Goal: Task Accomplishment & Management: Manage account settings

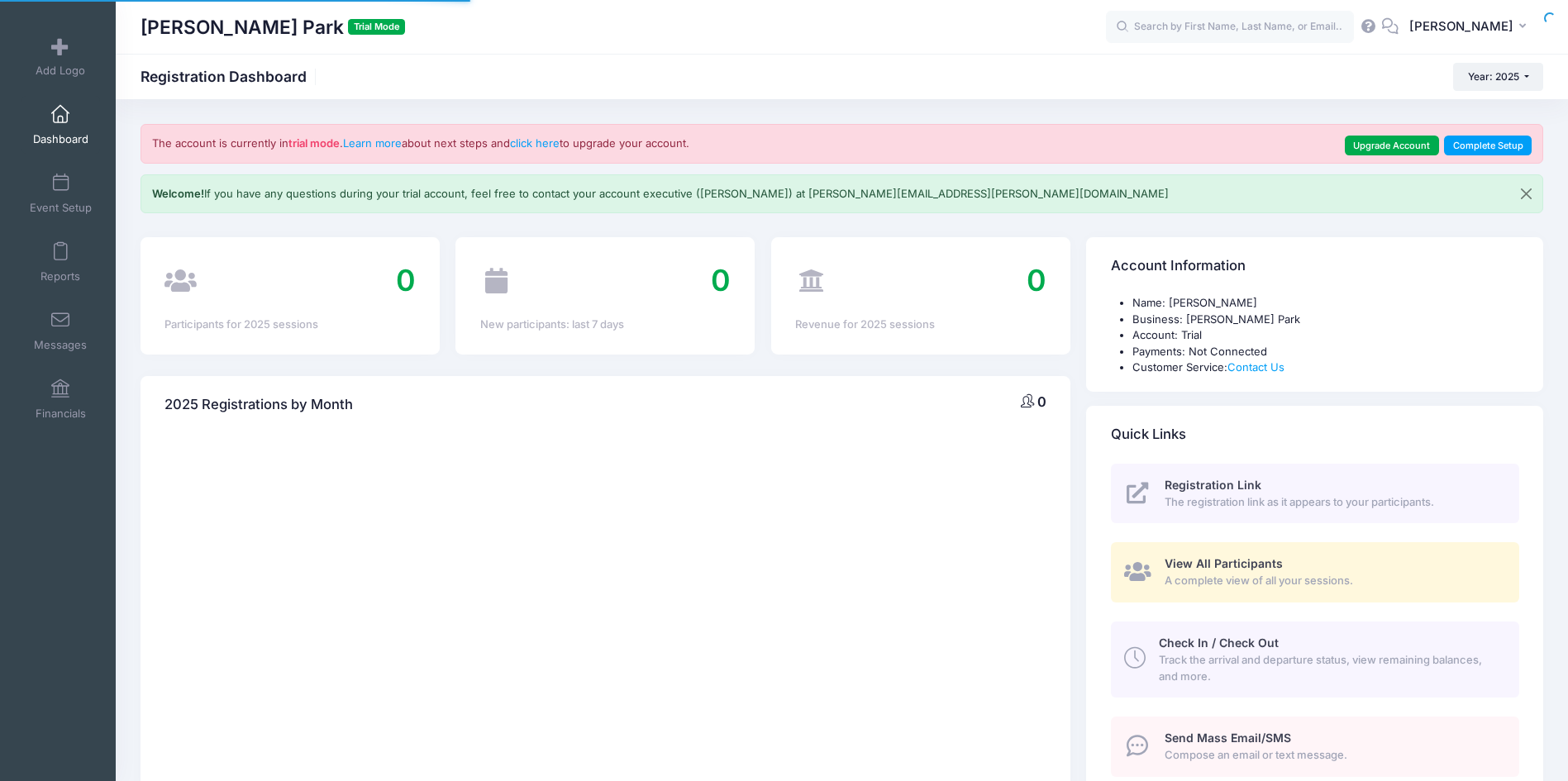
select select
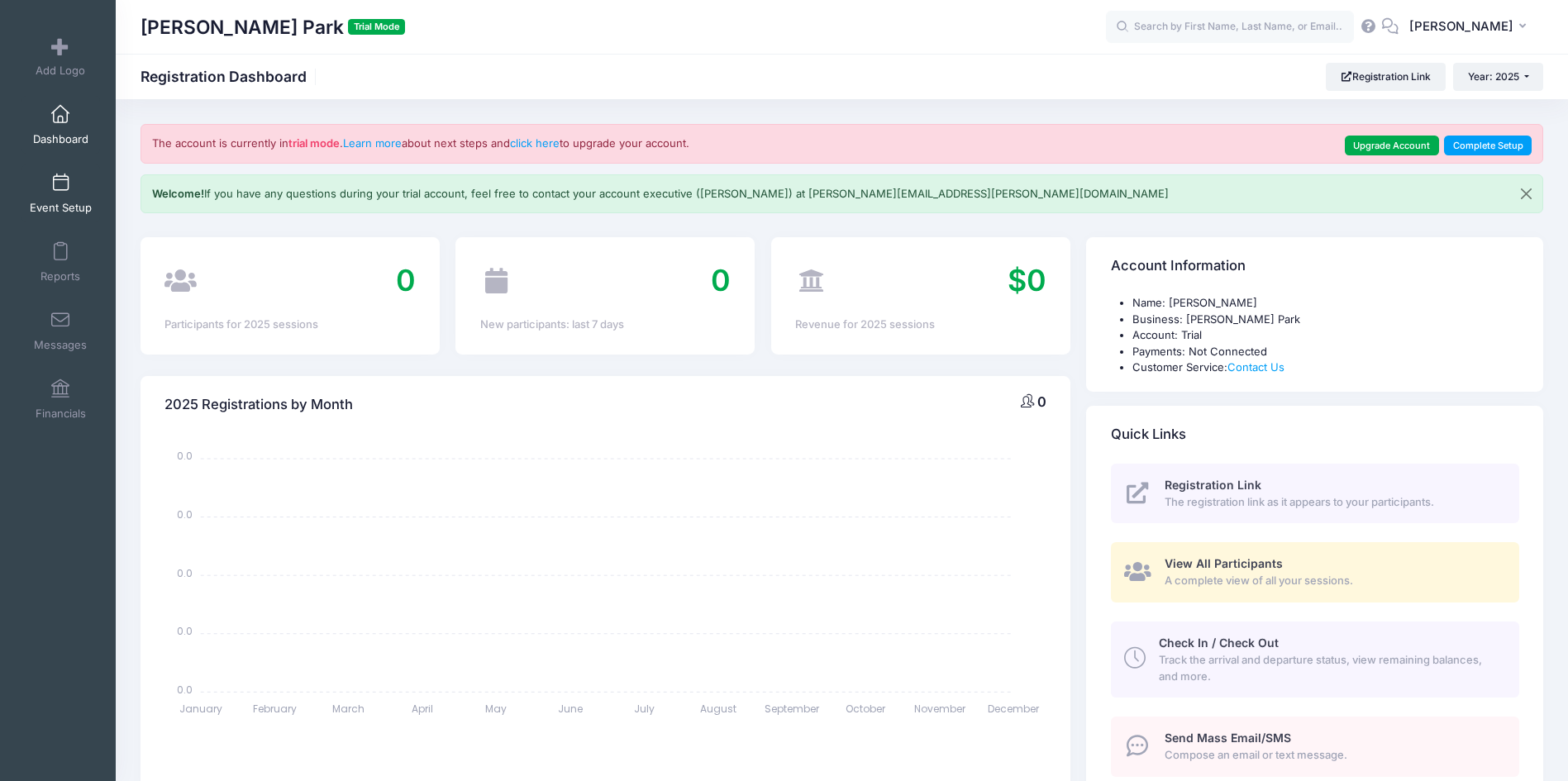
click at [61, 190] on span at bounding box center [61, 184] width 0 height 18
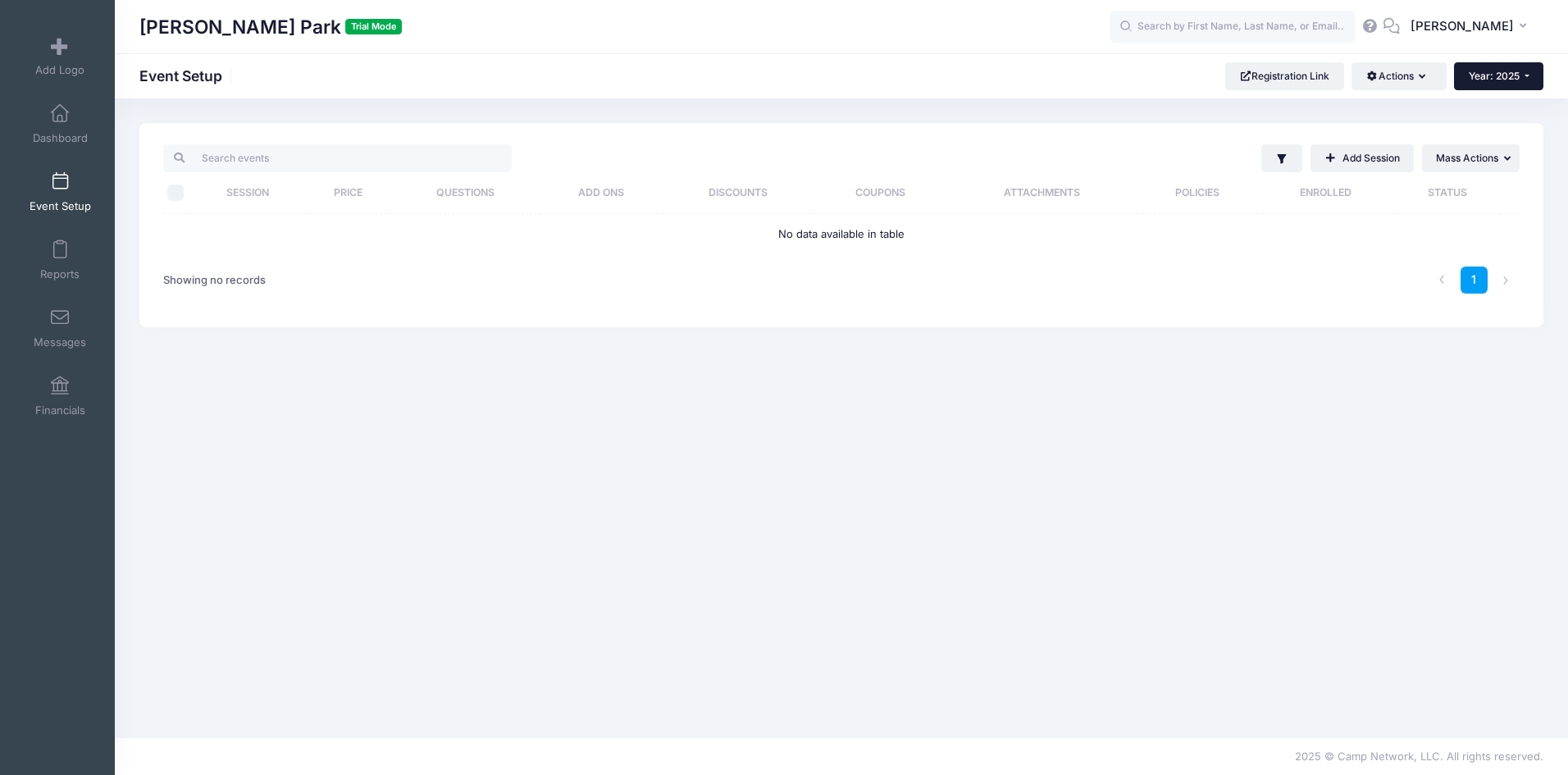
click at [1533, 80] on button "Year: 2025" at bounding box center [1499, 76] width 89 height 28
click at [1521, 109] on link "Year: 2026" at bounding box center [1507, 107] width 107 height 21
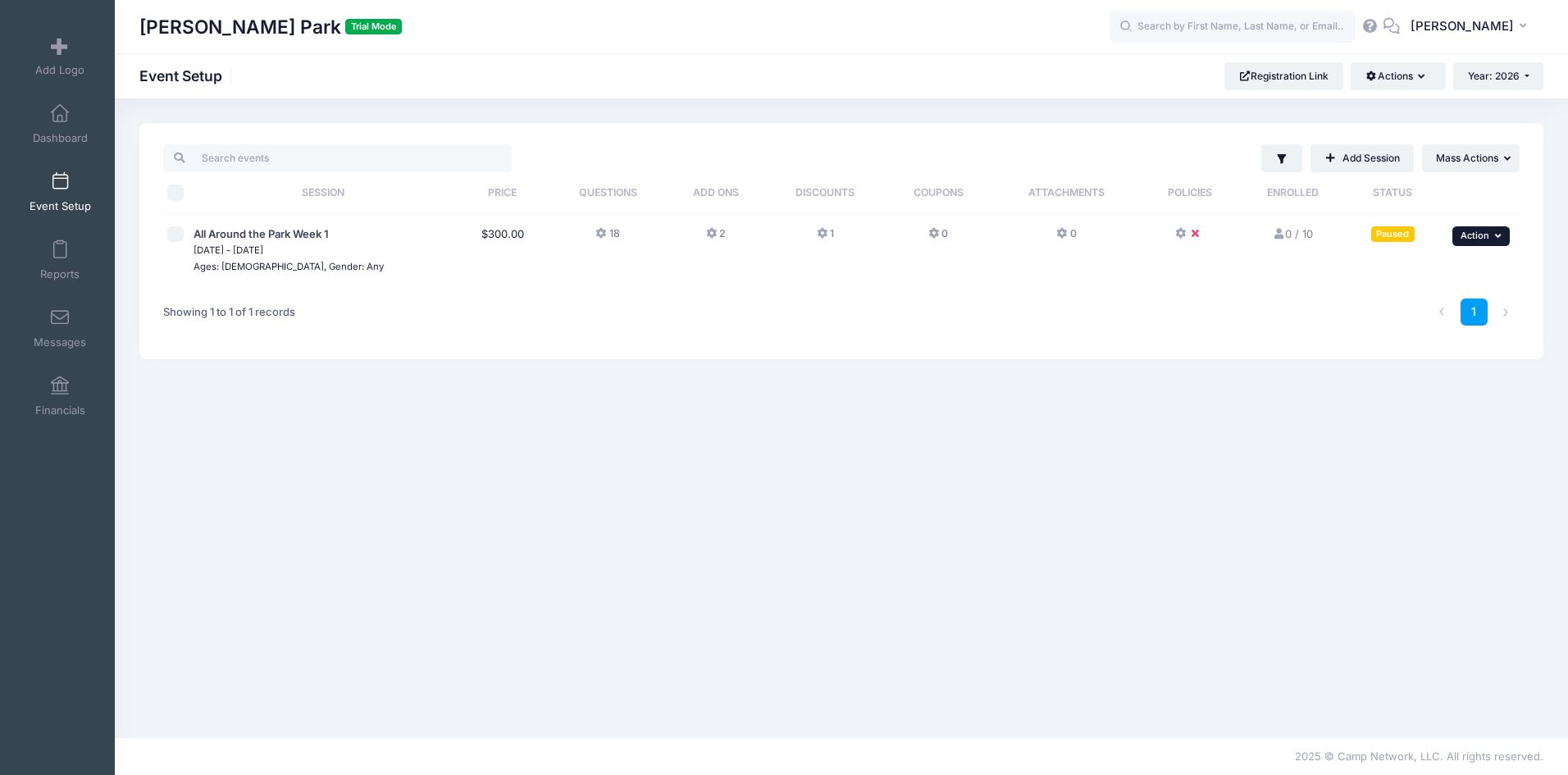
click at [1477, 231] on span "Action" at bounding box center [1474, 236] width 28 height 12
click at [1453, 338] on link "Duplicate Session" at bounding box center [1427, 335] width 149 height 31
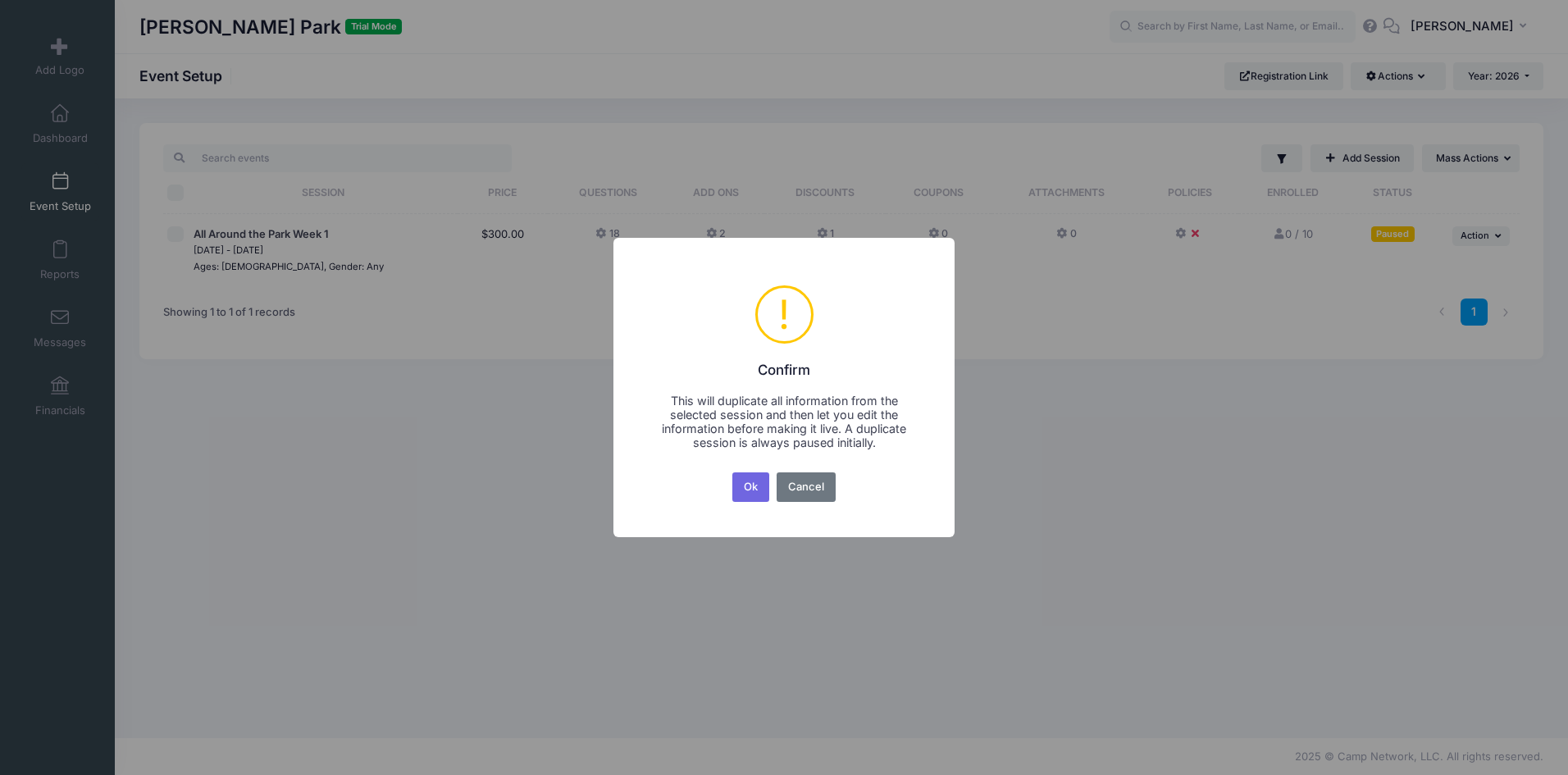
click at [745, 497] on button "Ok" at bounding box center [750, 487] width 37 height 29
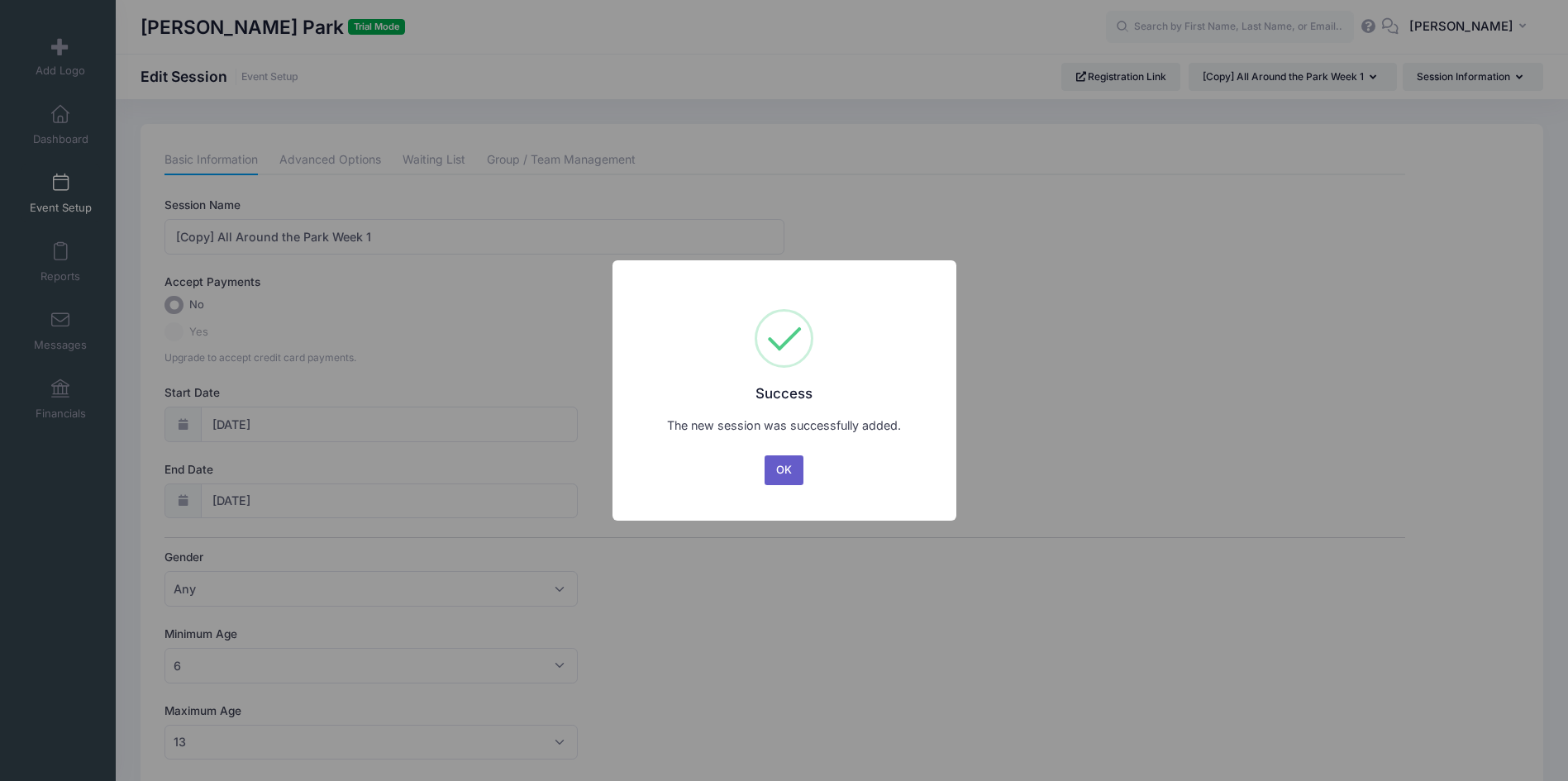
click at [779, 477] on button "OK" at bounding box center [784, 470] width 40 height 29
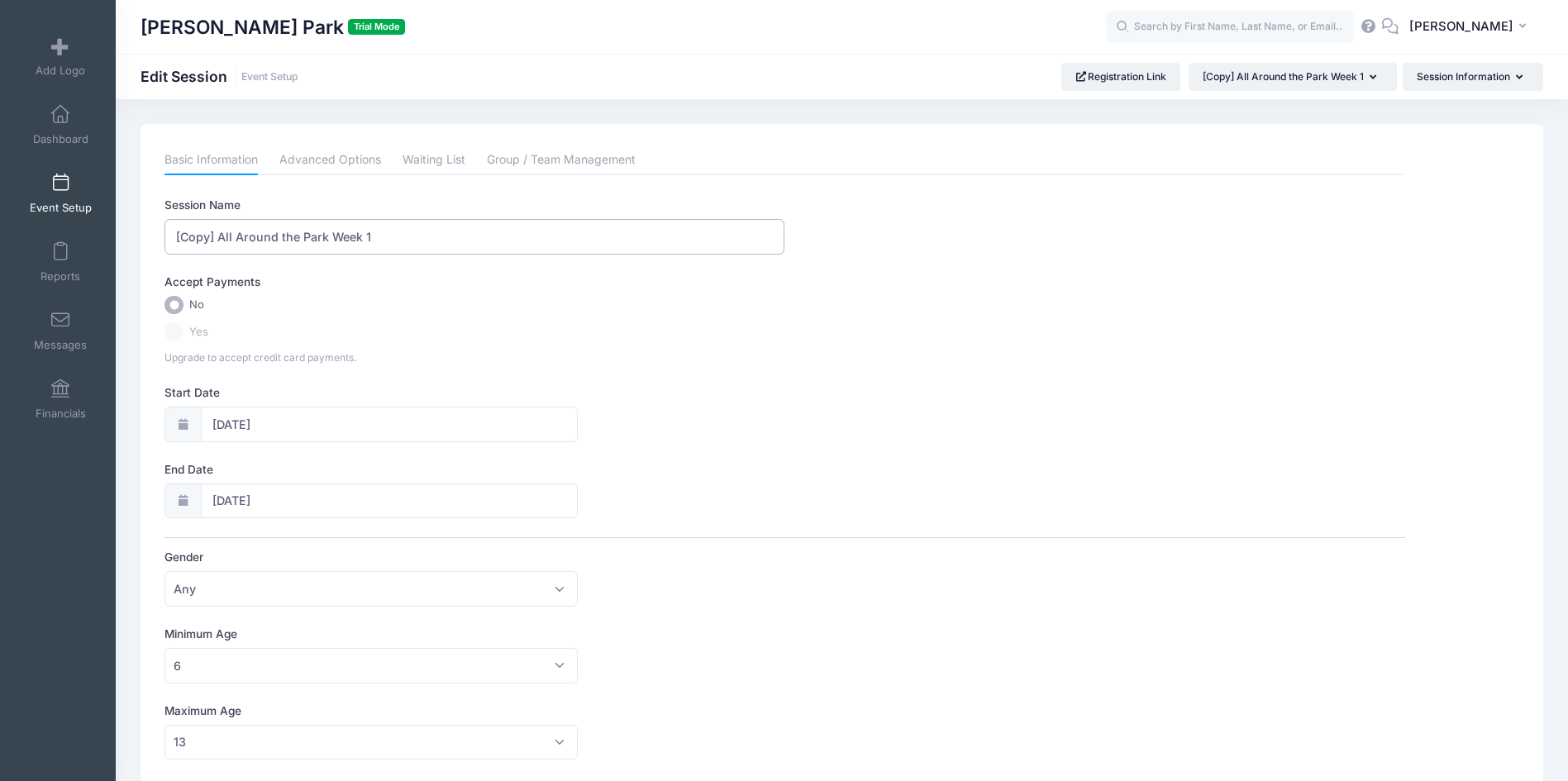
click at [420, 232] on input "[Copy] All Around the Park Week 1" at bounding box center [475, 236] width 620 height 36
type input "All Around the Park Week 2"
click at [316, 424] on input "06/01/2026" at bounding box center [389, 424] width 378 height 36
click at [258, 559] on span "8" at bounding box center [256, 560] width 29 height 29
type input "06/08/2026"
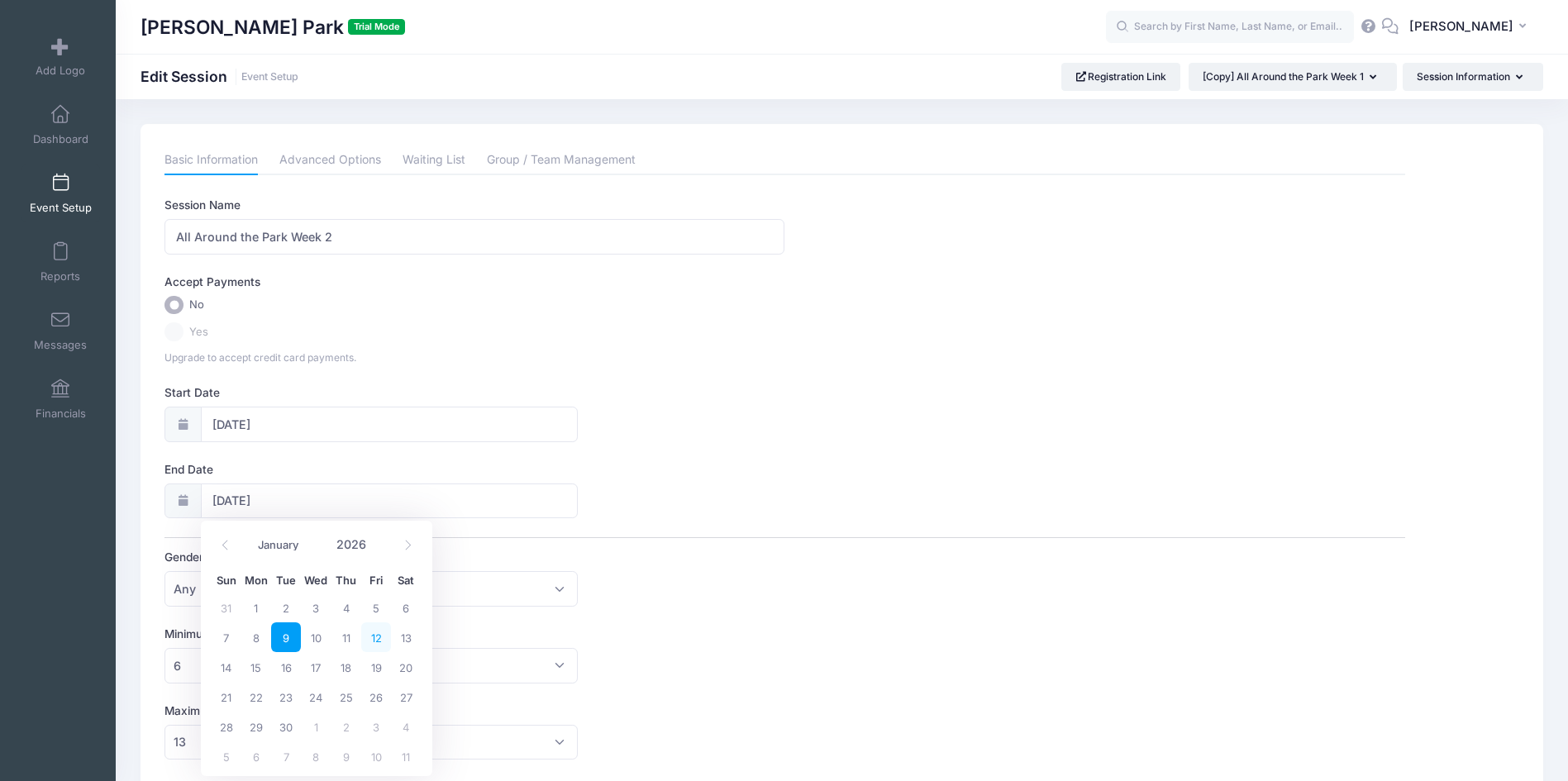
click at [373, 642] on span "12" at bounding box center [376, 637] width 29 height 29
type input "06/12/2026"
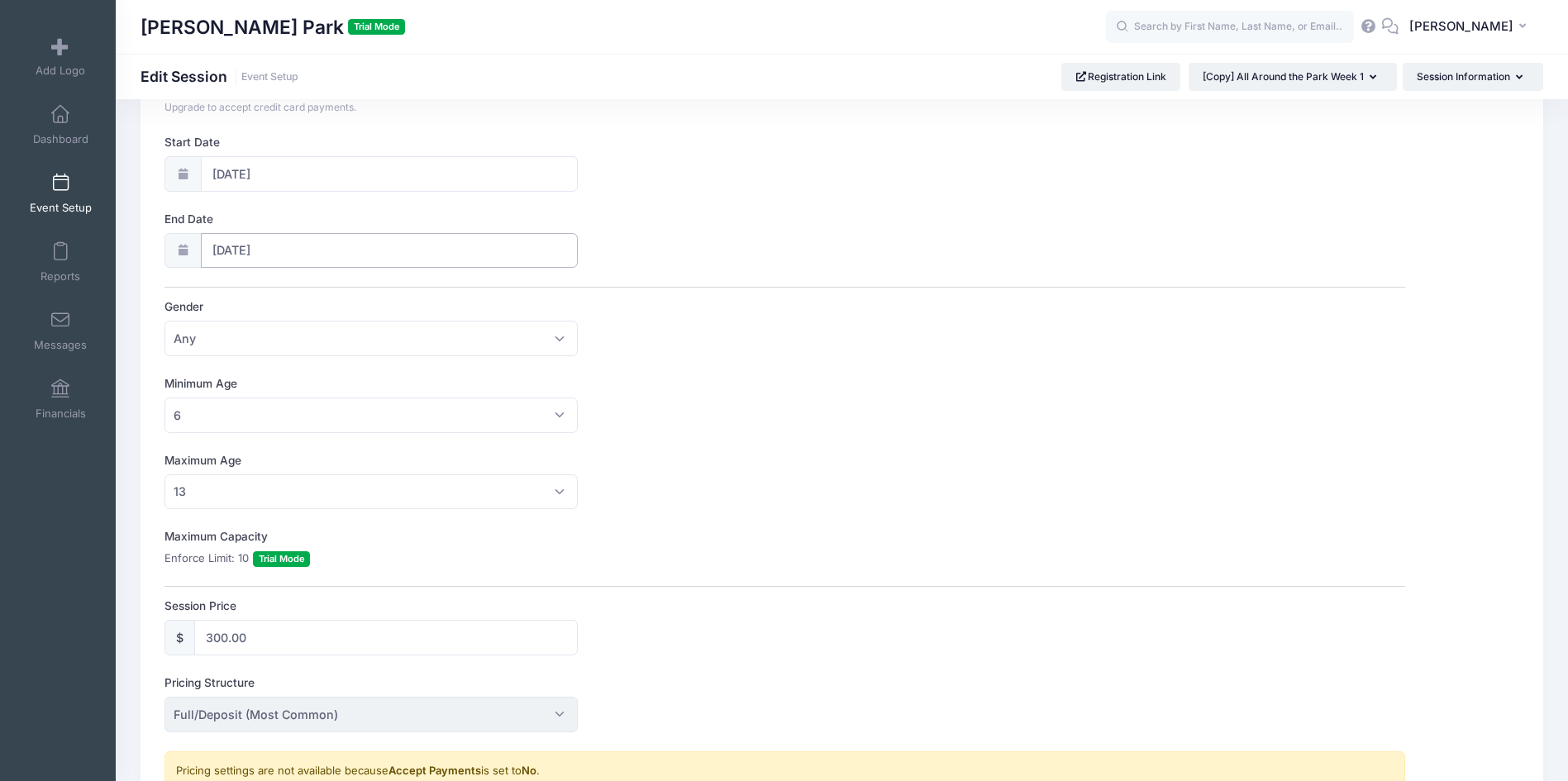
scroll to position [399, 0]
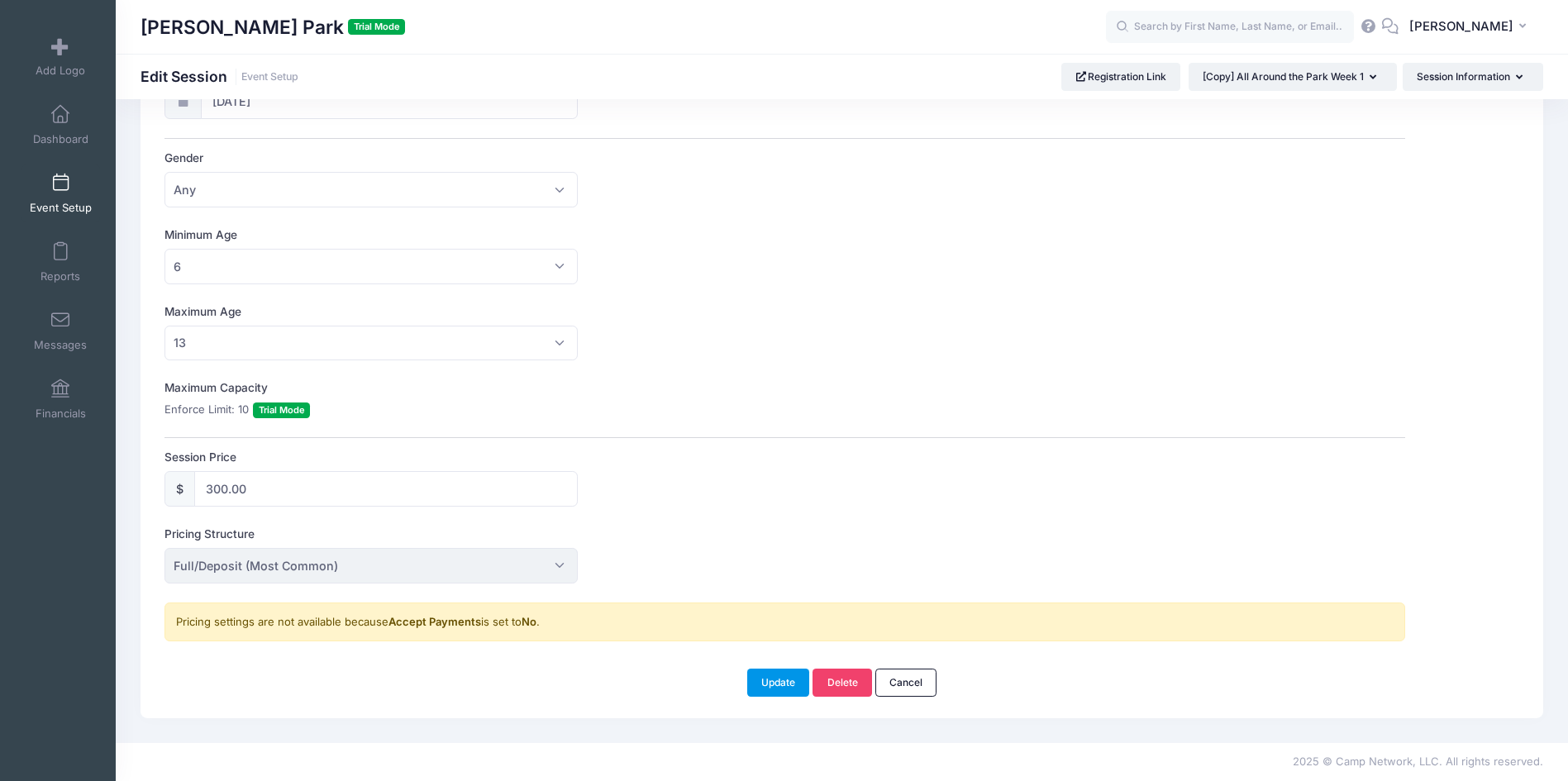
click at [794, 681] on button "Update" at bounding box center [778, 683] width 63 height 29
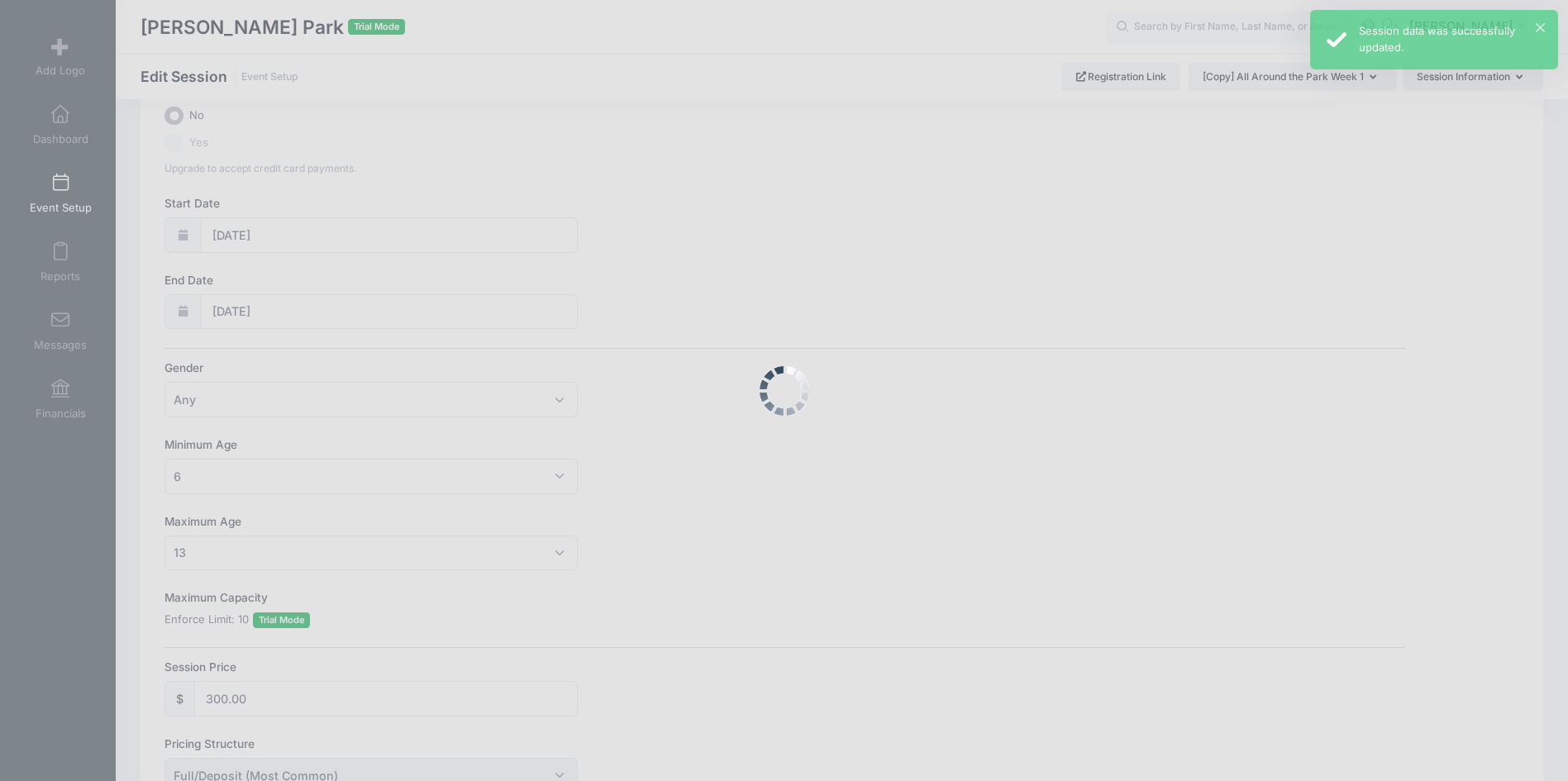
scroll to position [0, 0]
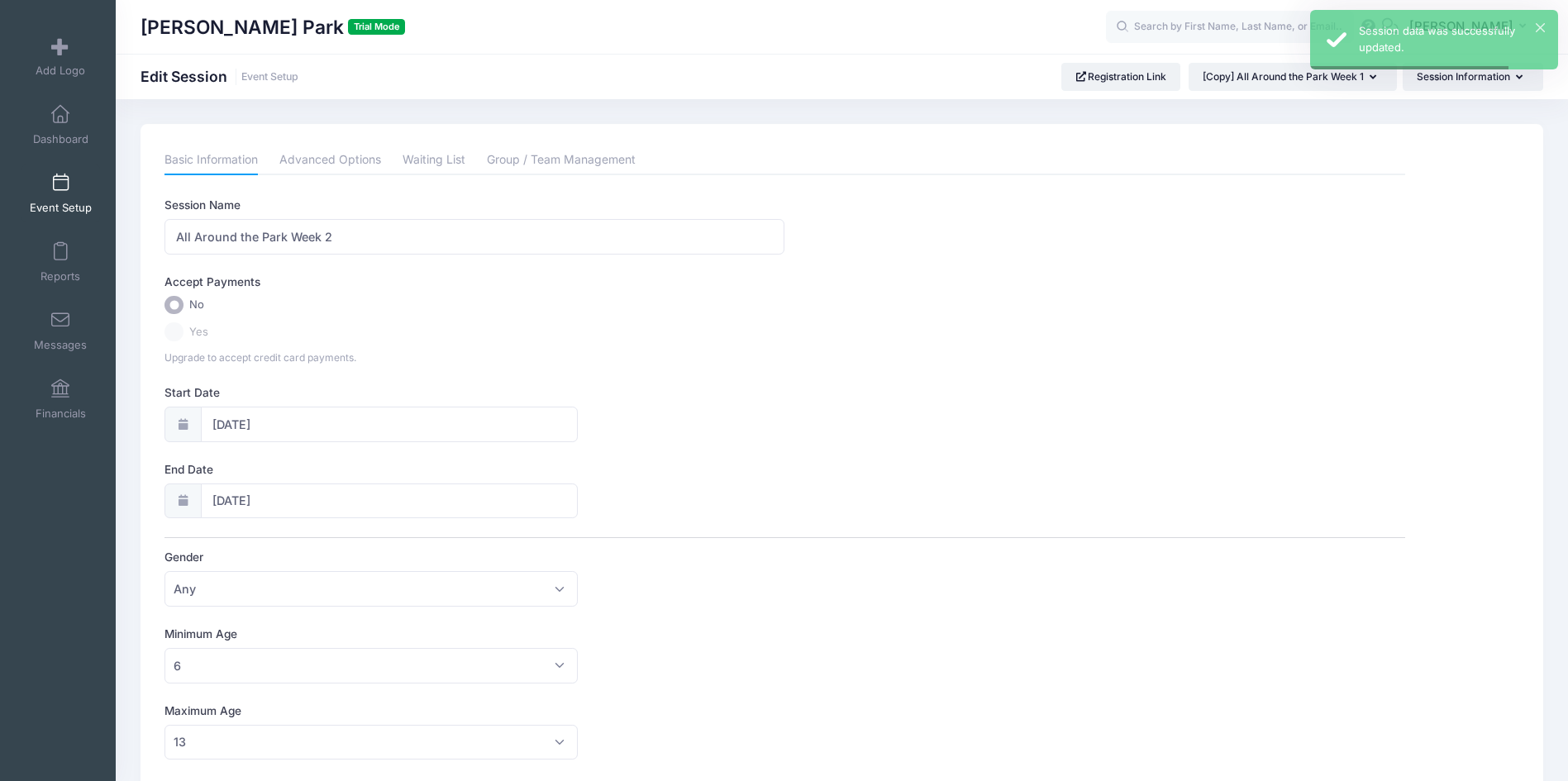
click at [61, 186] on span at bounding box center [61, 184] width 0 height 18
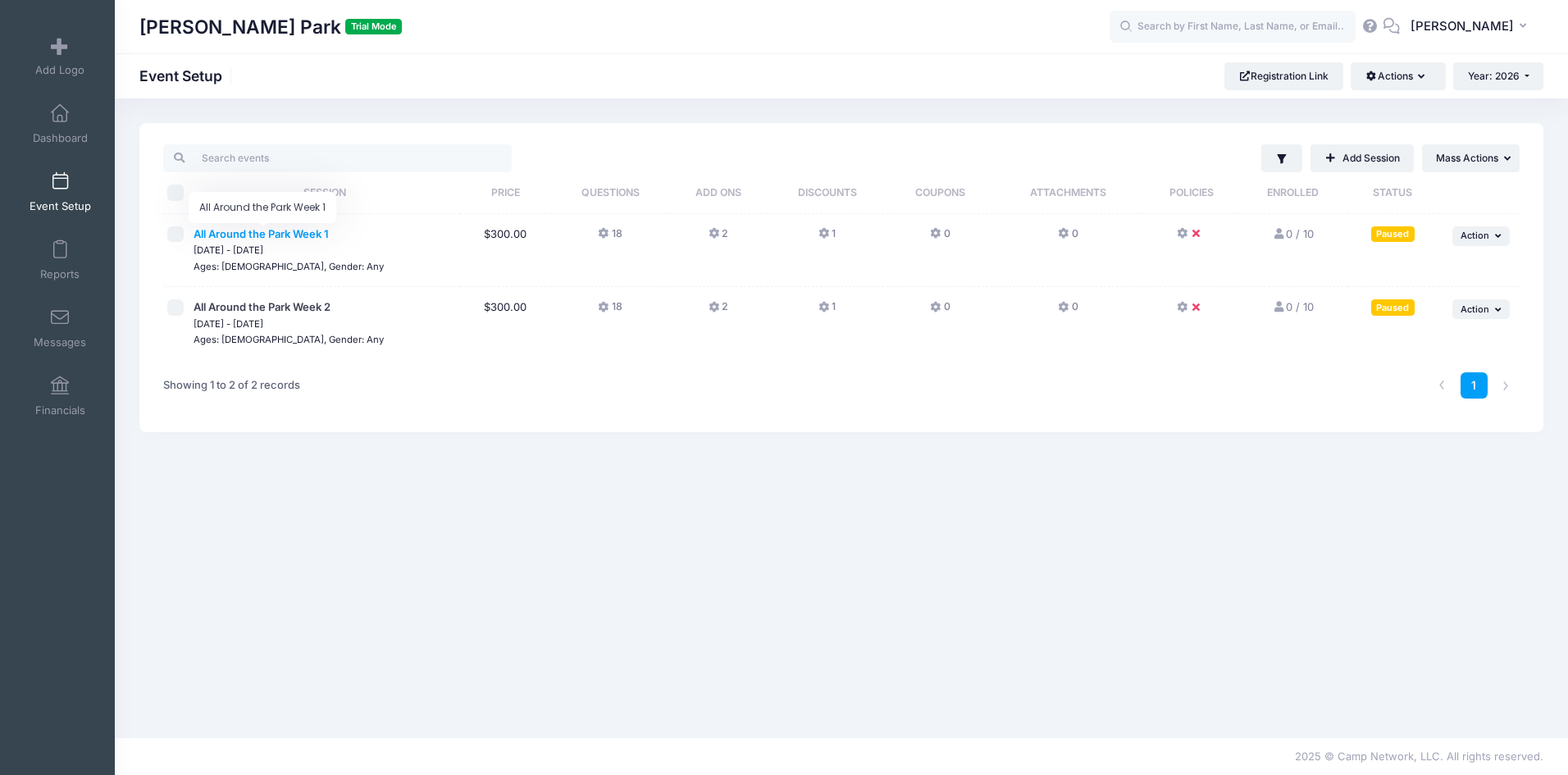
click at [290, 234] on span "All Around the Park Week 1" at bounding box center [261, 234] width 135 height 13
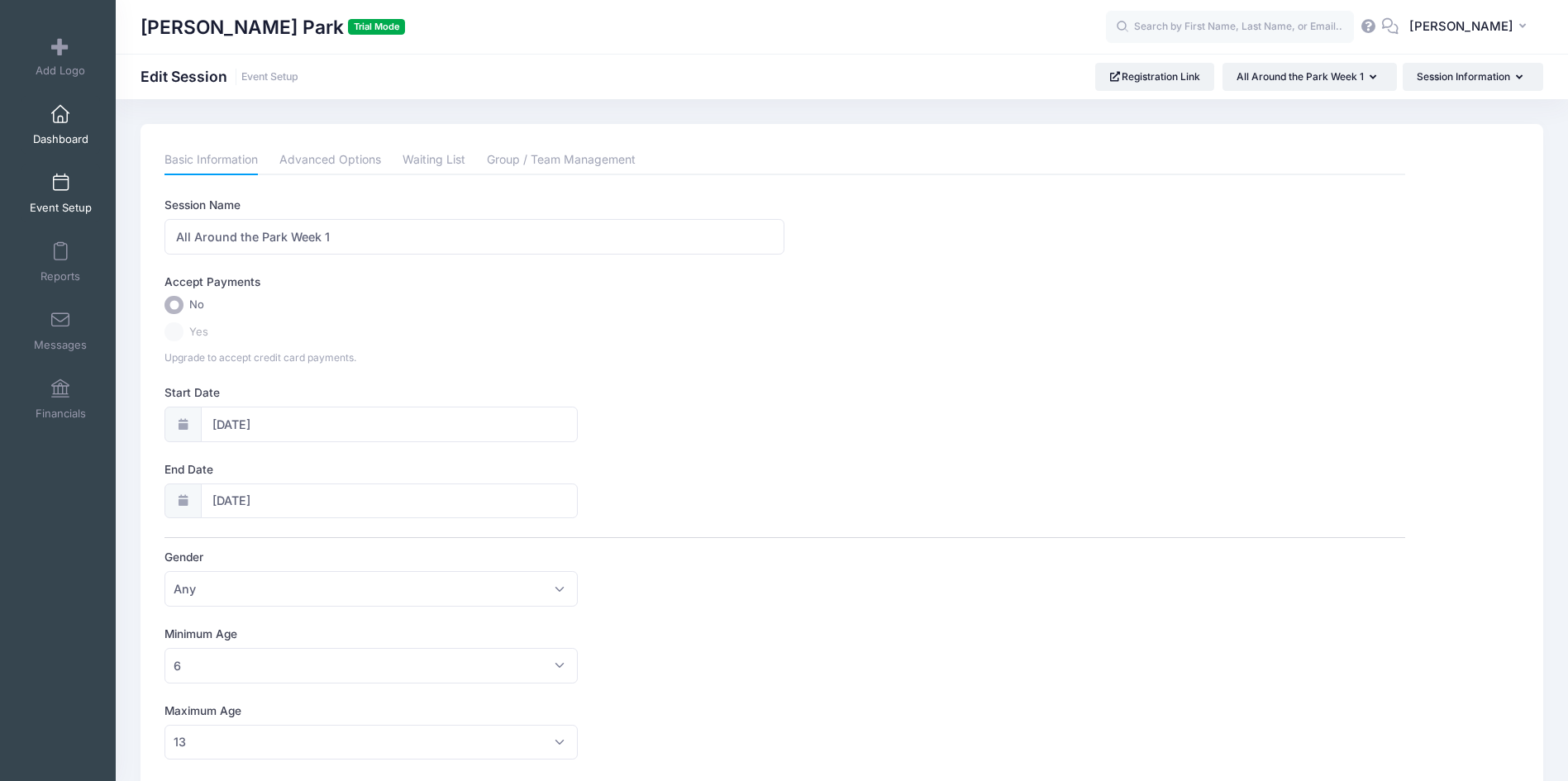
click at [45, 123] on link "Dashboard" at bounding box center [60, 124] width 78 height 58
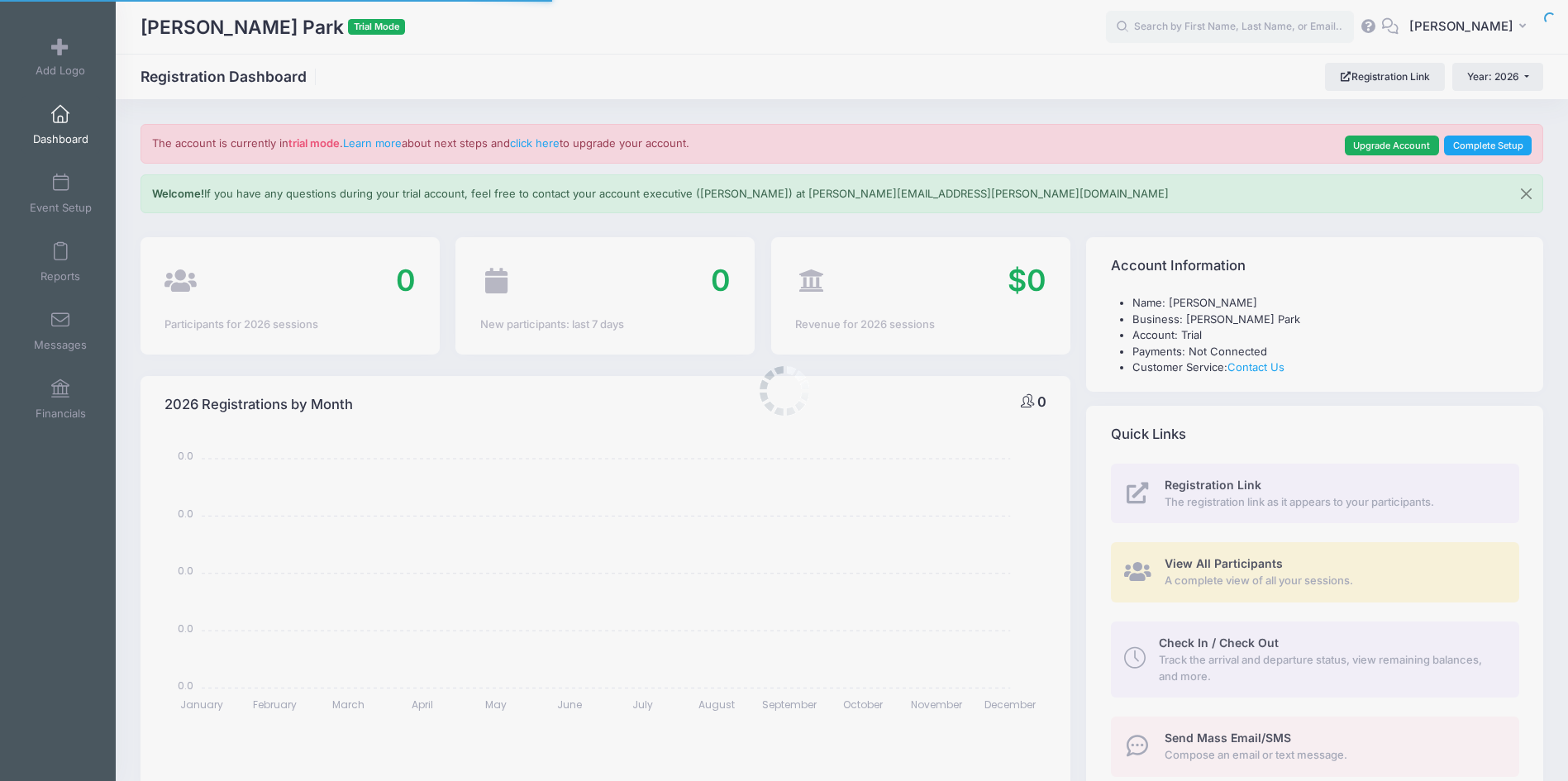
select select
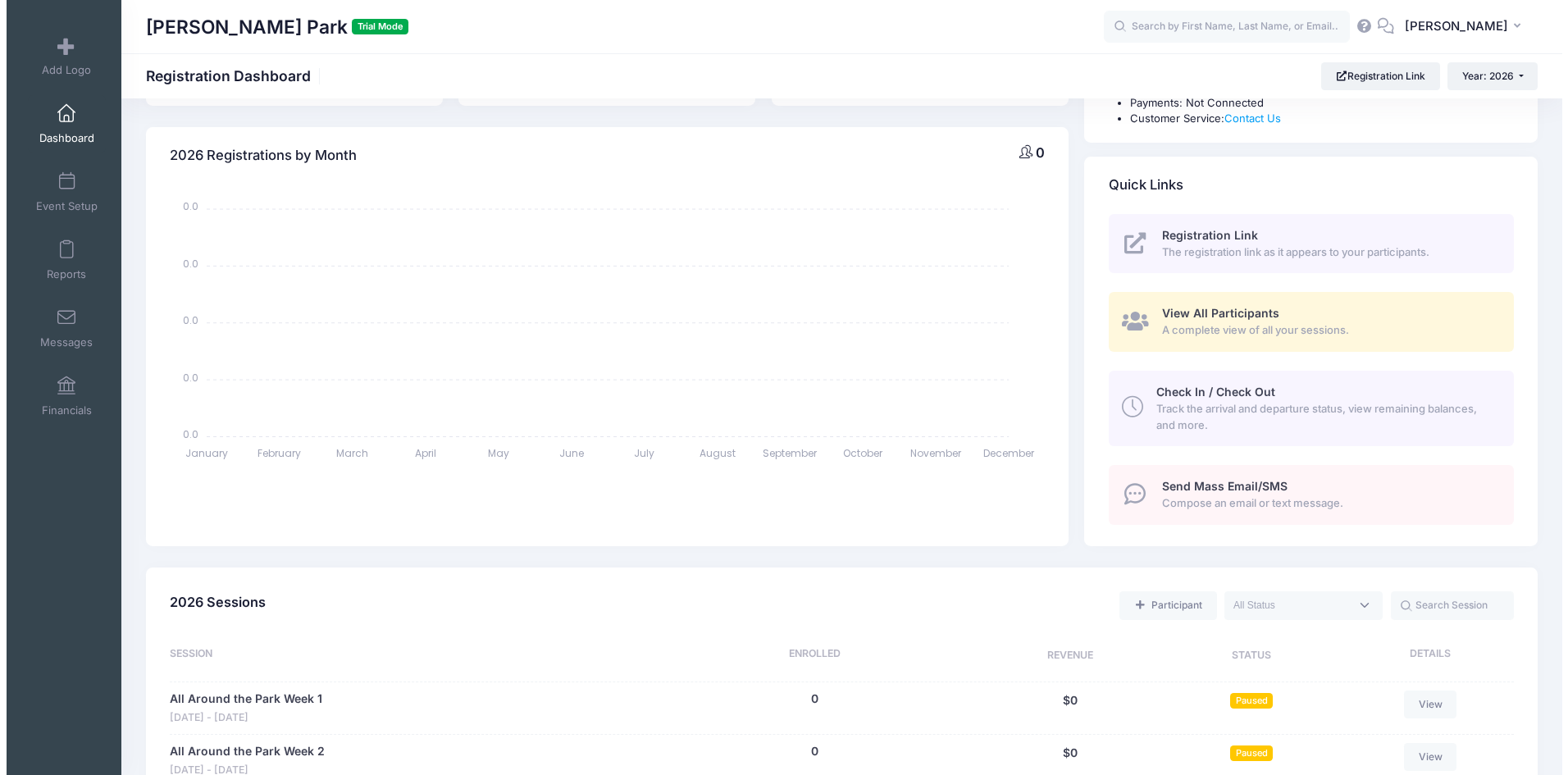
scroll to position [492, 0]
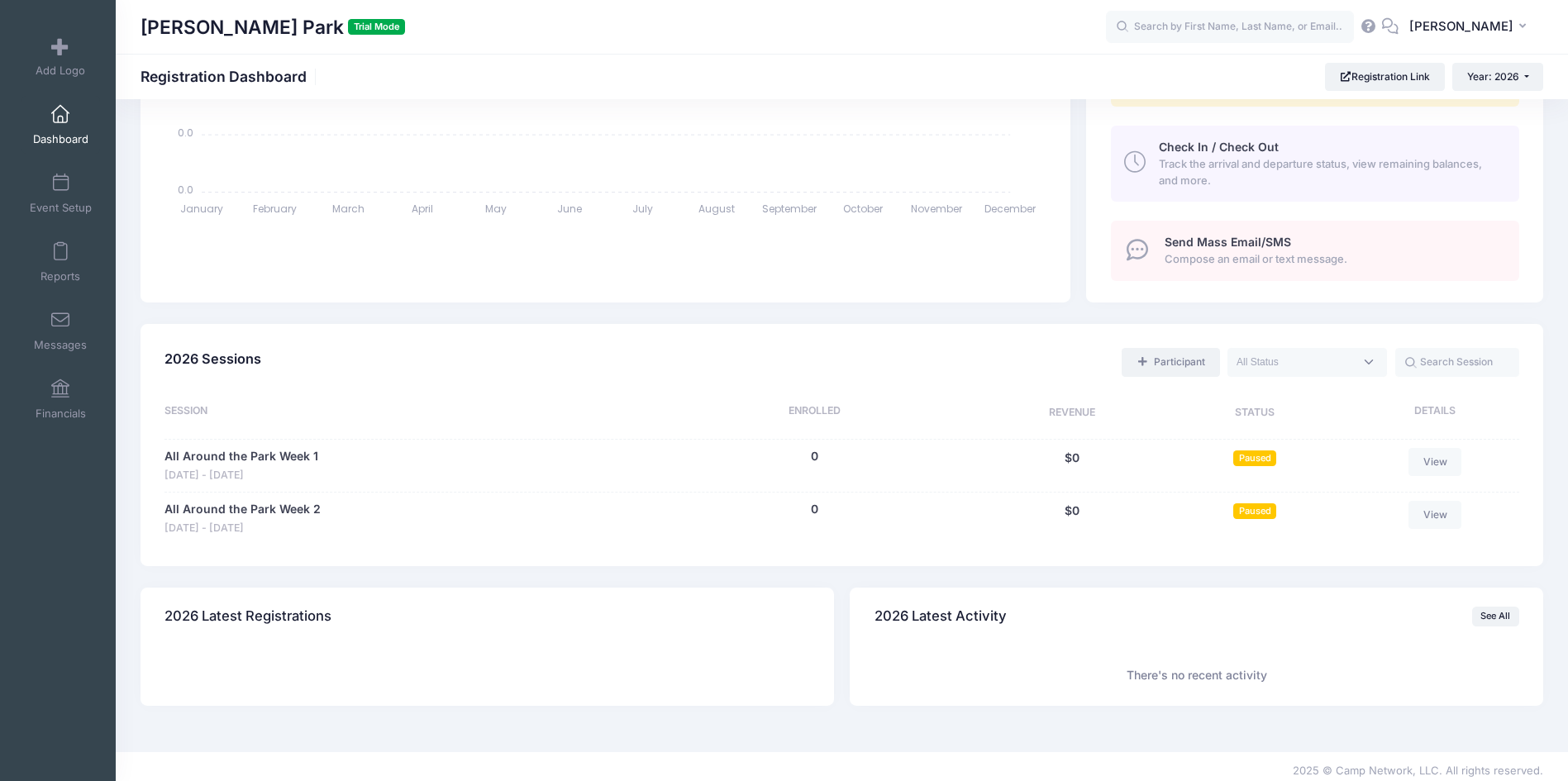
click at [1210, 358] on link "Participant" at bounding box center [1170, 362] width 97 height 29
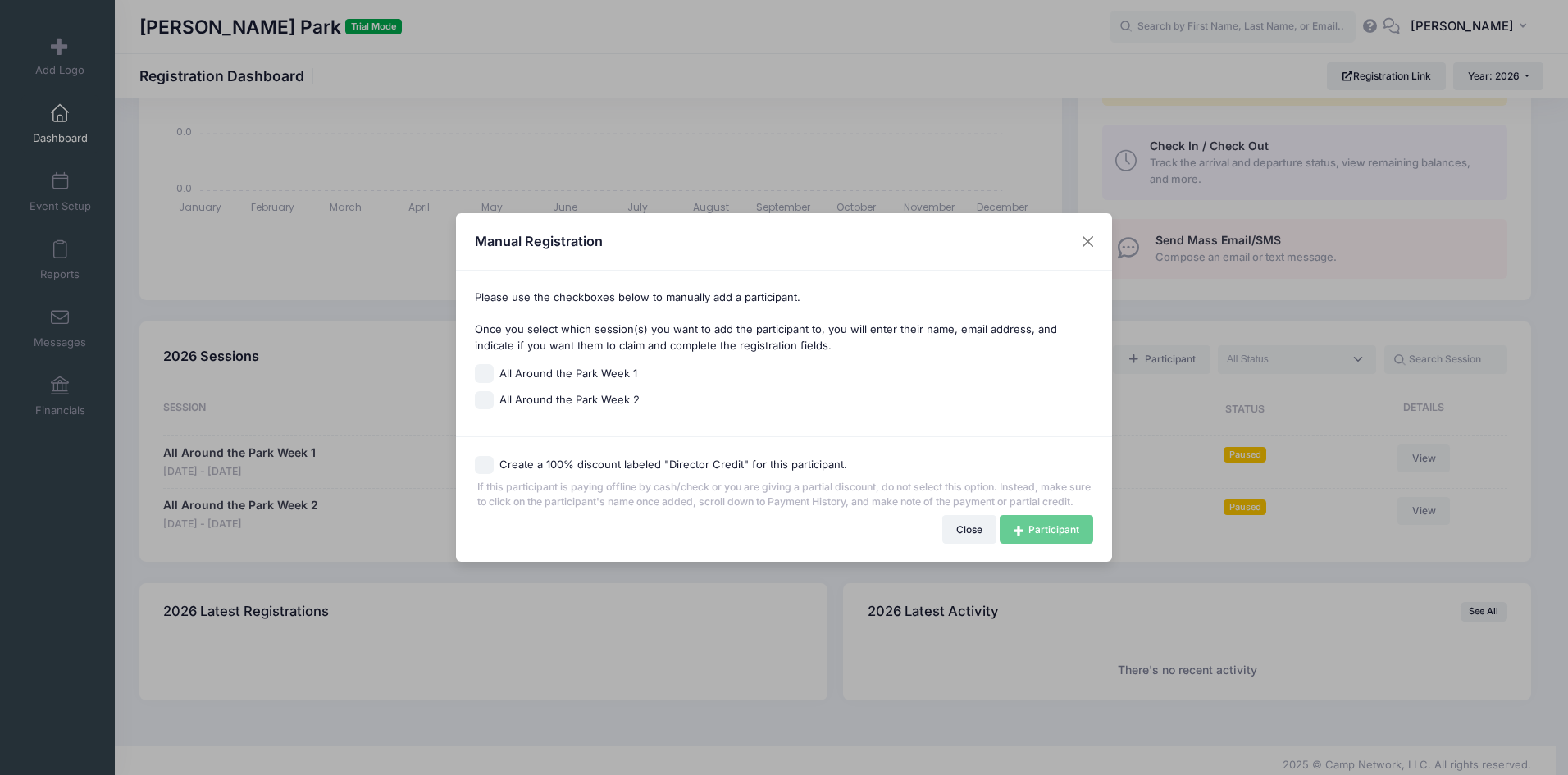
click at [605, 366] on span "All Around the Park Week 1" at bounding box center [568, 374] width 138 height 16
click at [494, 364] on input "All Around the Park Week 1" at bounding box center [484, 373] width 19 height 19
checkbox input "true"
click at [1062, 538] on link "Participant" at bounding box center [1046, 529] width 93 height 28
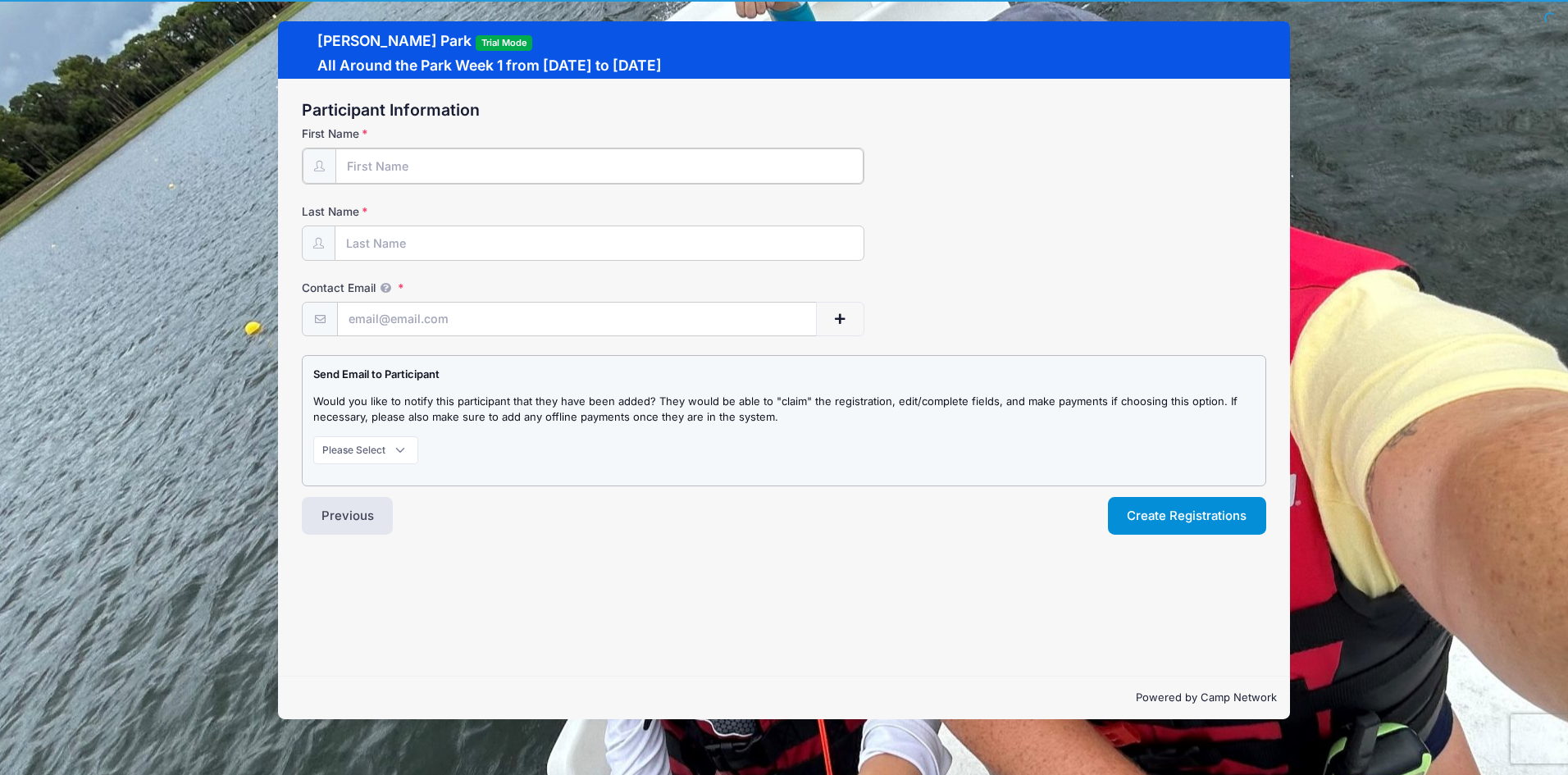
click at [581, 175] on input "First Name" at bounding box center [600, 166] width 528 height 36
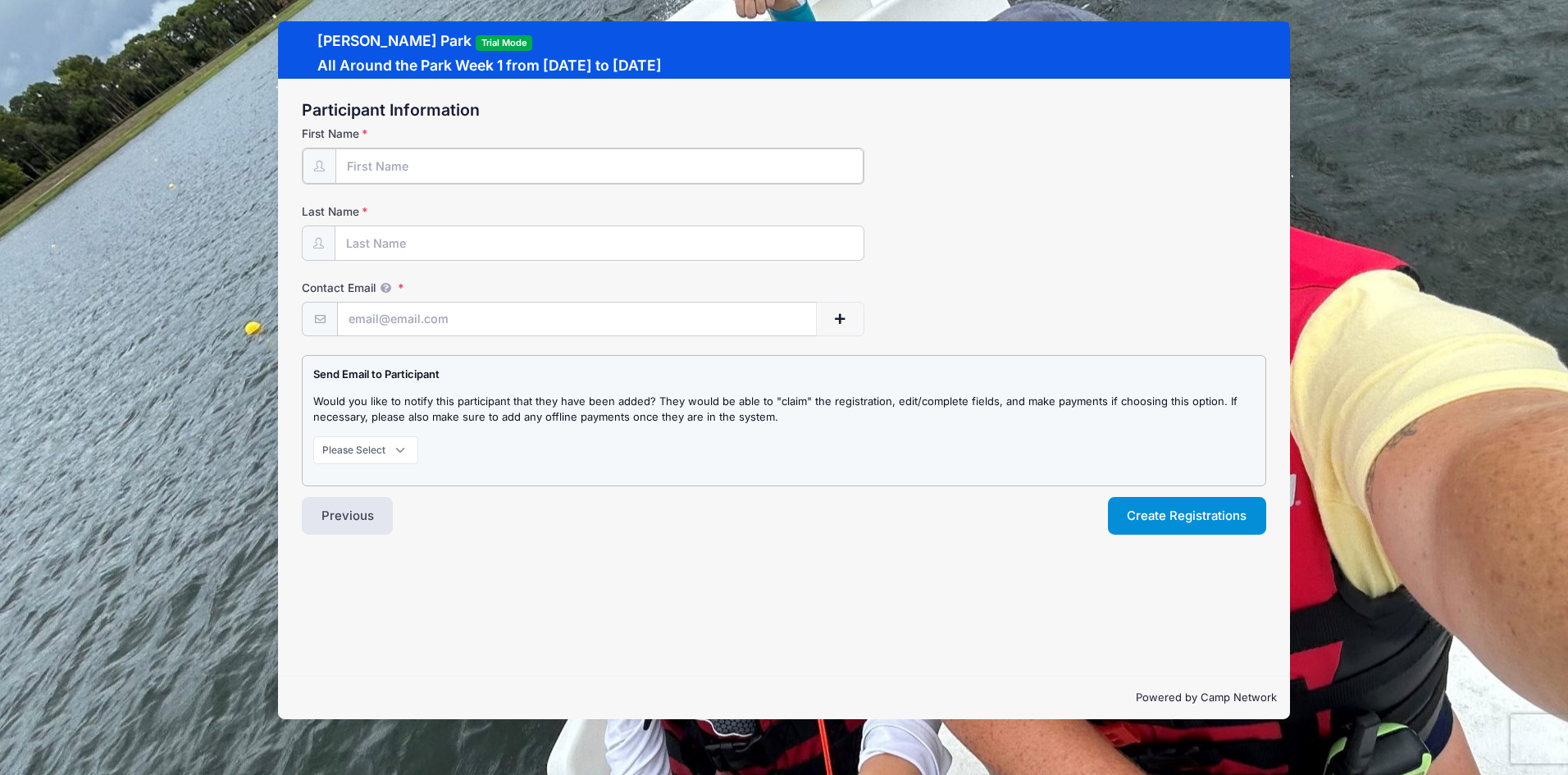
type input "Brett"
click at [465, 255] on input "Last Name" at bounding box center [600, 242] width 528 height 36
type input "Bosse"
click at [463, 320] on input "Contact Email" at bounding box center [577, 319] width 478 height 36
type input "[EMAIL_ADDRESS][DOMAIN_NAME]"
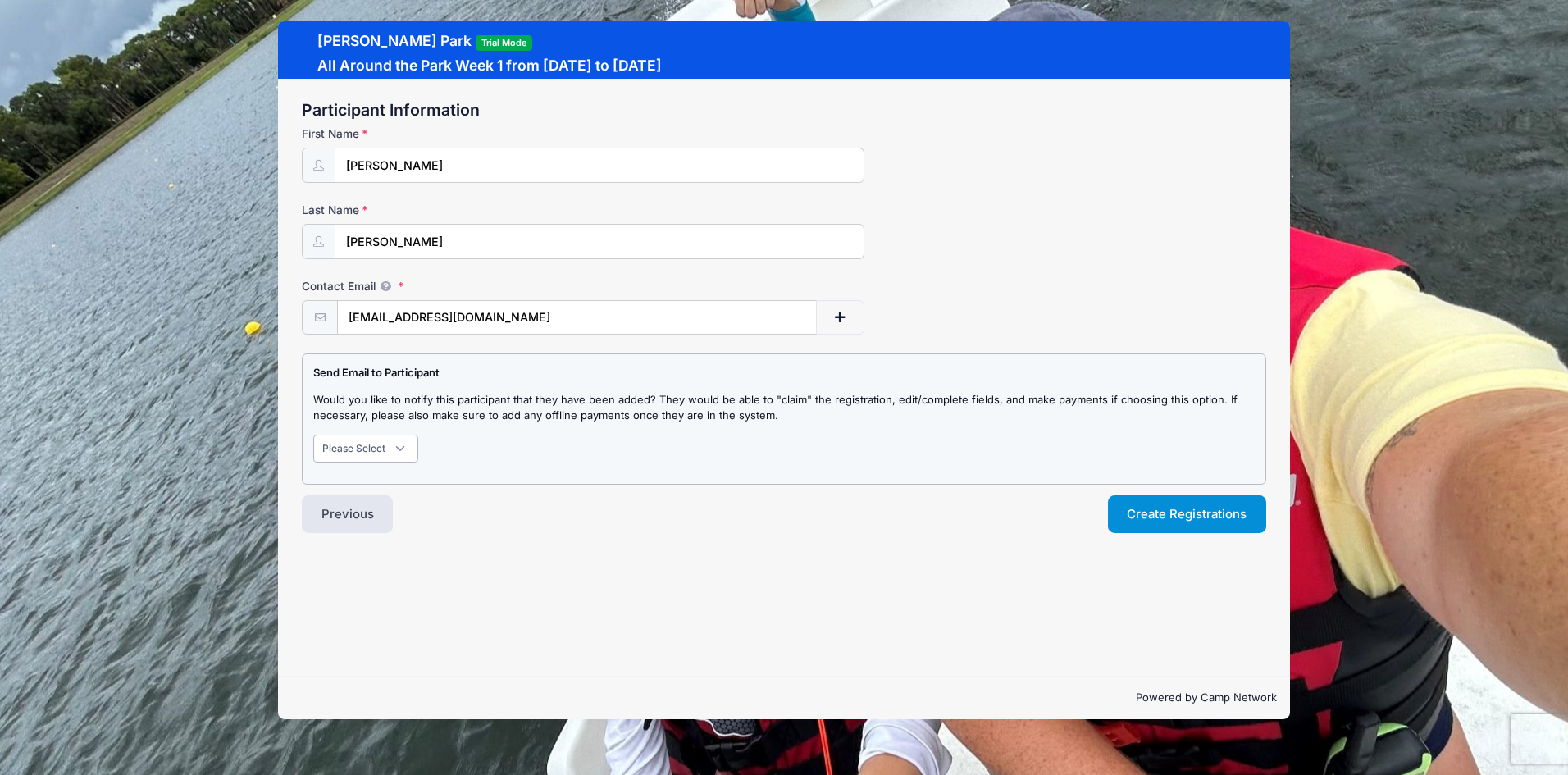
click at [396, 456] on select "Please Select Don't Notify Notify" at bounding box center [365, 448] width 105 height 28
select select "0"
click at [313, 435] on select "Please Select Don't Notify Notify" at bounding box center [365, 448] width 105 height 28
click at [1198, 512] on button "Create Registrations" at bounding box center [1187, 514] width 159 height 37
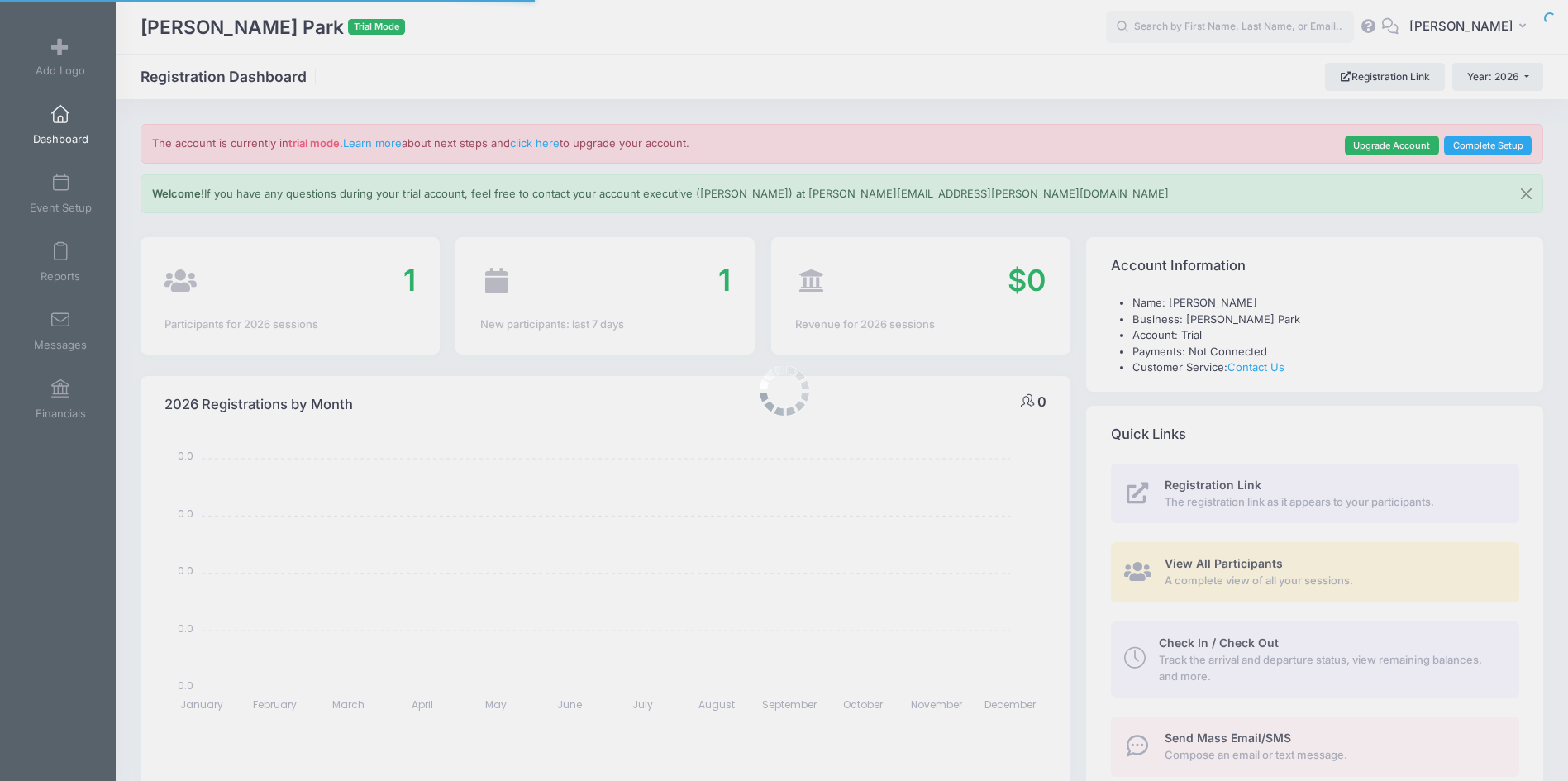
select select
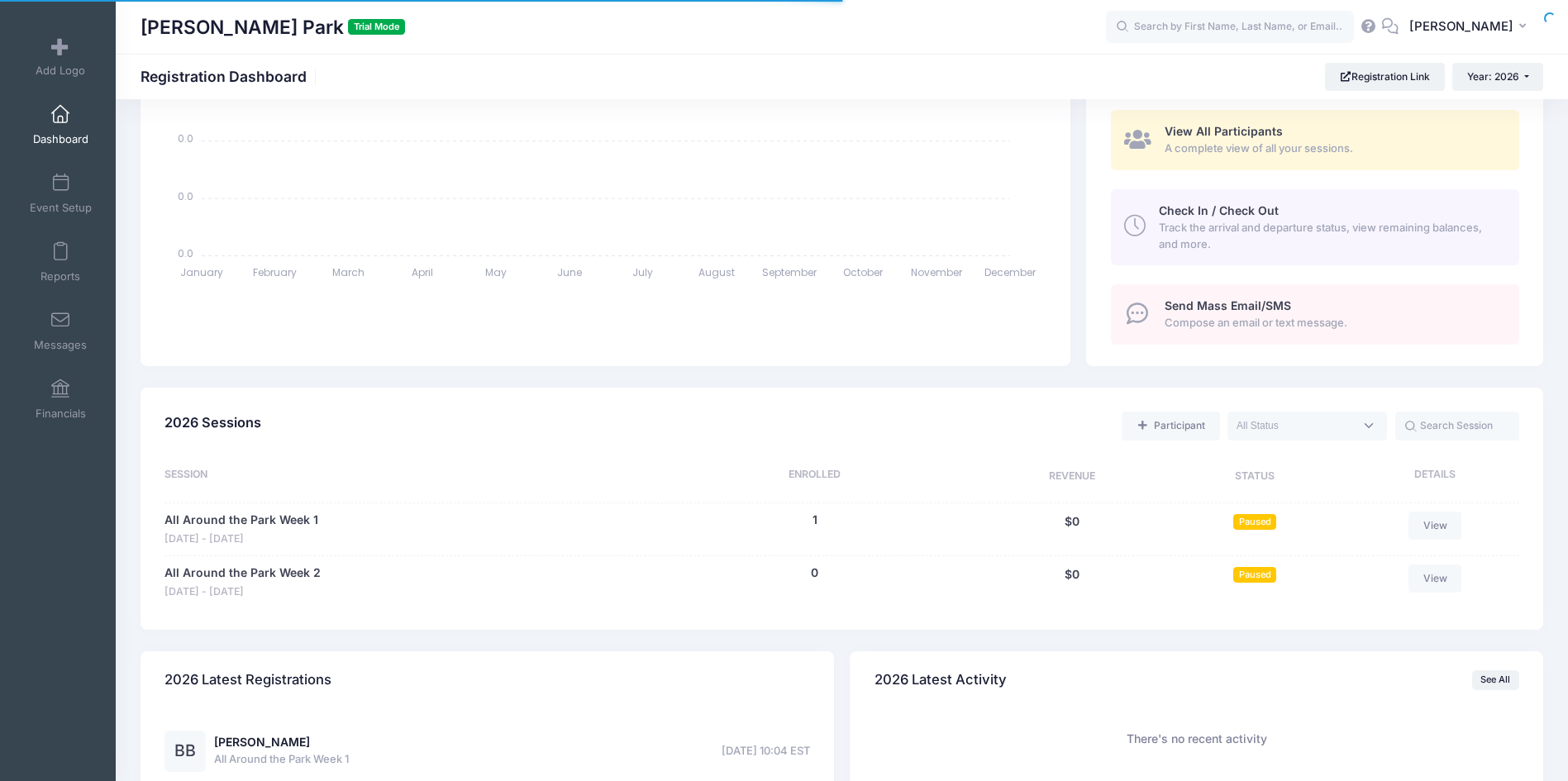
scroll to position [496, 0]
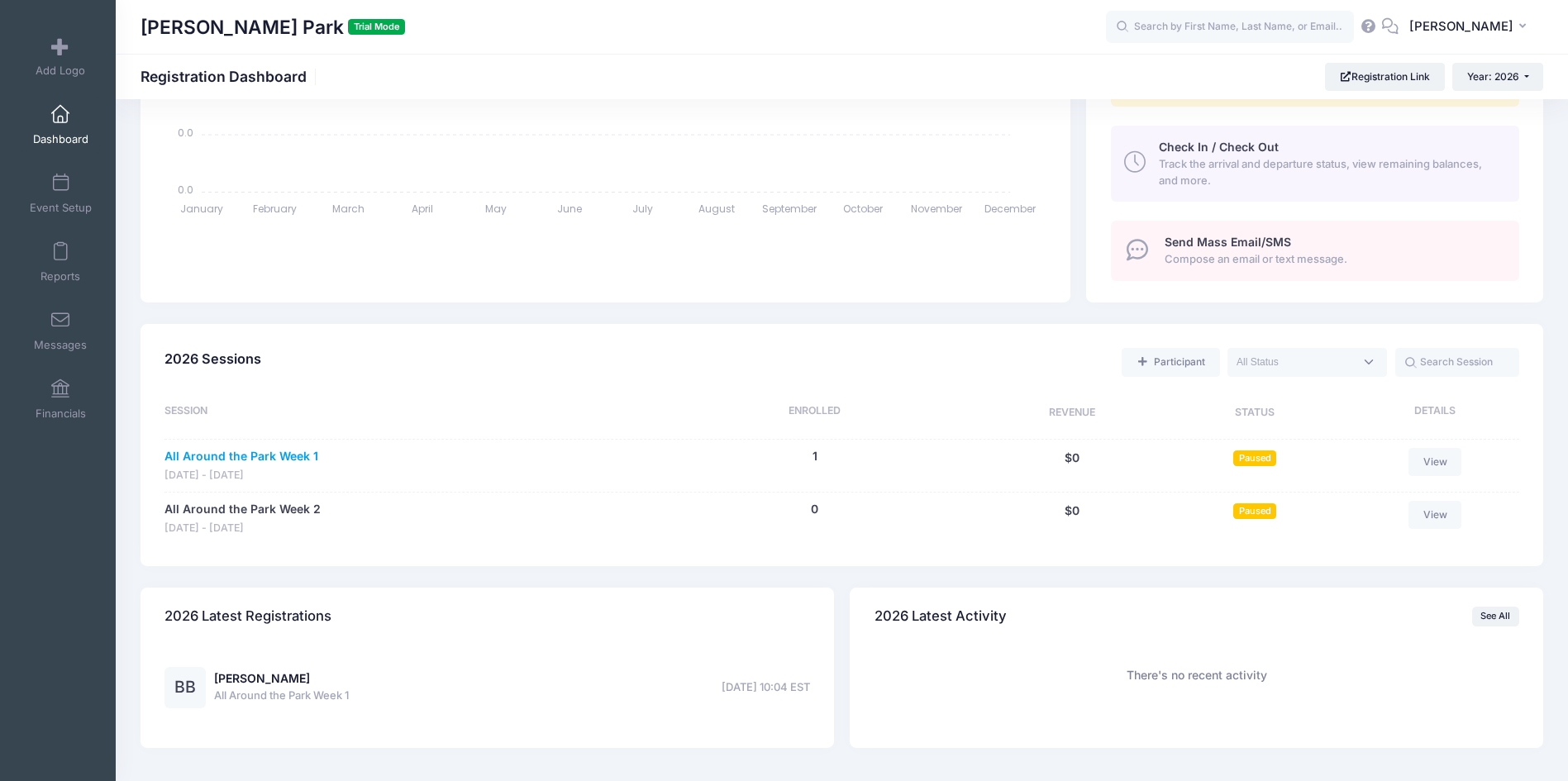
click at [312, 452] on link "All Around the Park Week 1" at bounding box center [241, 456] width 154 height 17
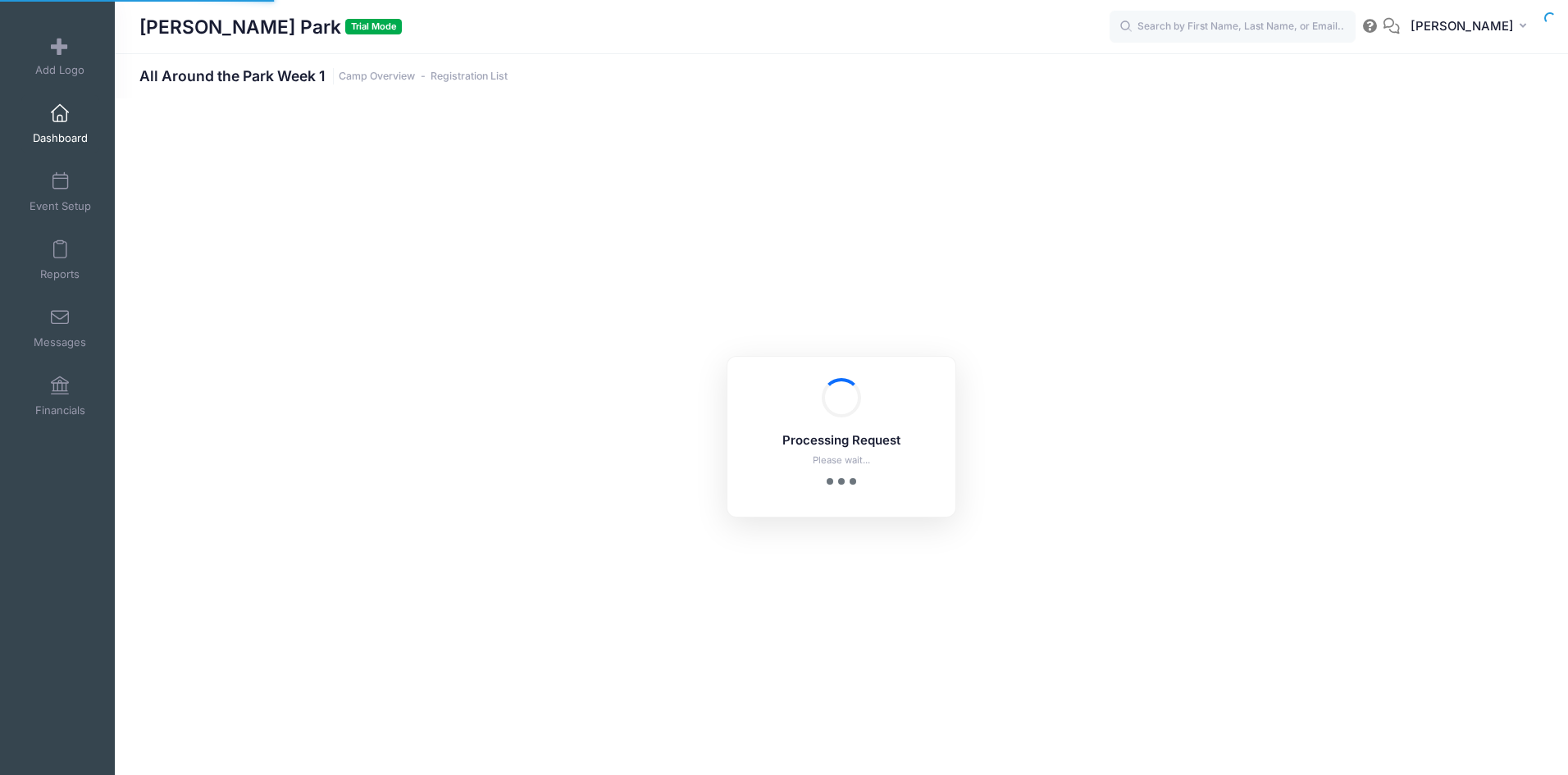
select select "10"
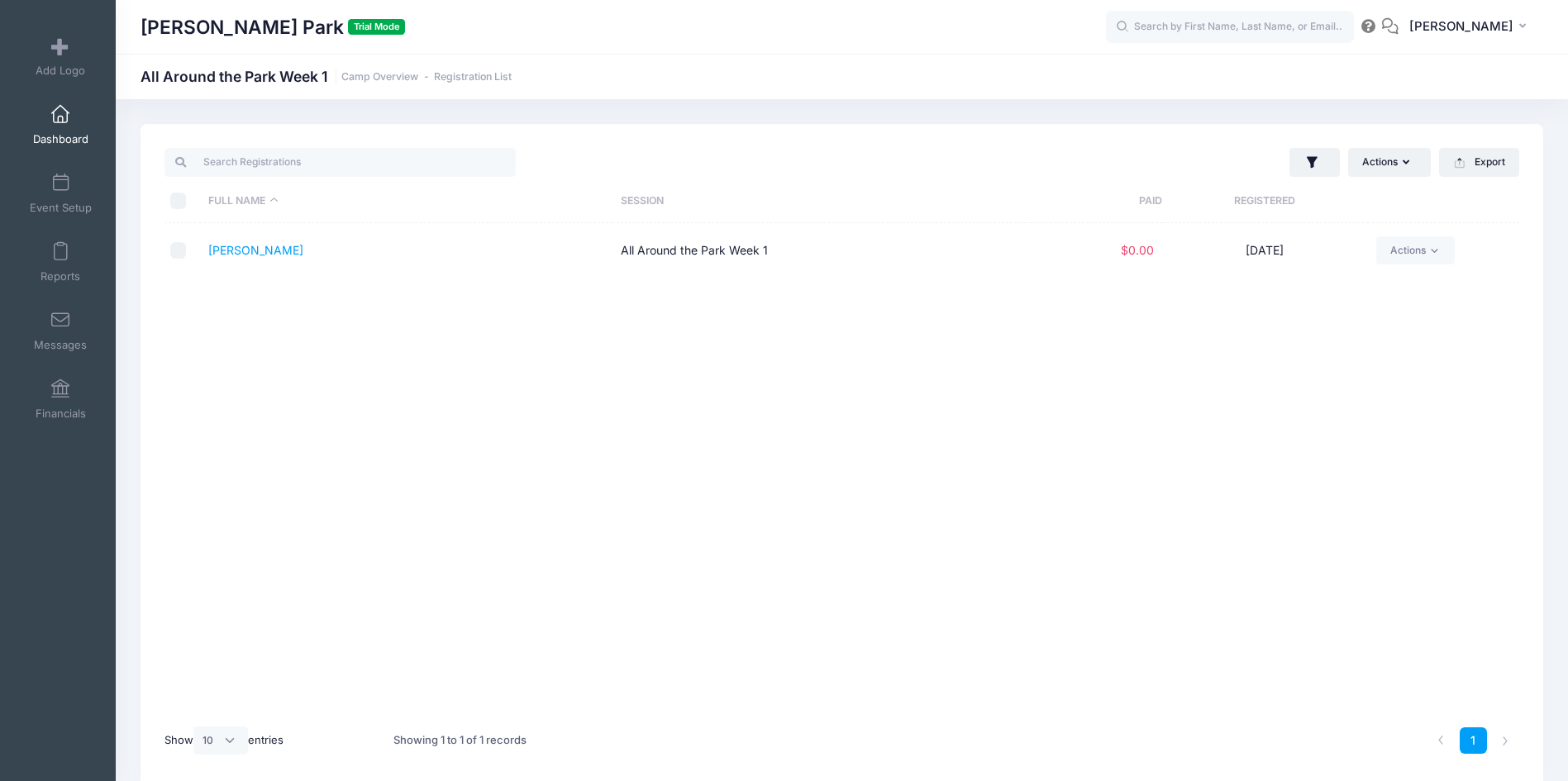
click at [174, 251] on input "checkbox" at bounding box center [178, 250] width 17 height 17
checkbox input "true"
click at [1415, 256] on link "Actions" at bounding box center [1414, 250] width 78 height 29
click at [1402, 393] on link "Change Session or Program" at bounding box center [1353, 407] width 191 height 50
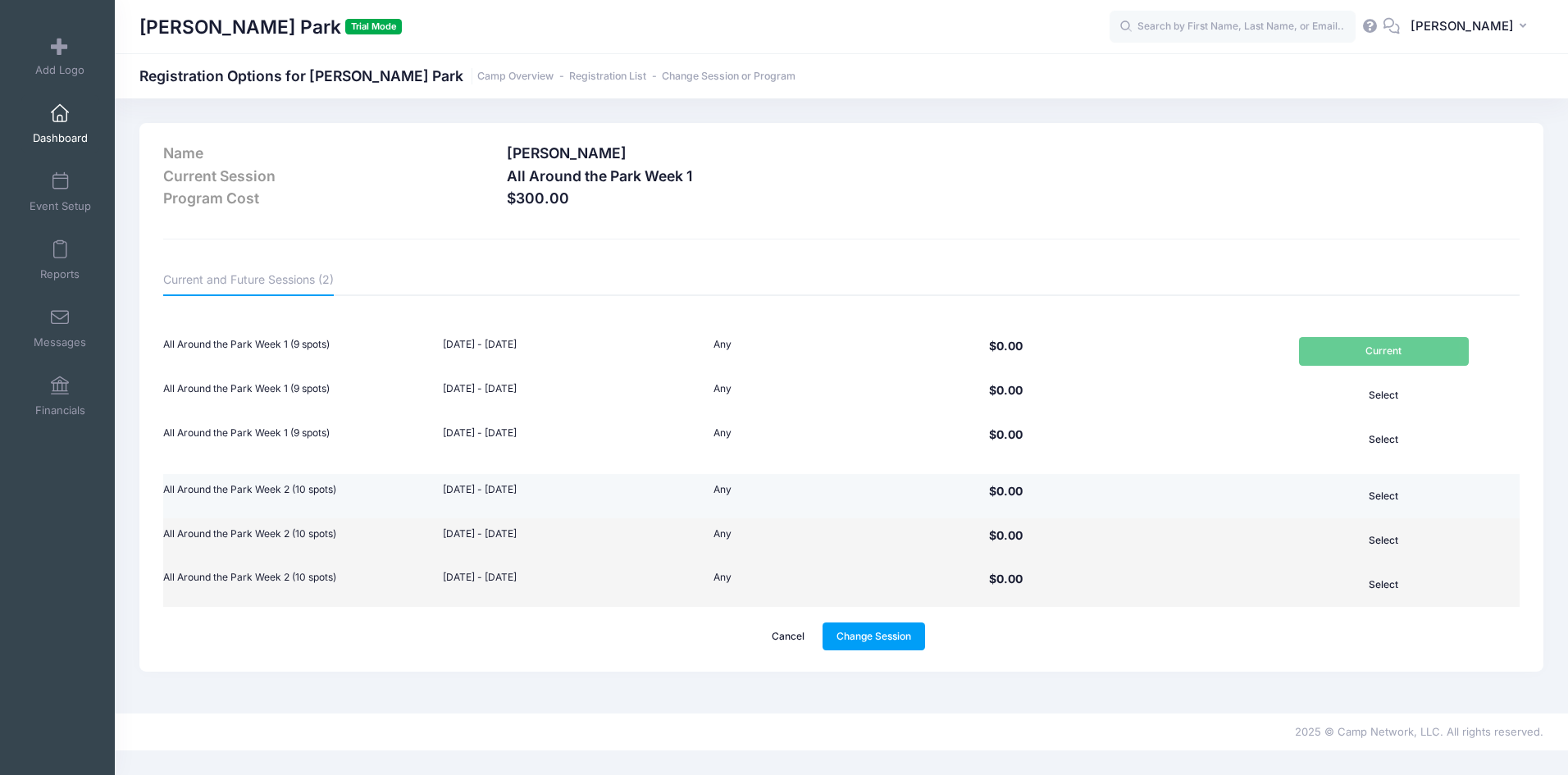
click at [1393, 498] on button "Select" at bounding box center [1384, 496] width 170 height 28
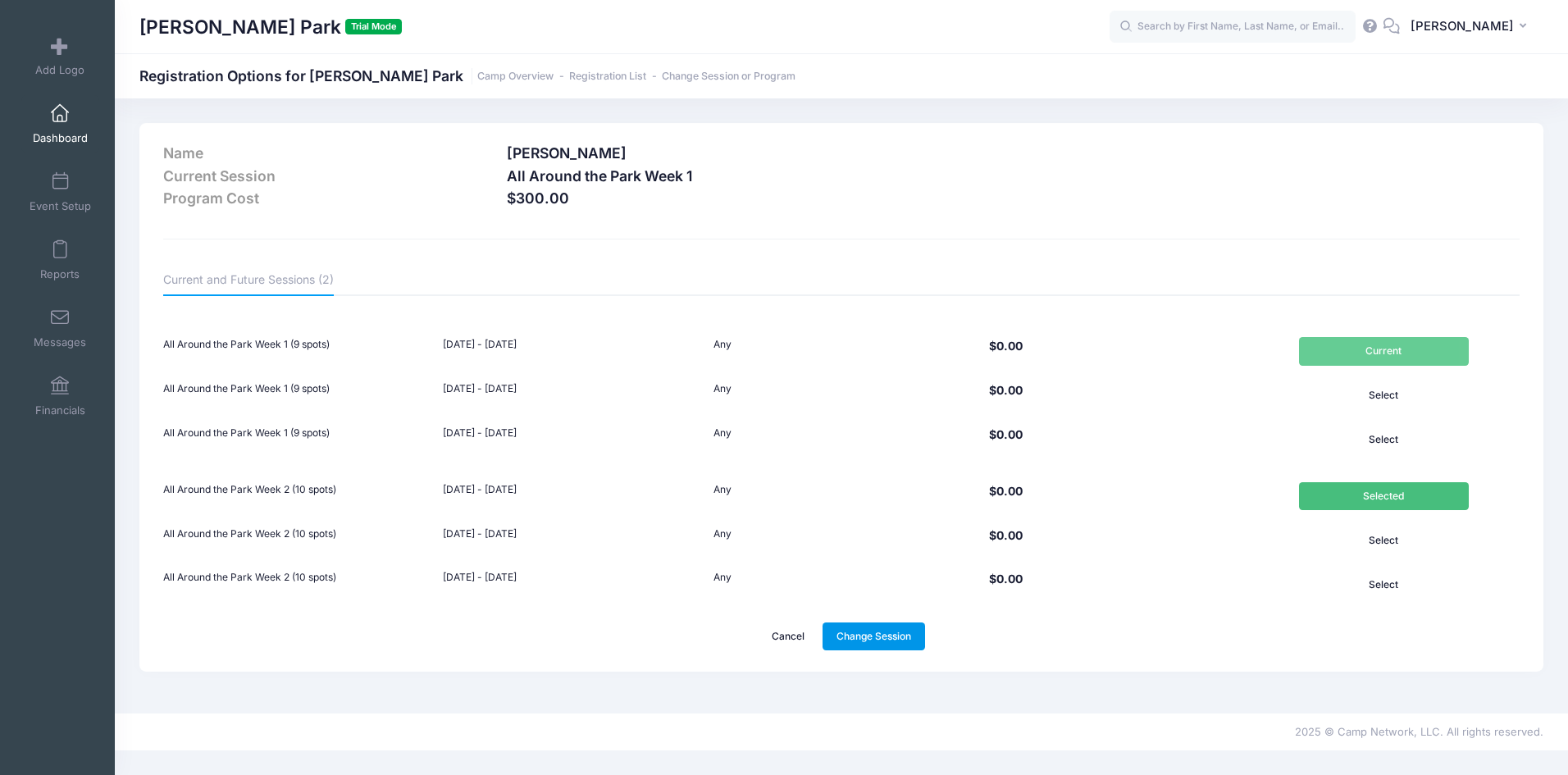
click at [869, 637] on link "Change Session" at bounding box center [873, 636] width 103 height 28
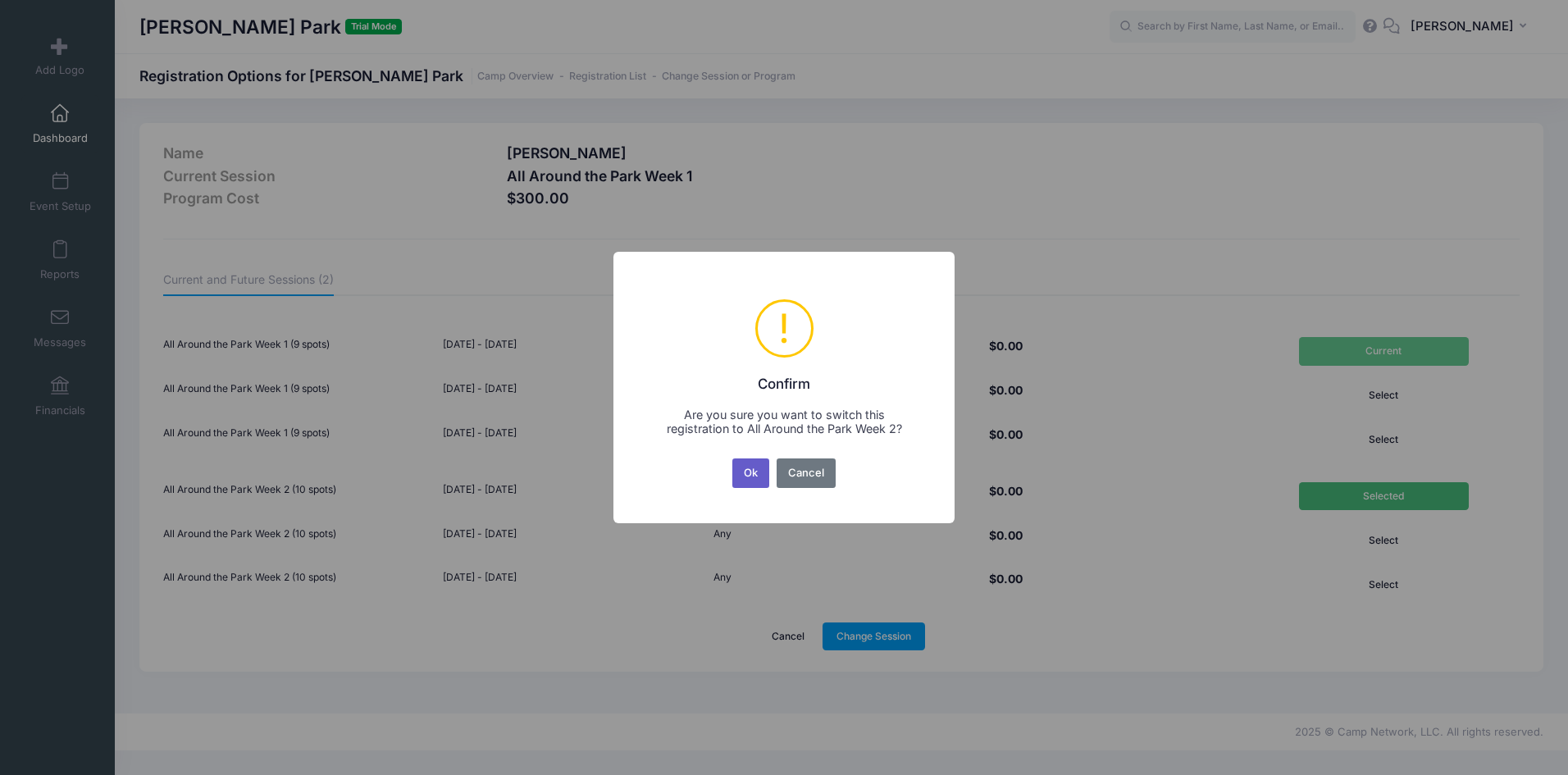
click at [763, 473] on button "Ok" at bounding box center [750, 473] width 37 height 29
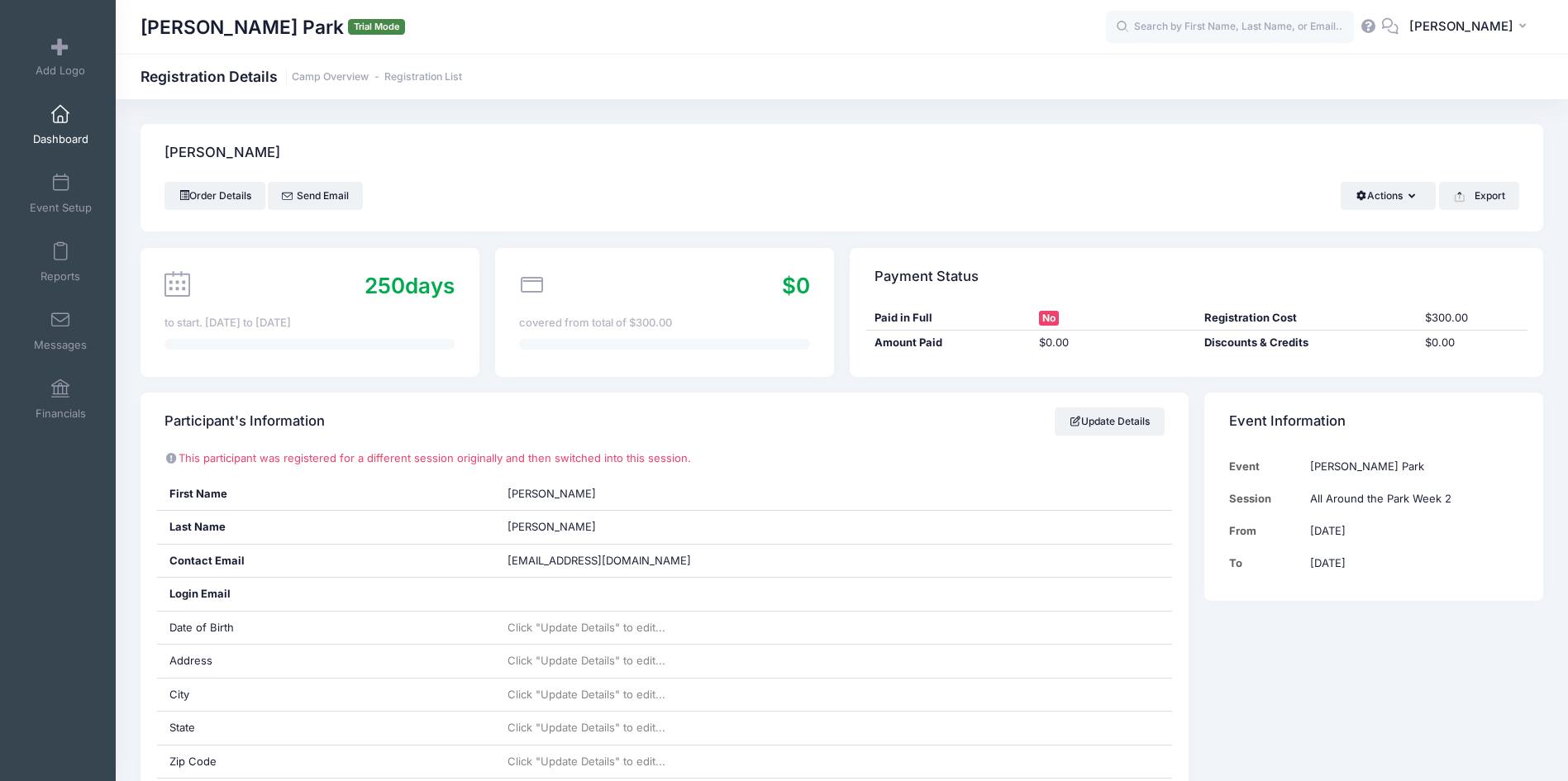
click at [43, 112] on link "Dashboard" at bounding box center [60, 124] width 78 height 58
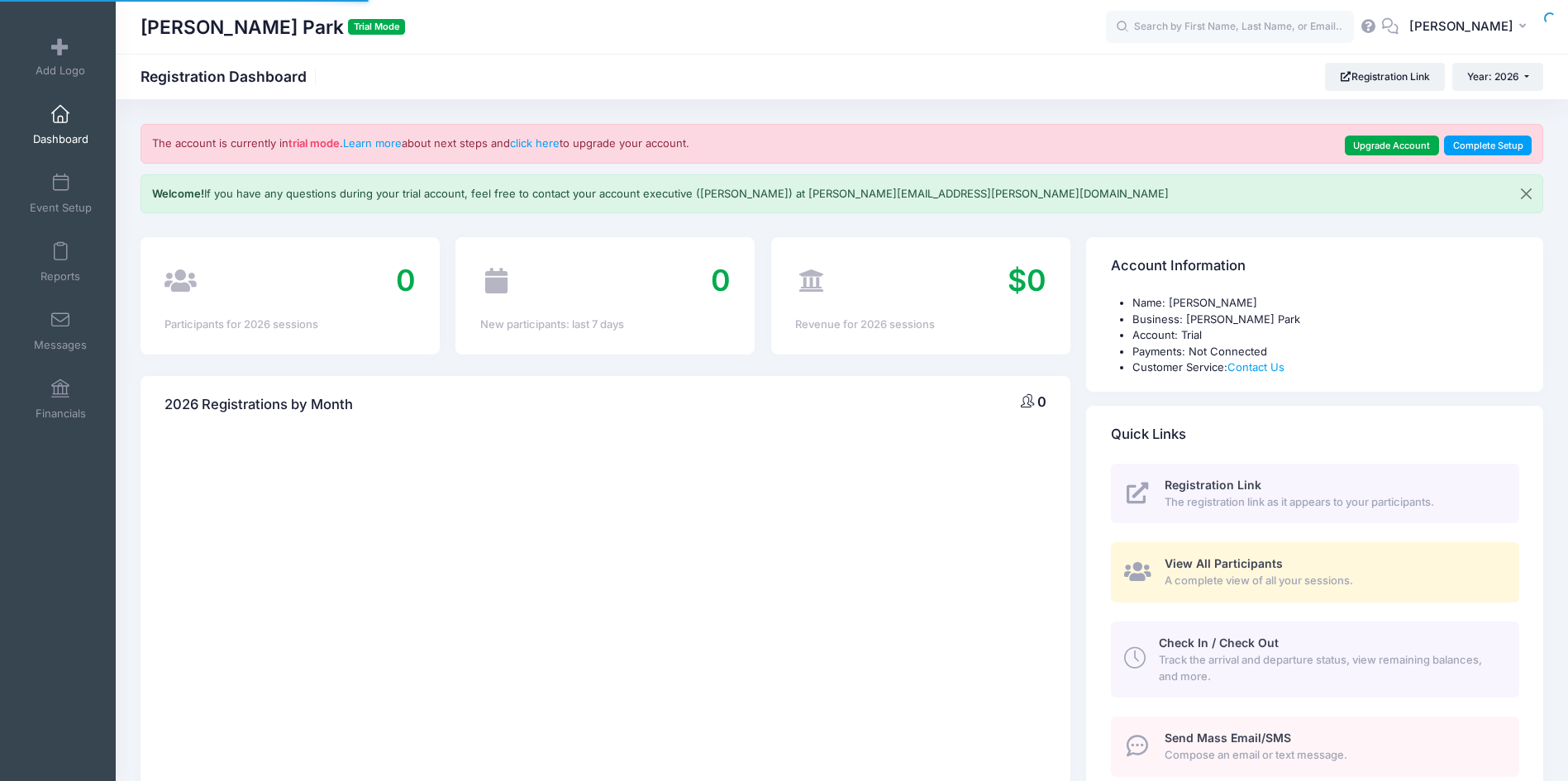
select select
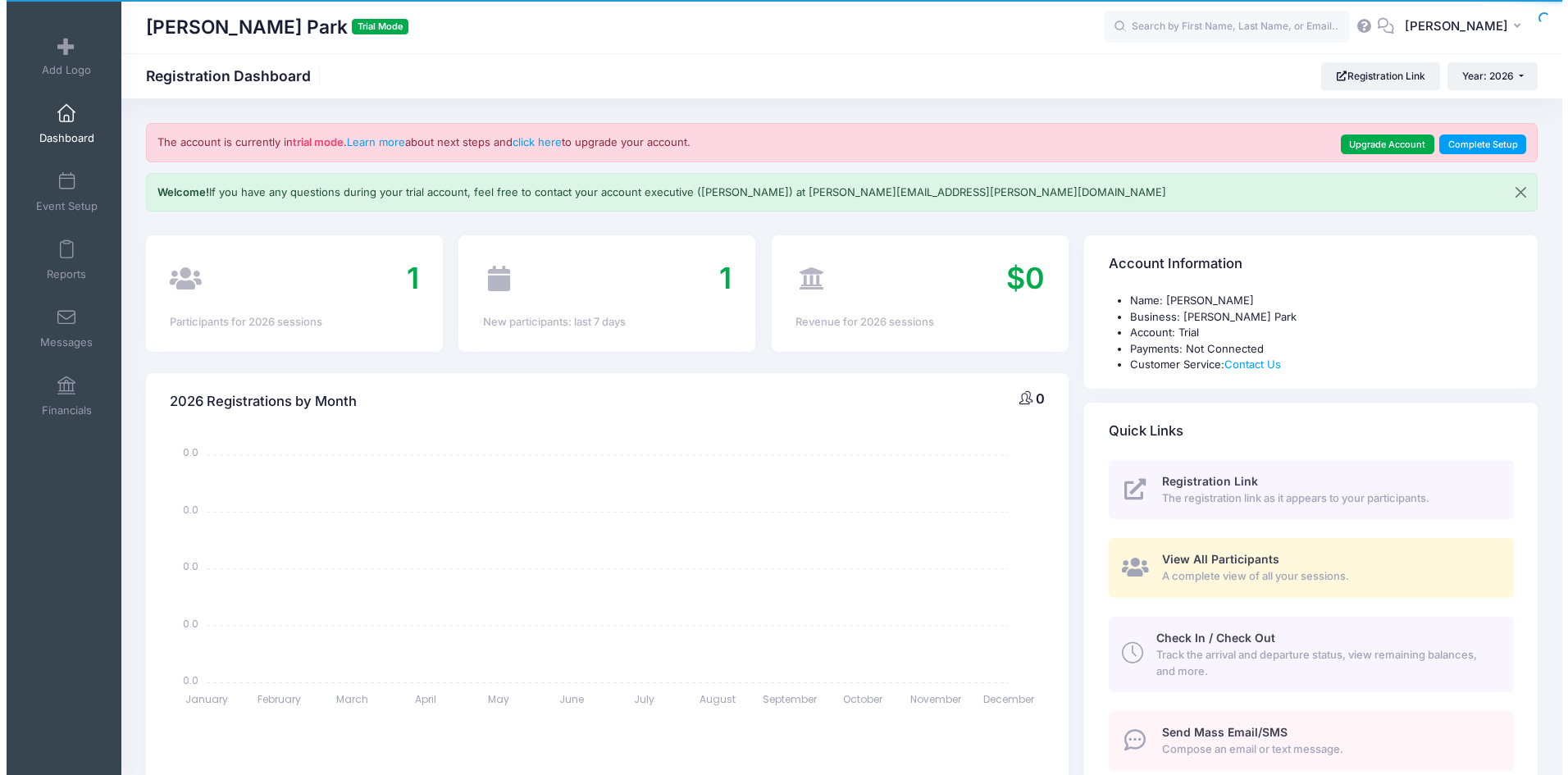
scroll to position [492, 0]
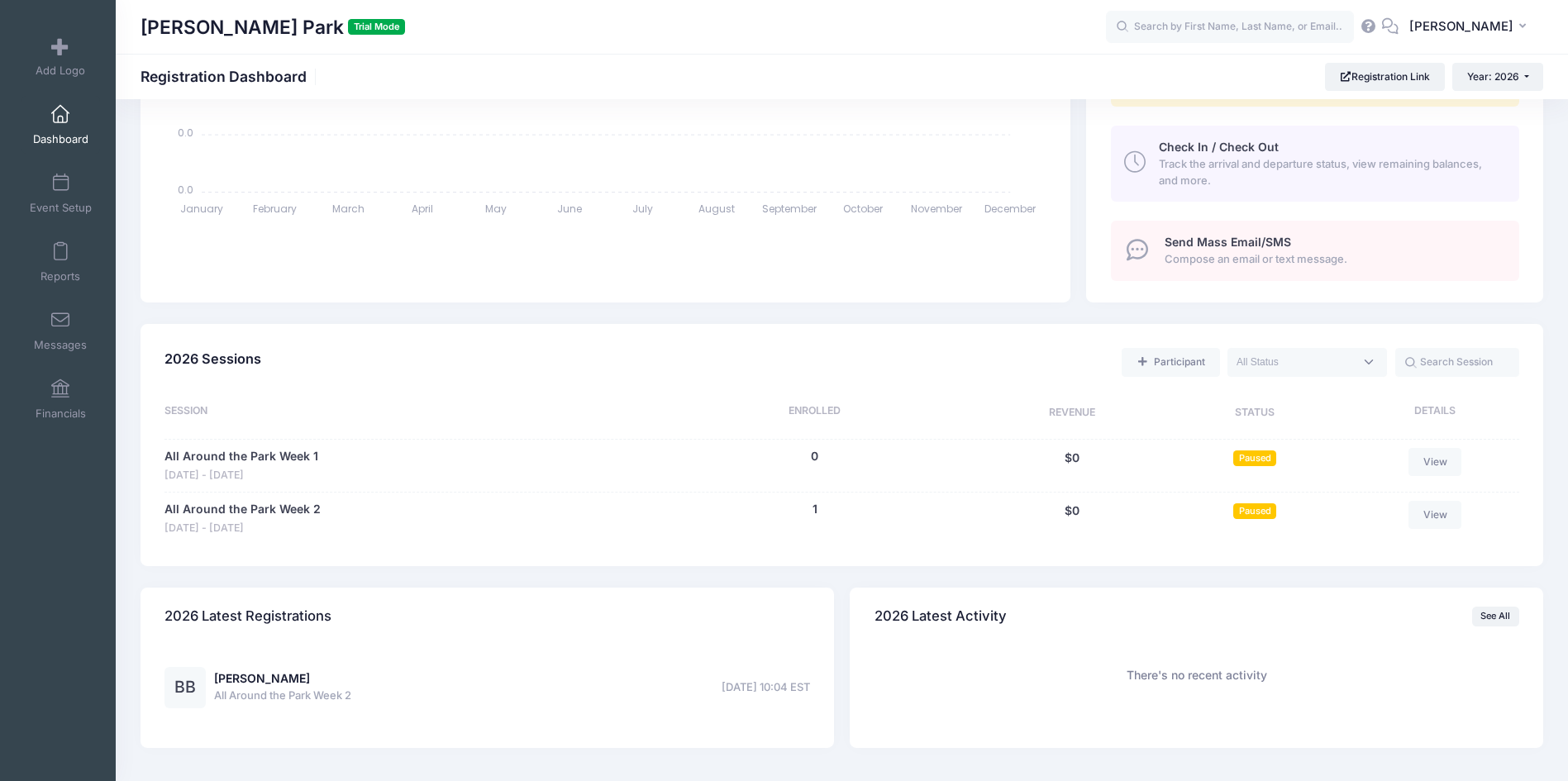
click at [1298, 362] on textarea "Search" at bounding box center [1295, 362] width 118 height 15
click at [1191, 356] on link "Participant" at bounding box center [1170, 362] width 97 height 29
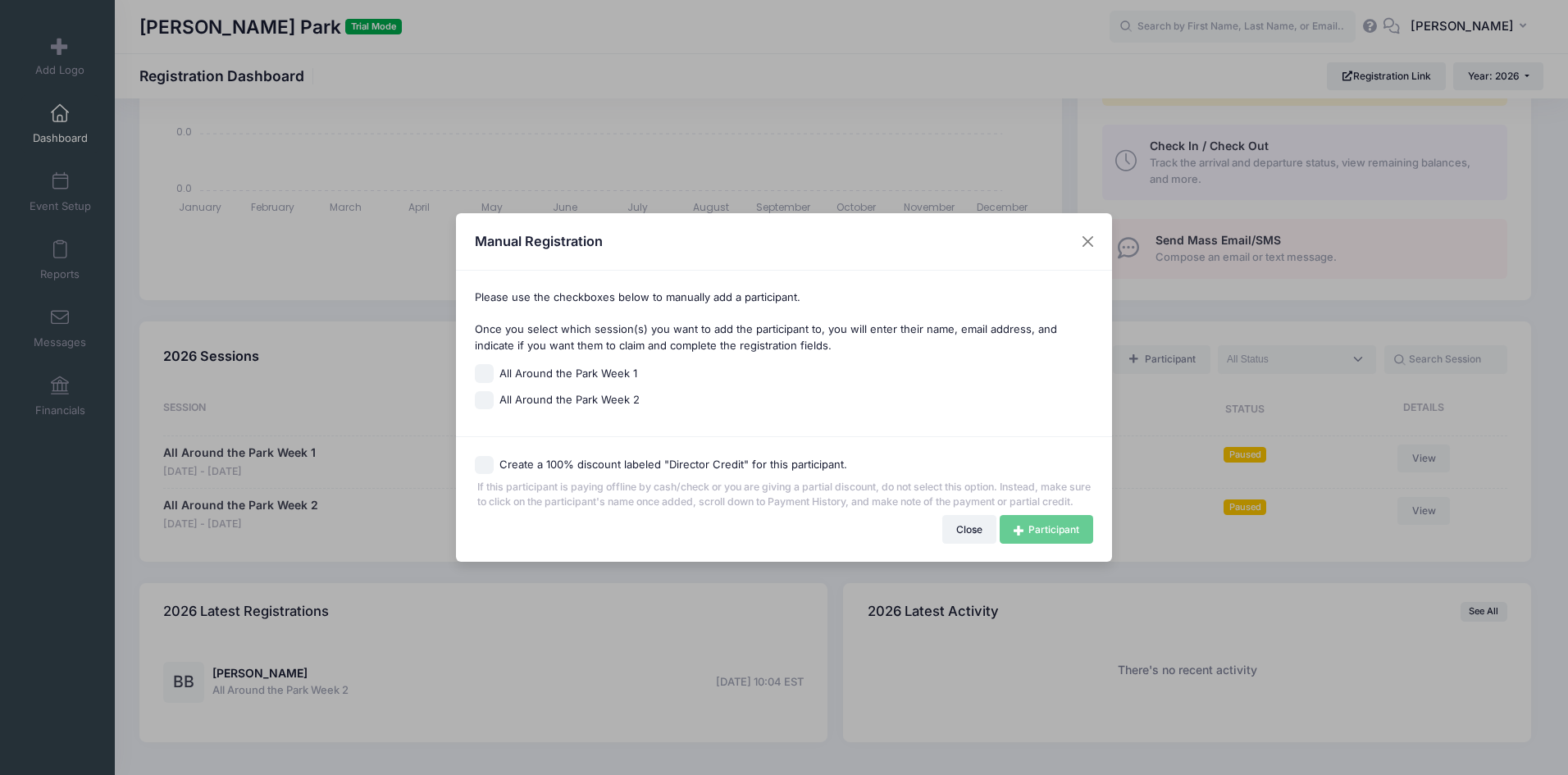
click at [579, 366] on span "All Around the Park Week 1" at bounding box center [568, 374] width 138 height 16
click at [494, 364] on input "All Around the Park Week 1" at bounding box center [484, 373] width 19 height 19
checkbox input "true"
click at [1056, 530] on link "Participant" at bounding box center [1046, 529] width 93 height 28
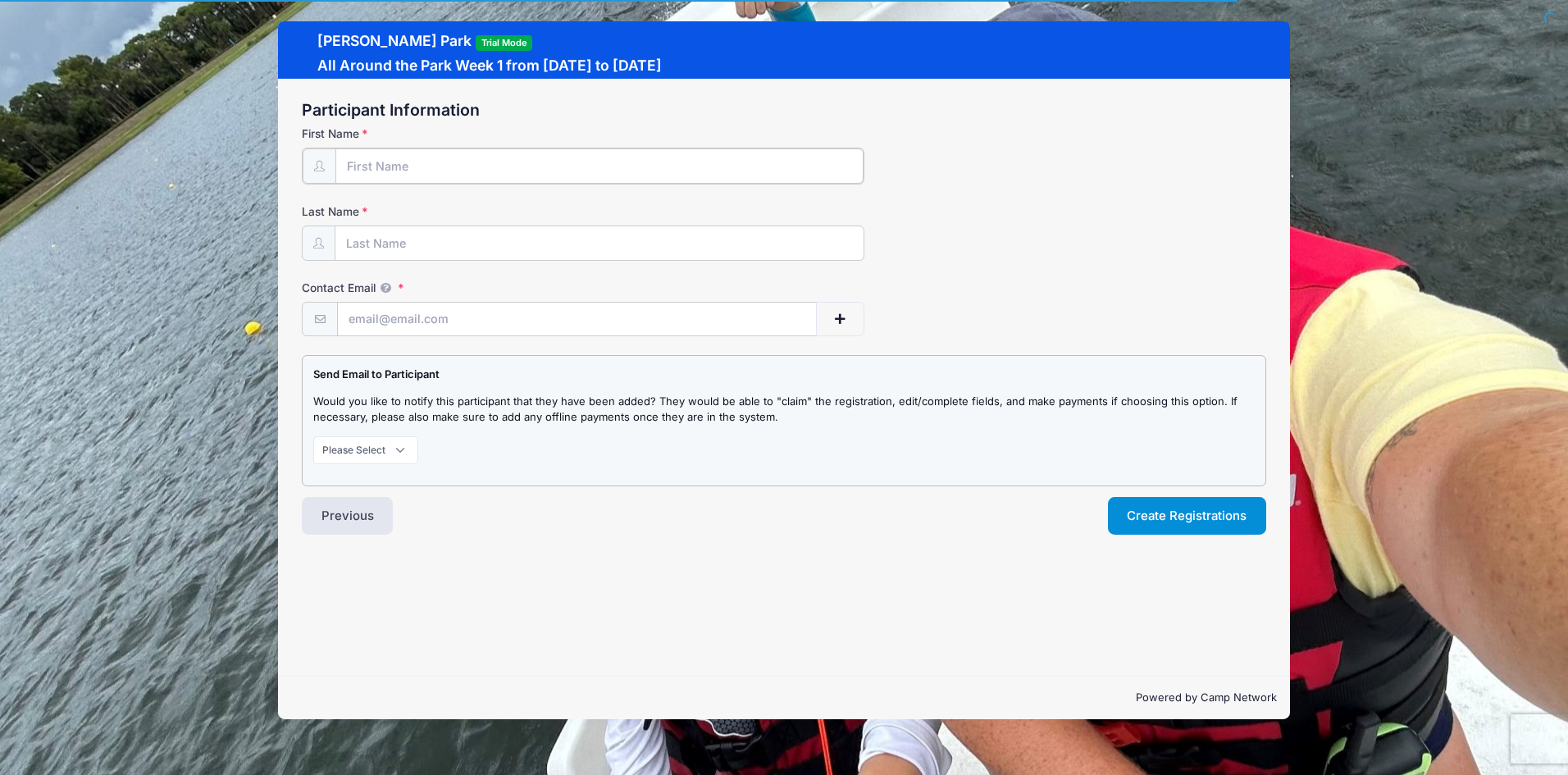
click at [436, 167] on input "First Name" at bounding box center [600, 166] width 528 height 36
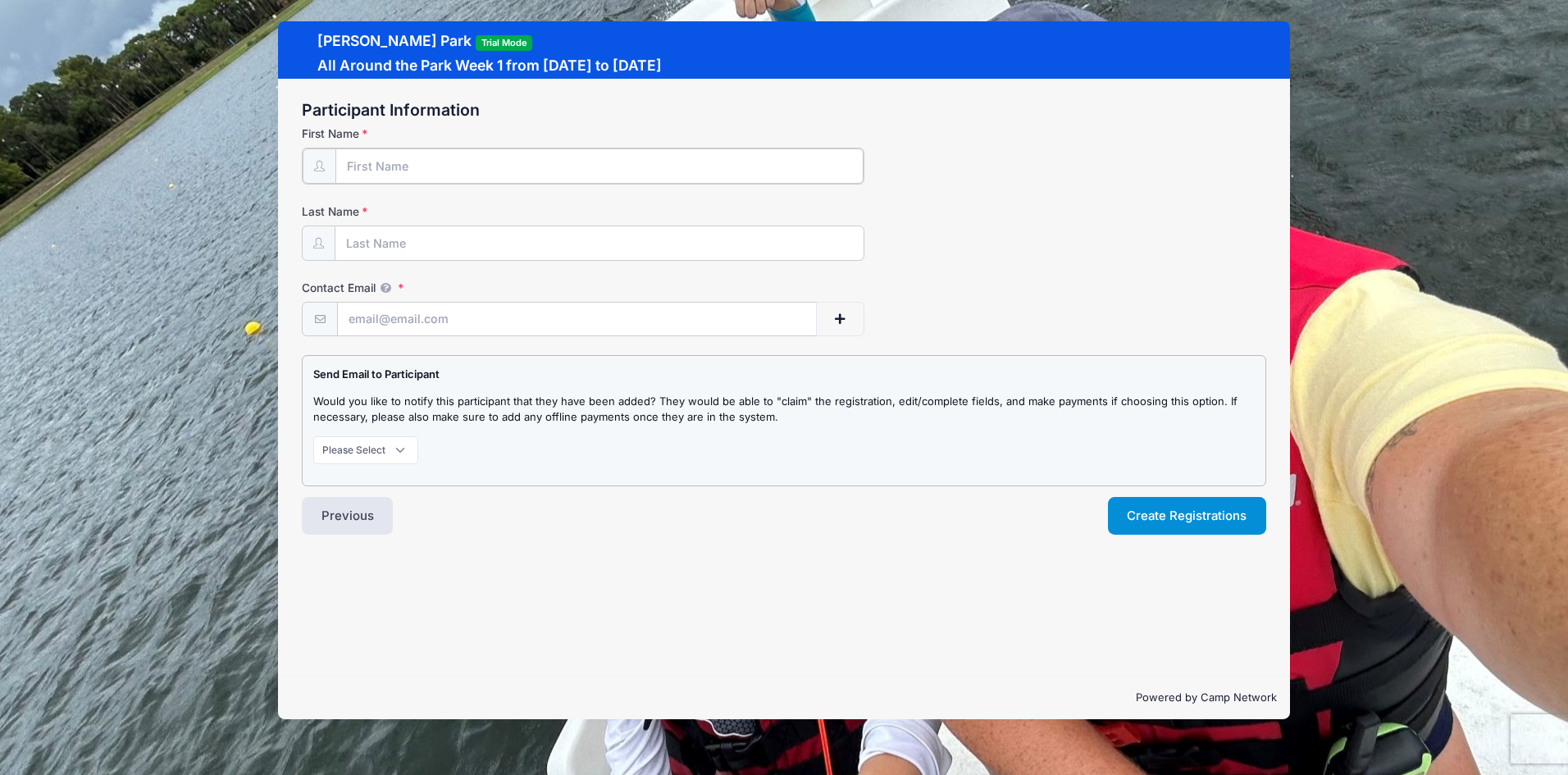
type input "[PERSON_NAME]"
click at [438, 242] on input "Last Name" at bounding box center [600, 242] width 528 height 36
type input "[PERSON_NAME]"
click at [447, 320] on input "Contact Email" at bounding box center [577, 319] width 478 height 36
type input "[EMAIL_ADDRESS][DOMAIN_NAME]"
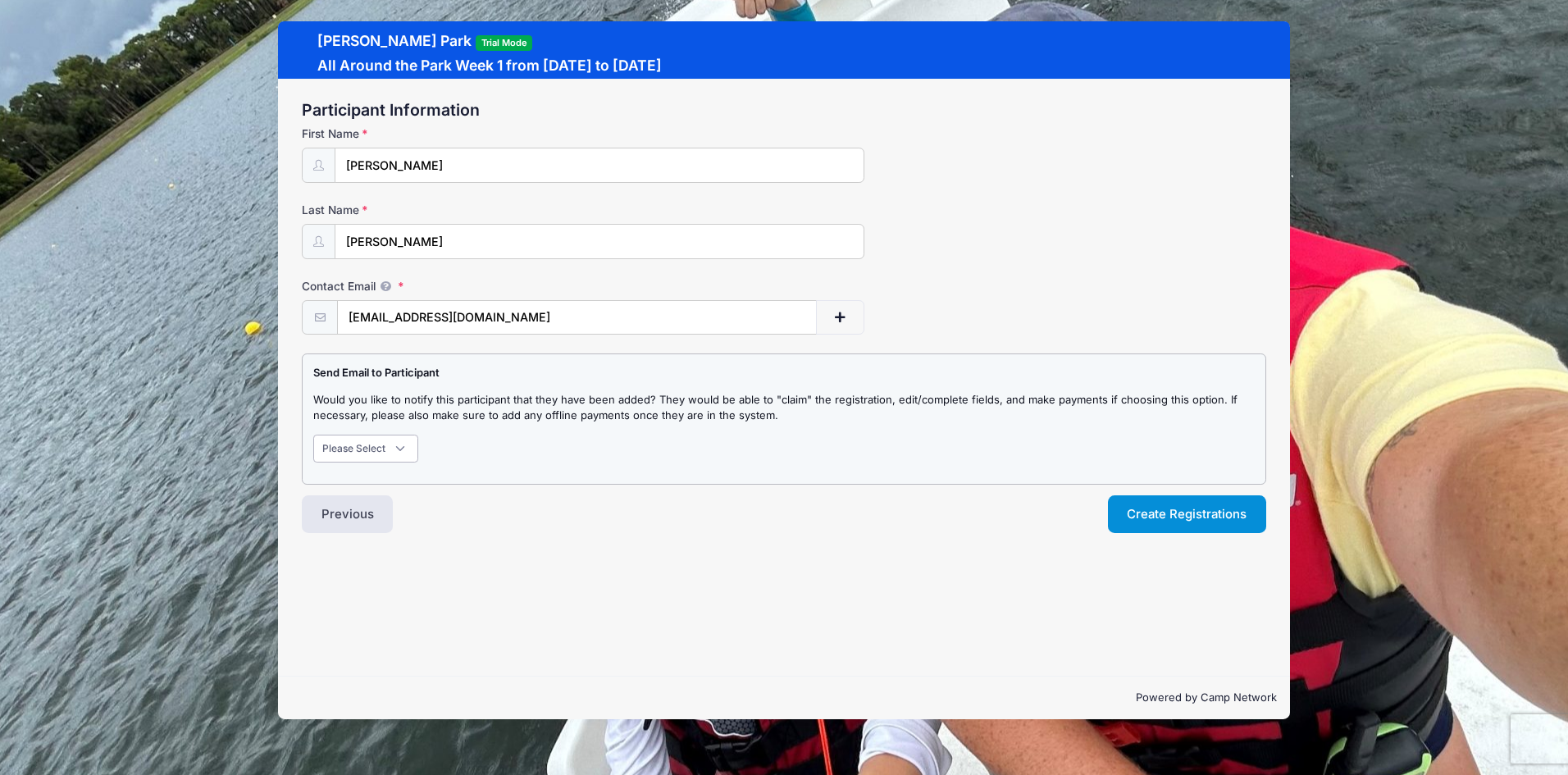
click at [374, 450] on select "Please Select Don't Notify Notify" at bounding box center [365, 448] width 105 height 28
select select "0"
click at [313, 435] on select "Please Select Don't Notify Notify" at bounding box center [365, 448] width 105 height 28
click at [1157, 514] on button "Create Registrations" at bounding box center [1187, 514] width 159 height 37
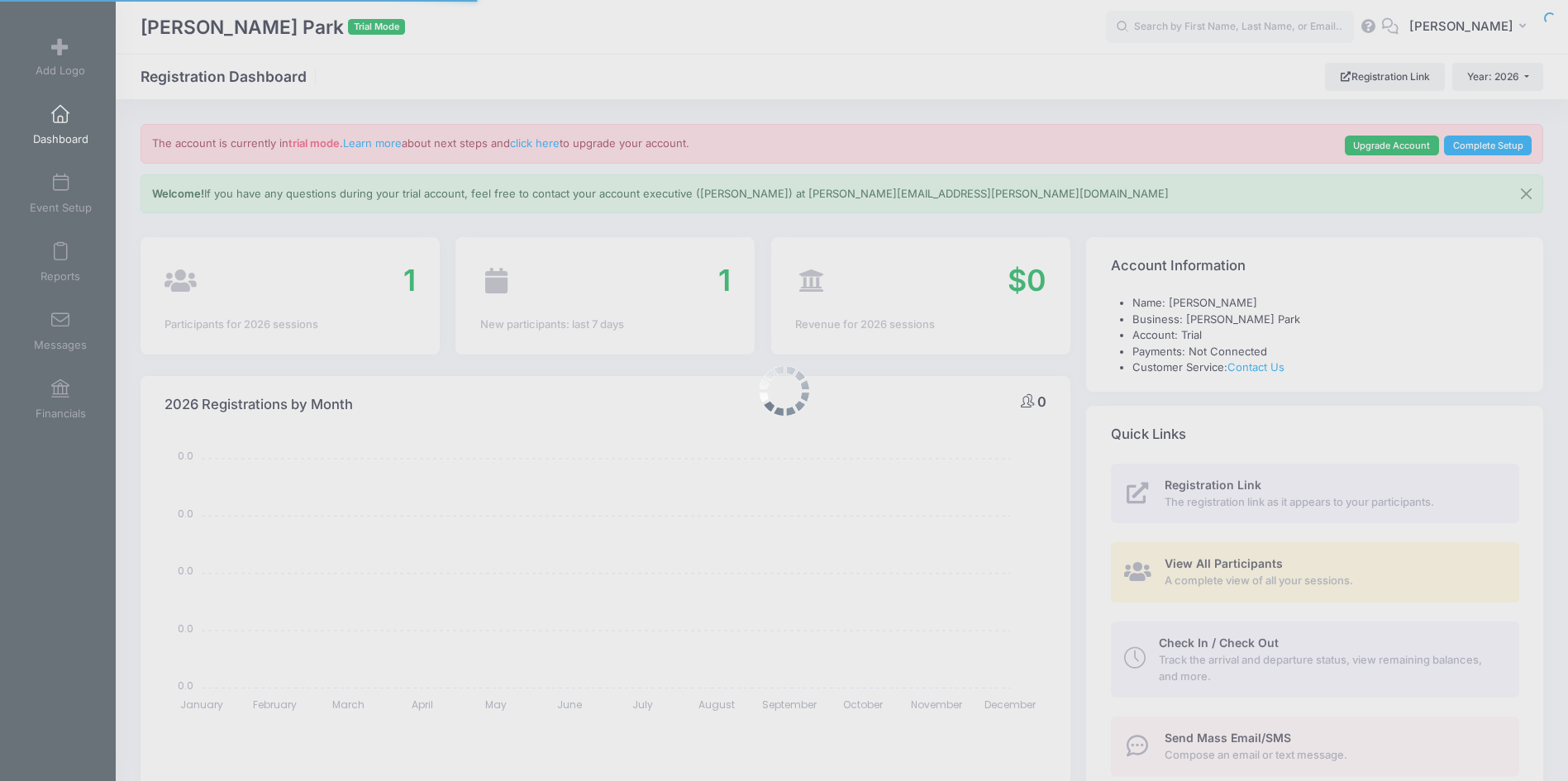
select select
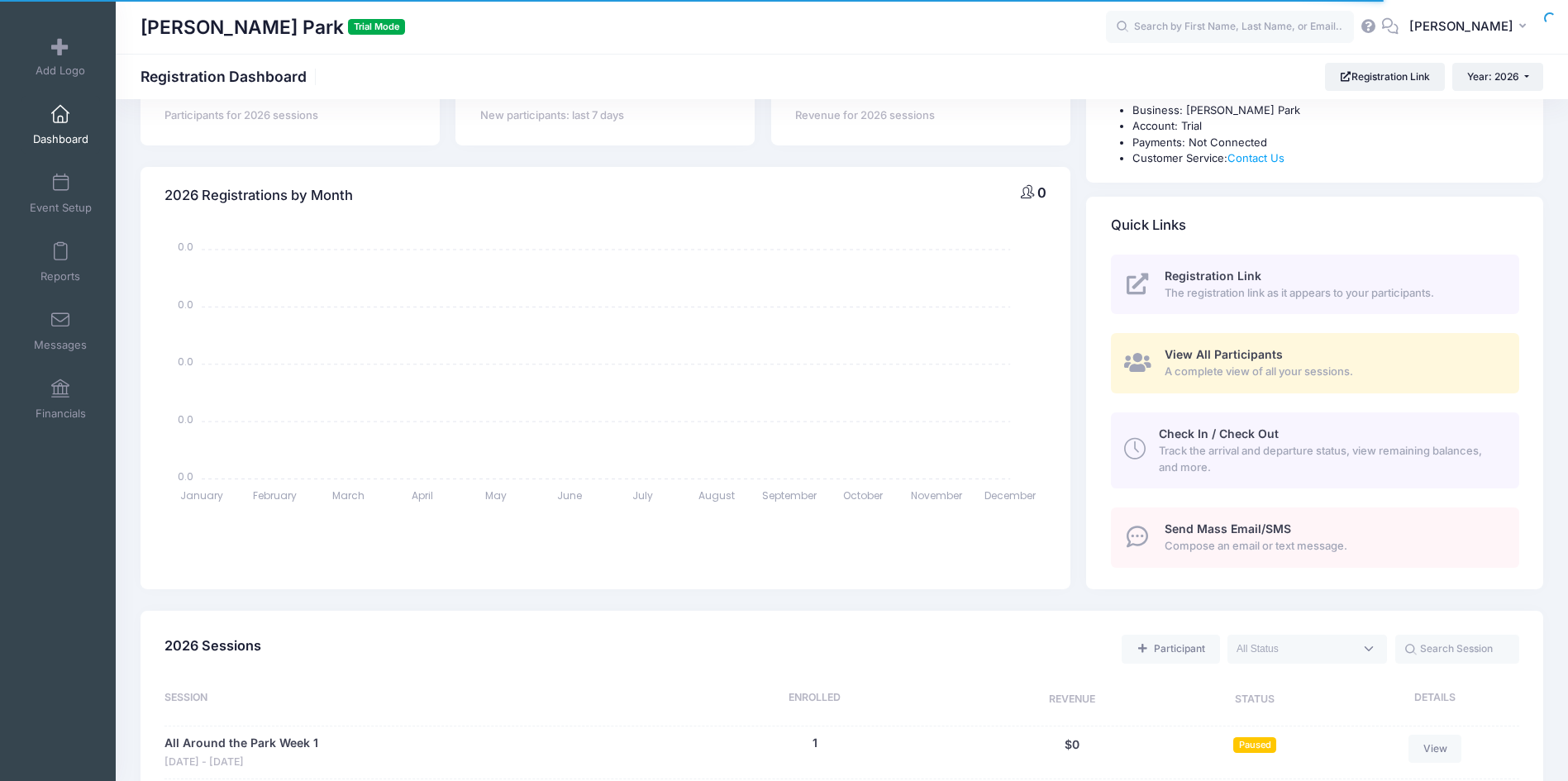
scroll to position [413, 0]
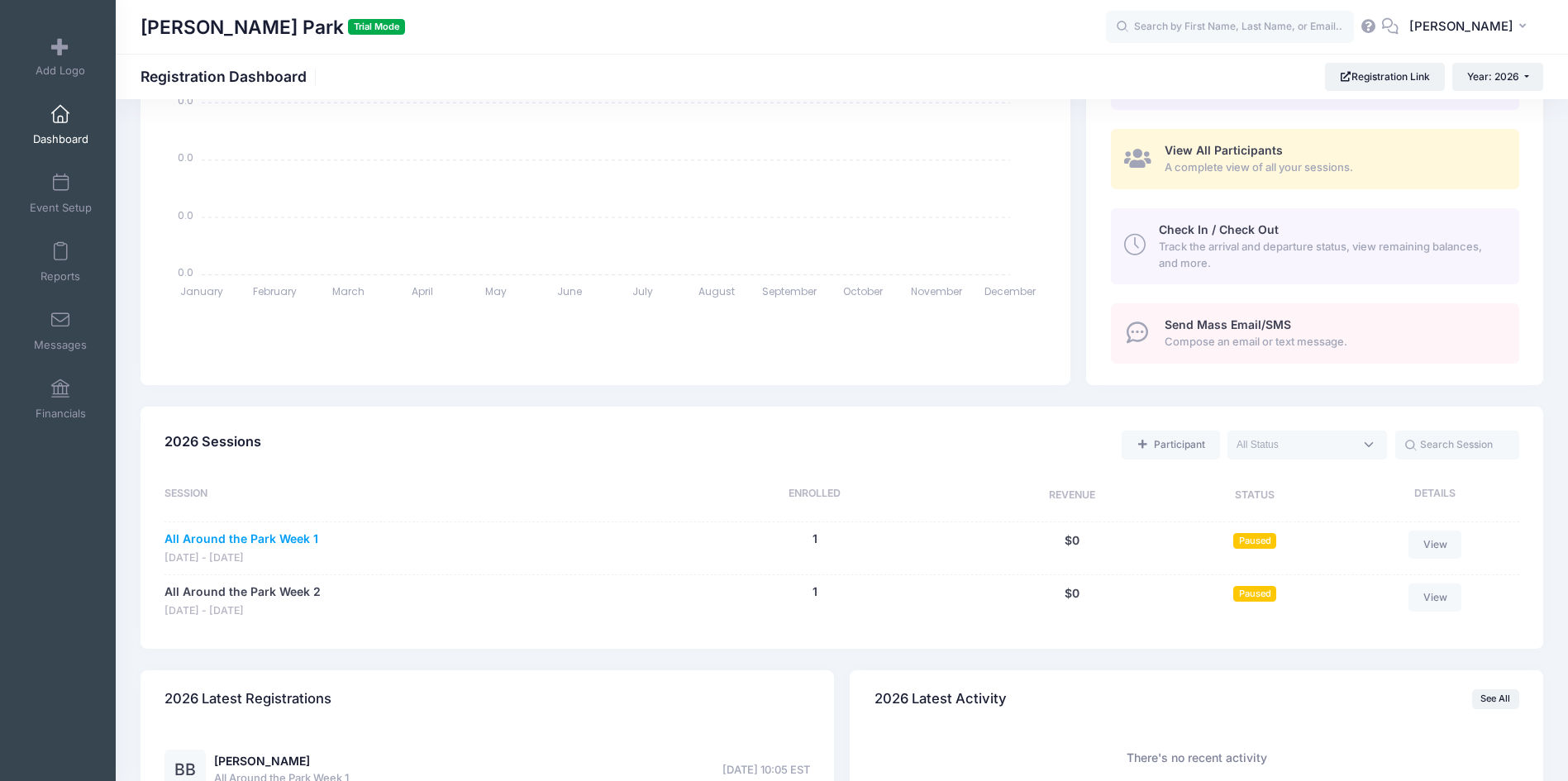
click at [288, 534] on link "All Around the Park Week 1" at bounding box center [241, 539] width 154 height 17
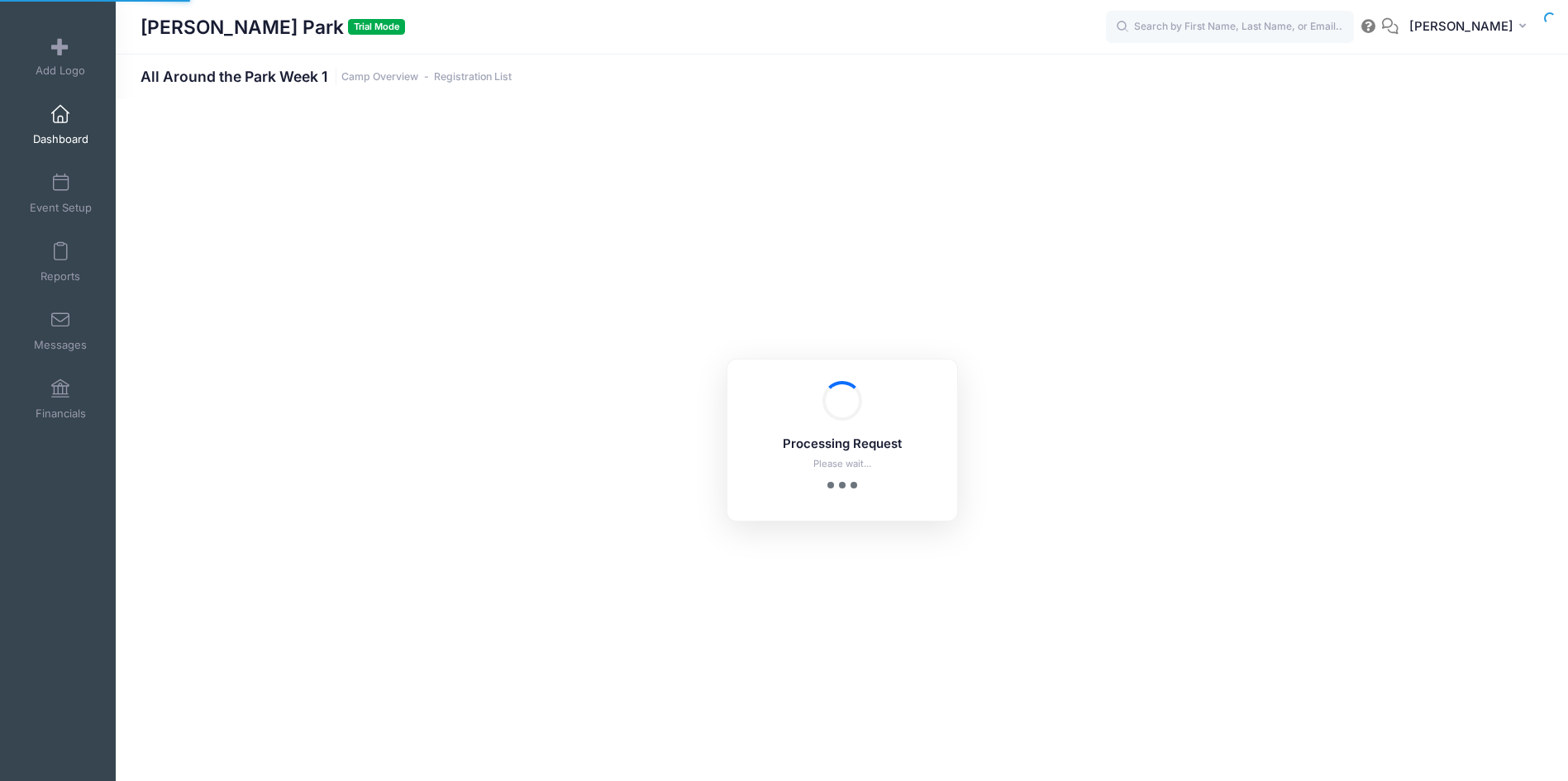
select select "10"
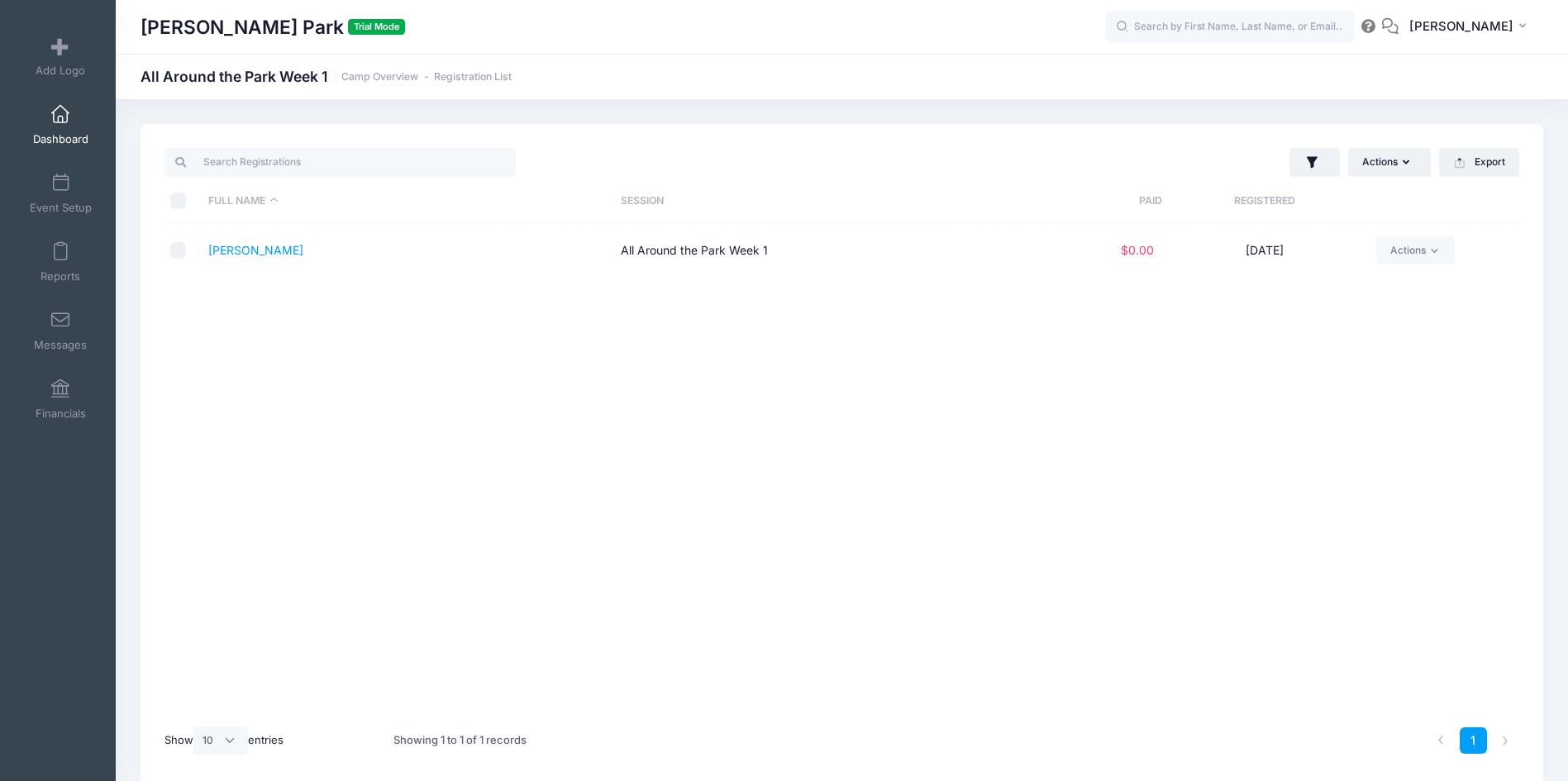
click at [61, 110] on span at bounding box center [61, 115] width 0 height 18
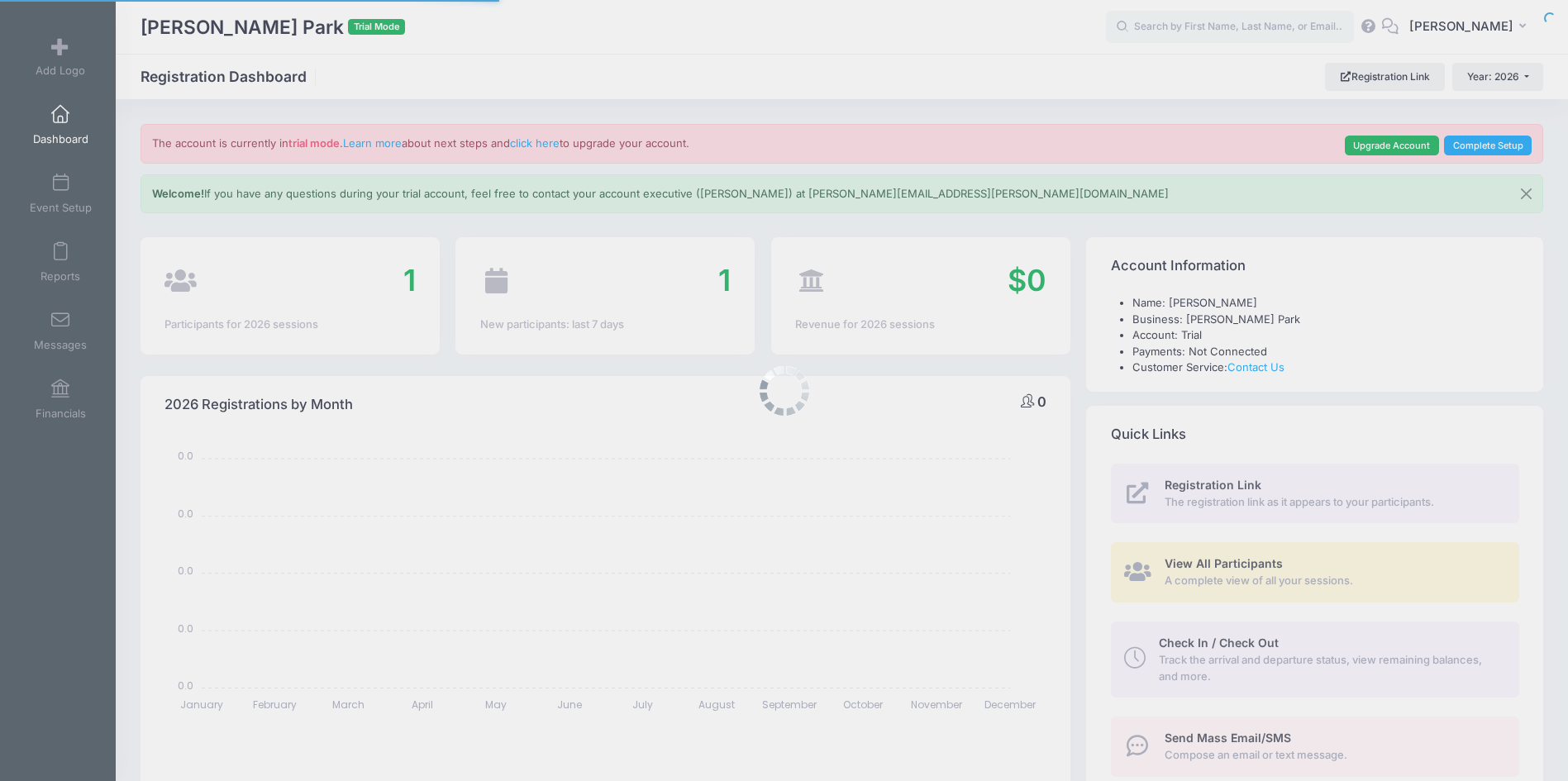
select select
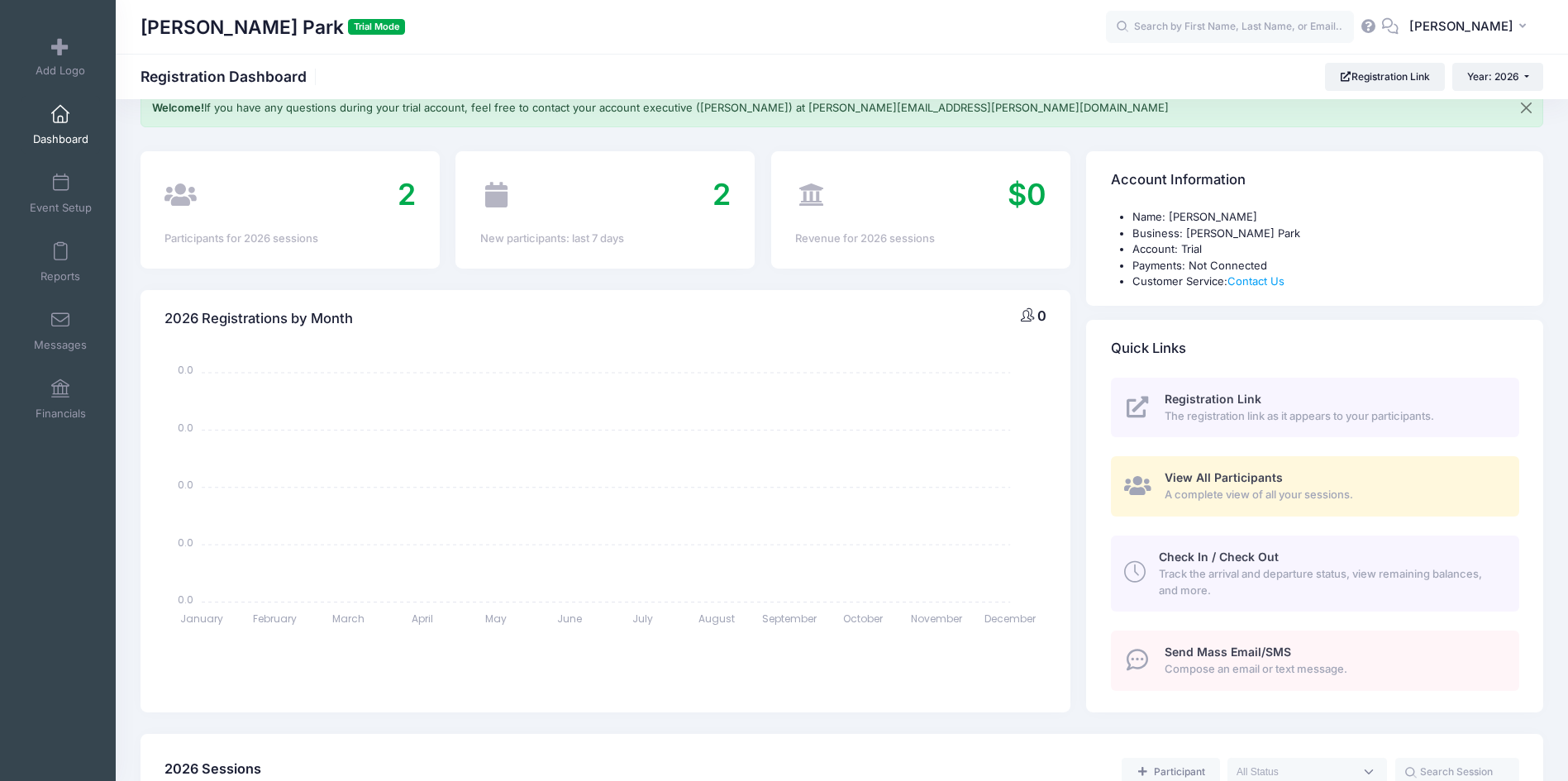
scroll to position [83, 0]
click at [1243, 399] on span "Registration Link" at bounding box center [1212, 402] width 97 height 14
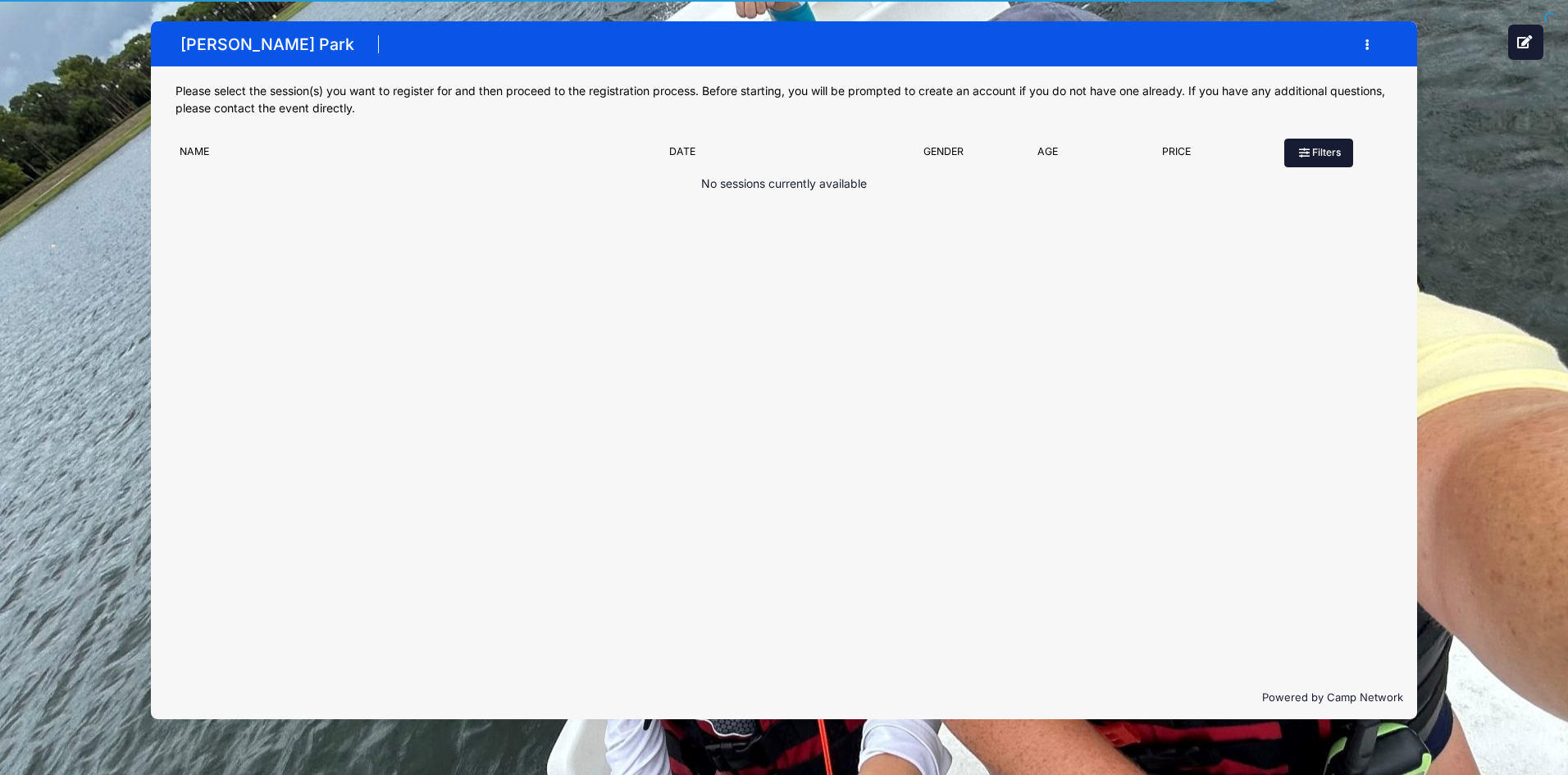
click at [1317, 155] on button "Filters" at bounding box center [1318, 152] width 68 height 28
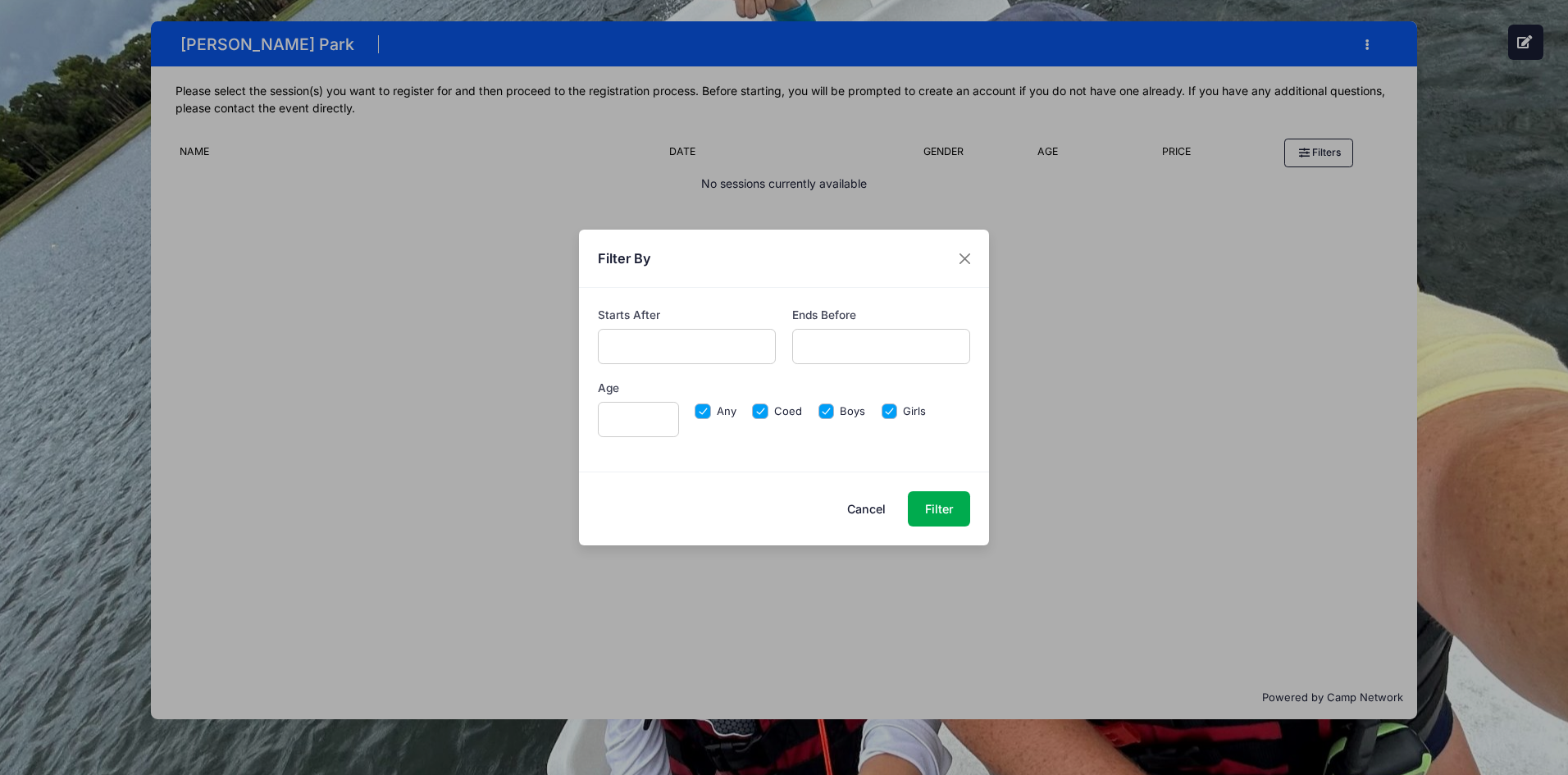
click at [1063, 345] on div "Filter By Starts After Ends Before Age Any Coed" at bounding box center [784, 387] width 1568 height 775
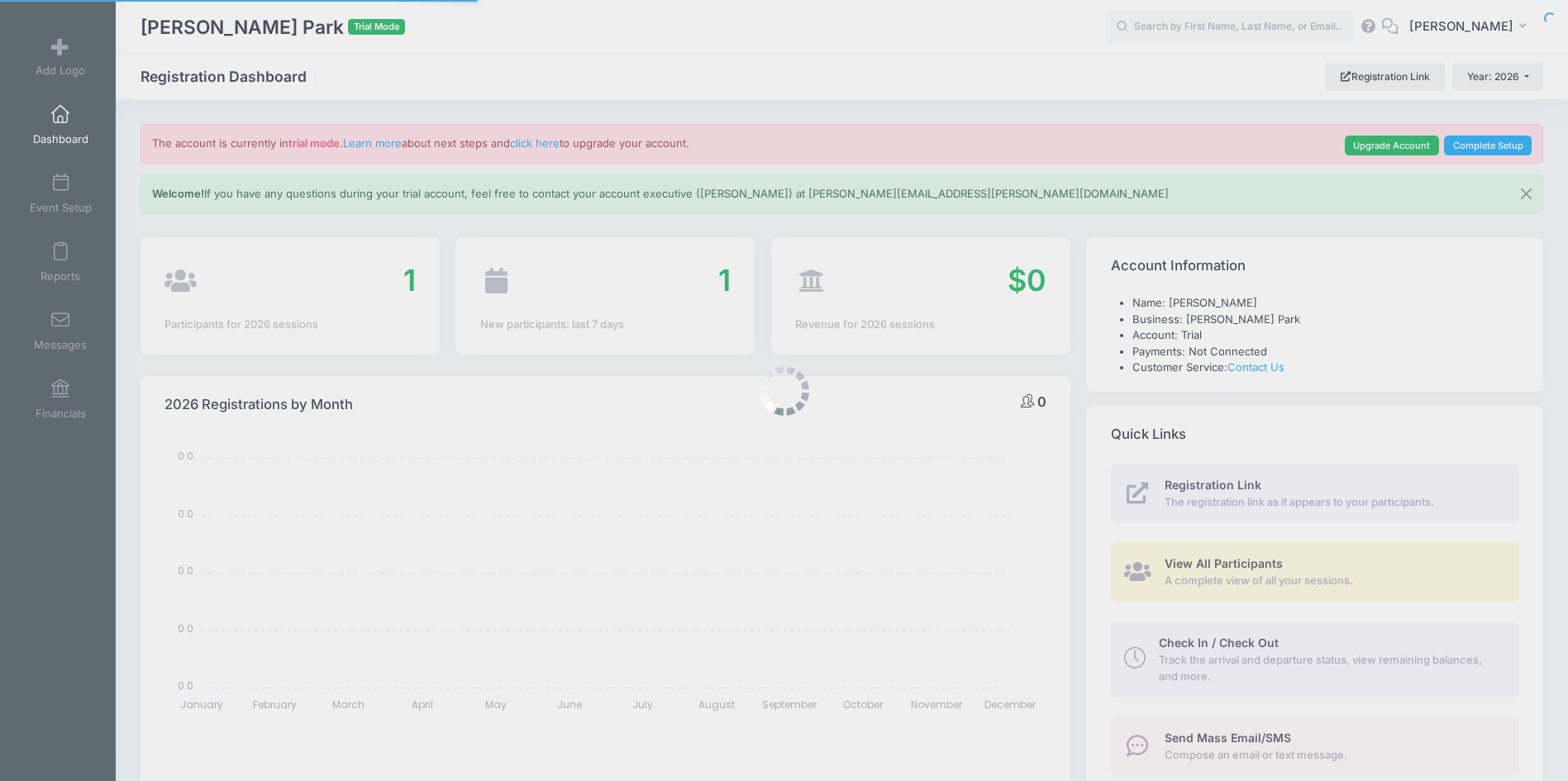
select select
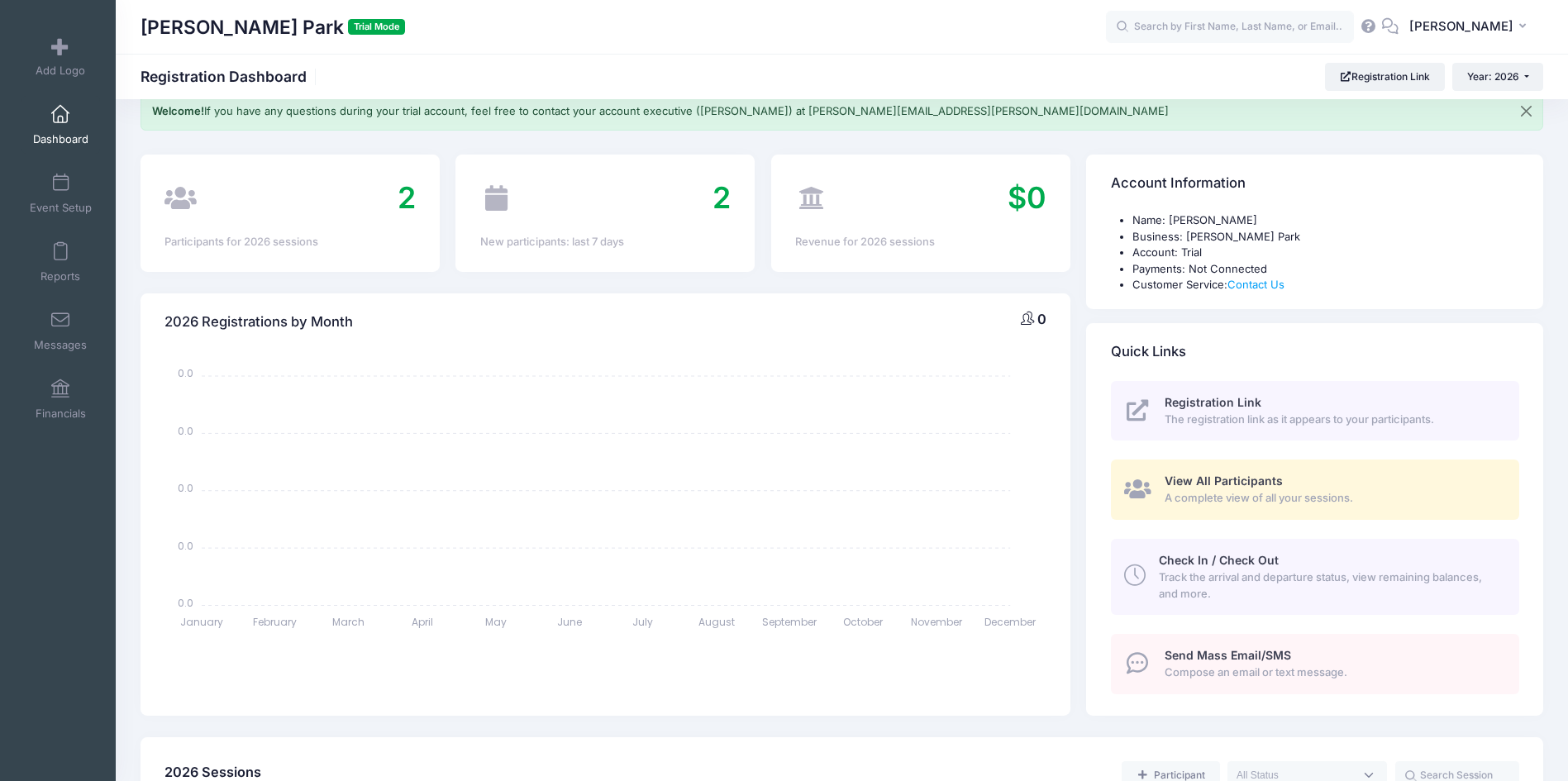
scroll to position [166, 0]
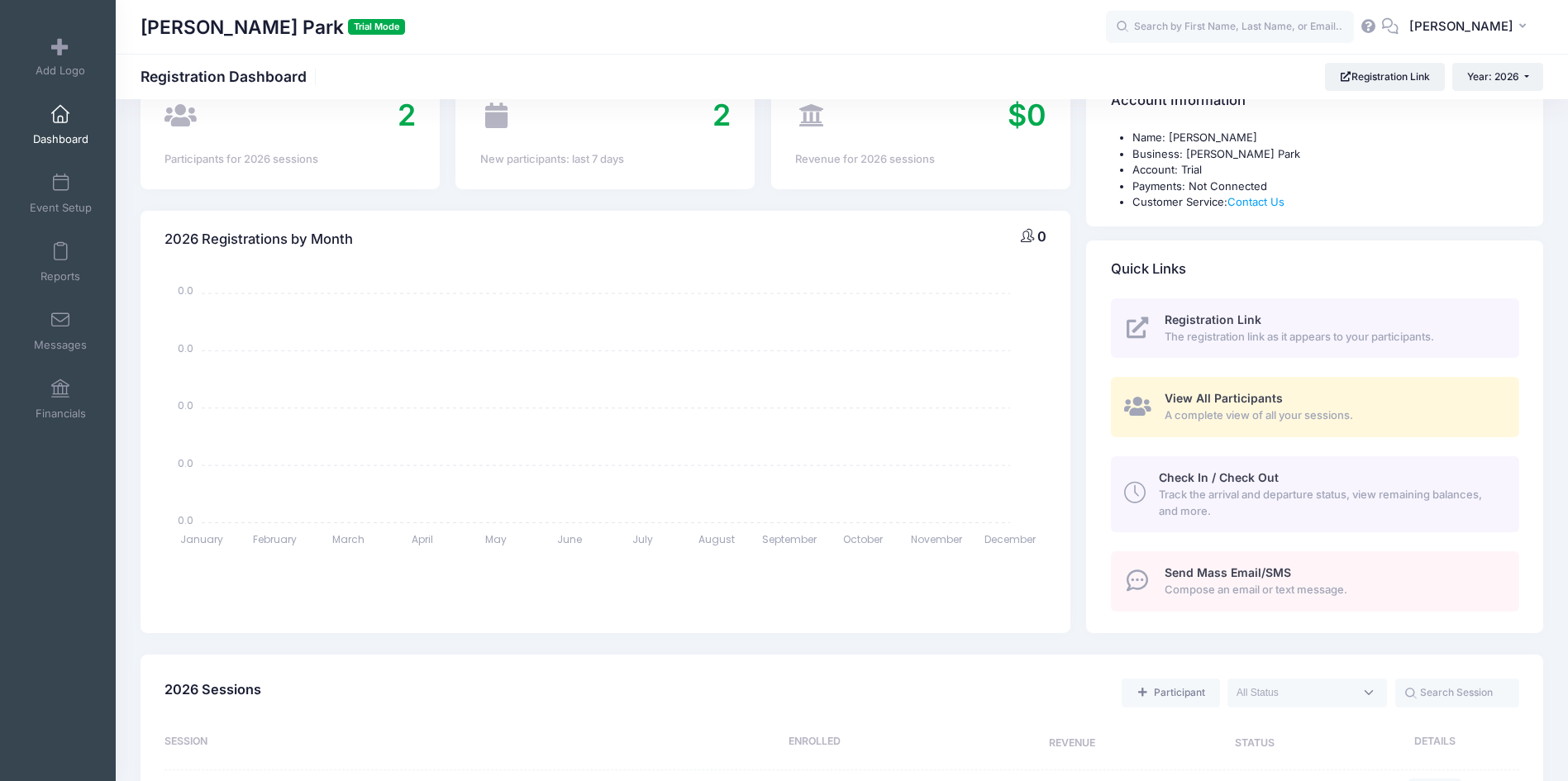
click at [1276, 579] on span "Send Mass Email/SMS" at bounding box center [1227, 572] width 126 height 14
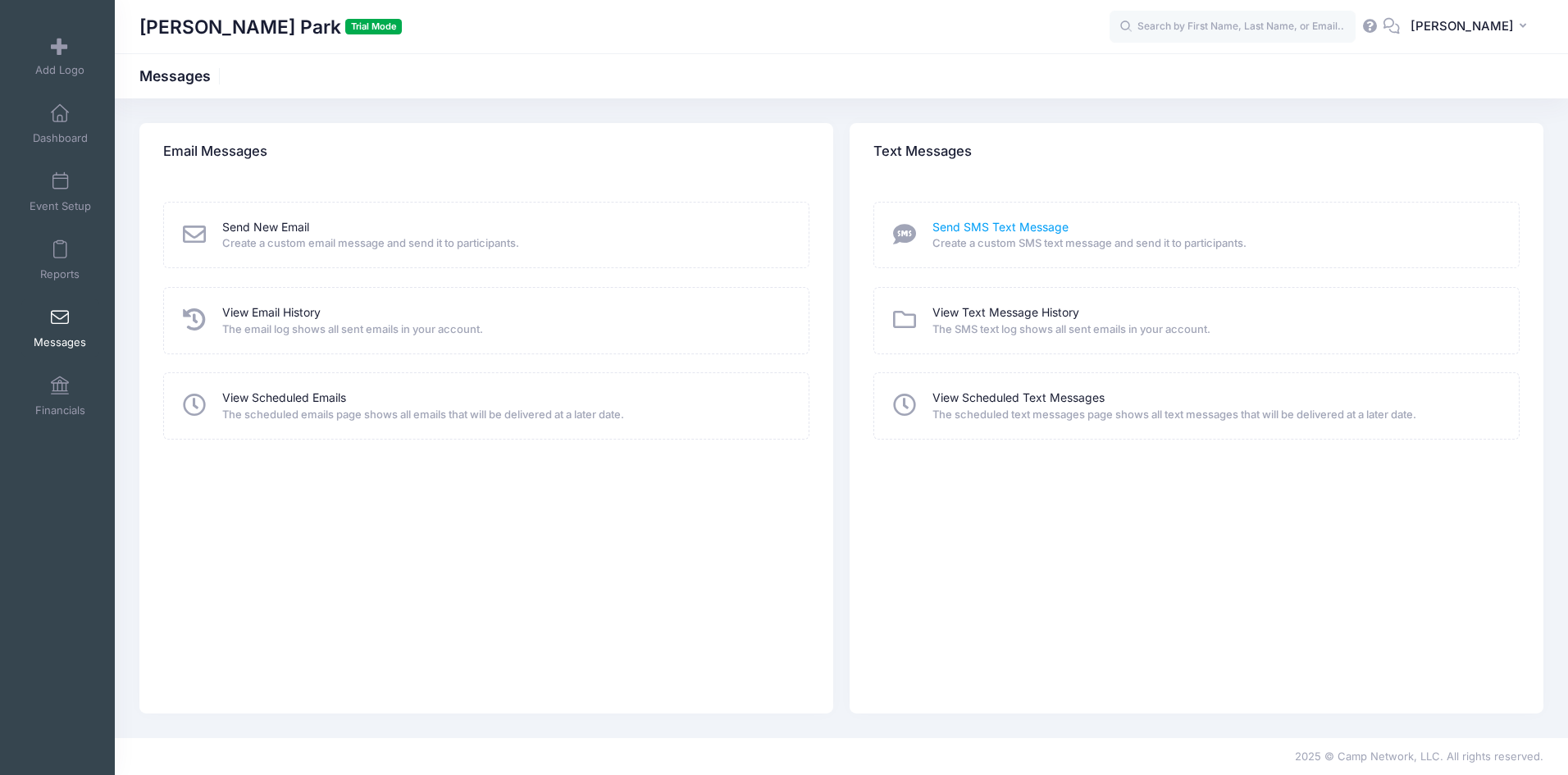
click at [959, 231] on link "Send SMS Text Message" at bounding box center [1000, 227] width 136 height 17
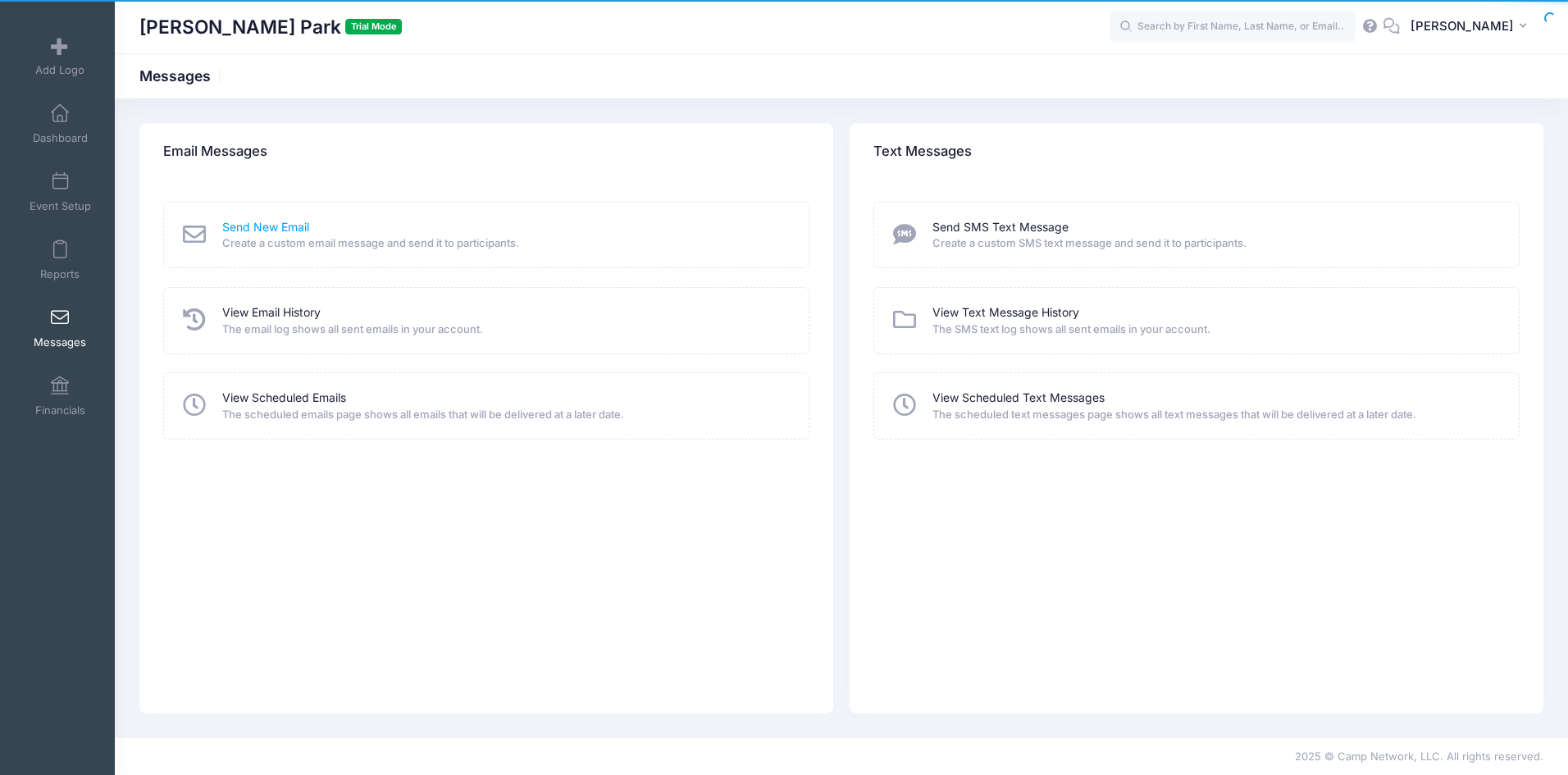
click at [256, 230] on link "Send New Email" at bounding box center [266, 227] width 87 height 17
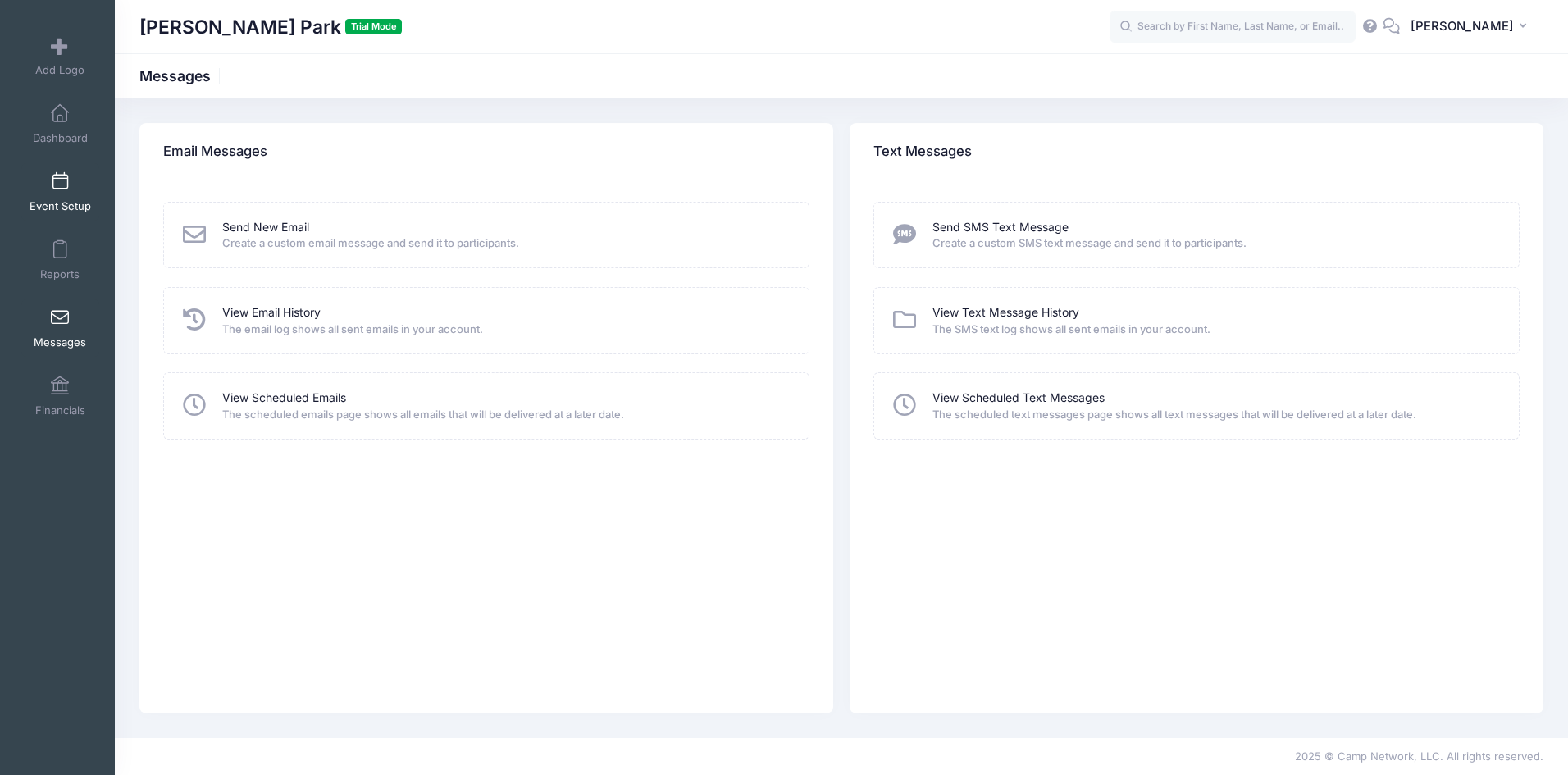
click at [60, 190] on span at bounding box center [60, 183] width 0 height 18
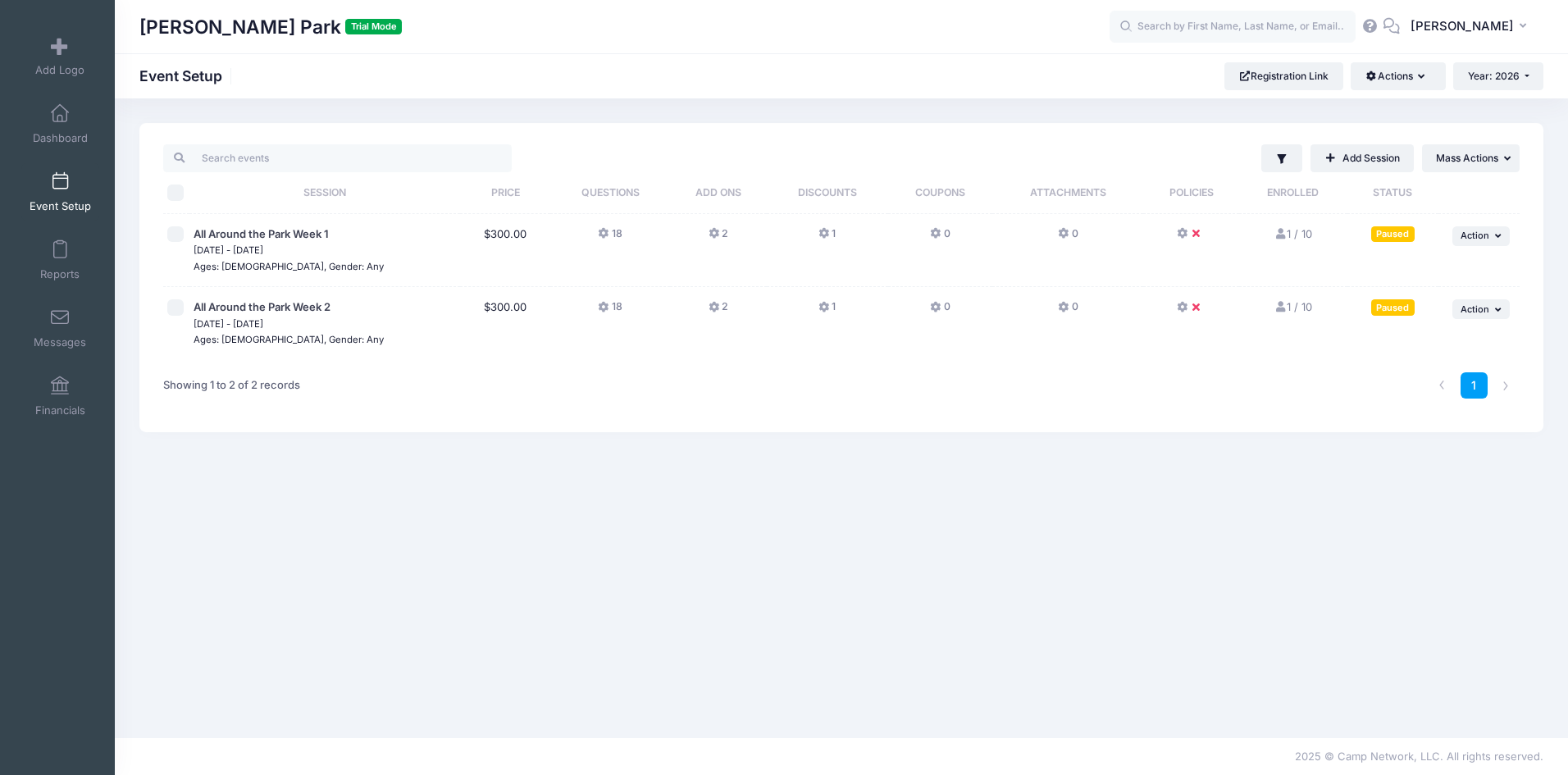
click at [1180, 234] on icon at bounding box center [1184, 234] width 13 height 0
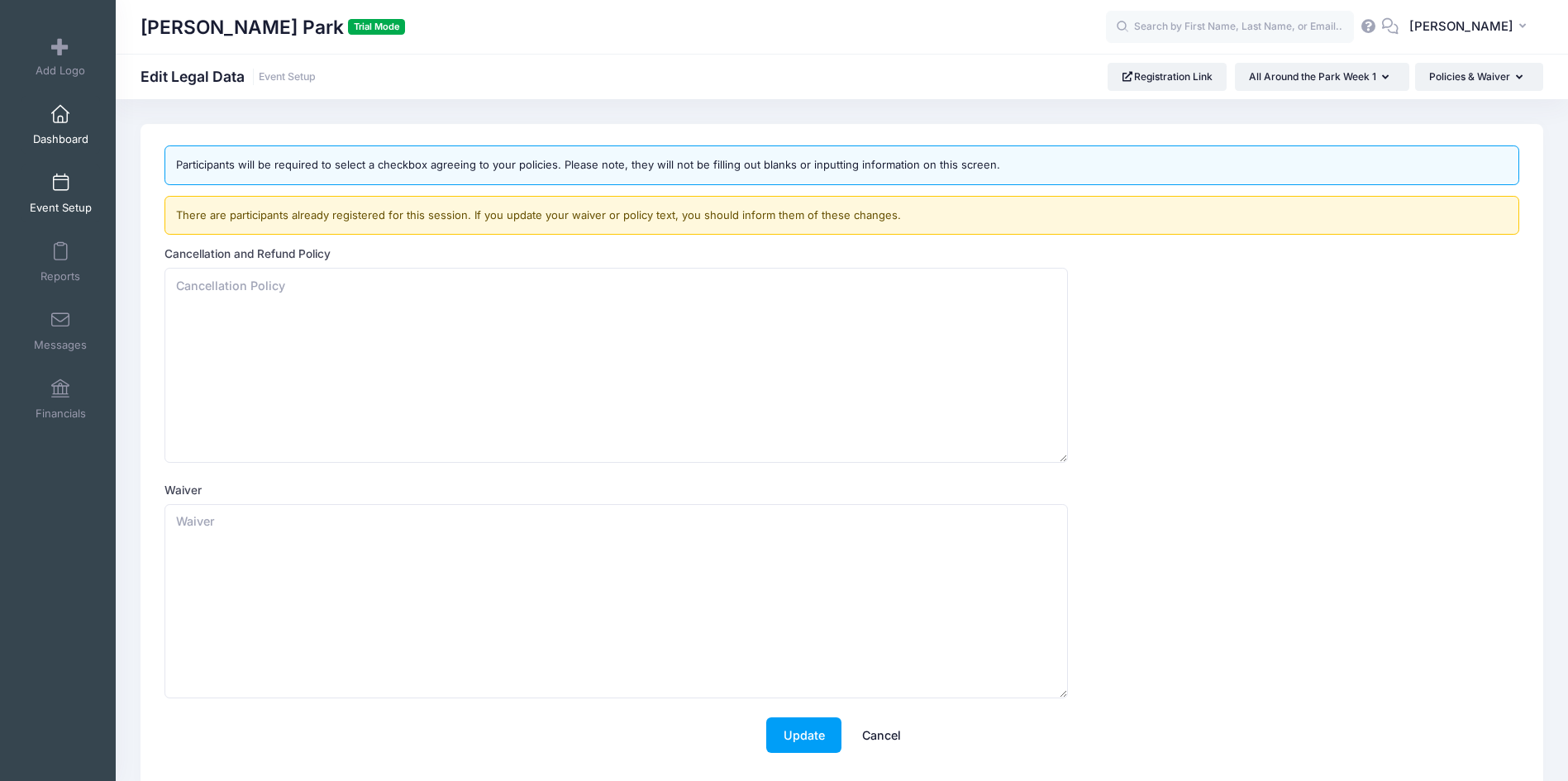
click at [61, 109] on span at bounding box center [61, 115] width 0 height 18
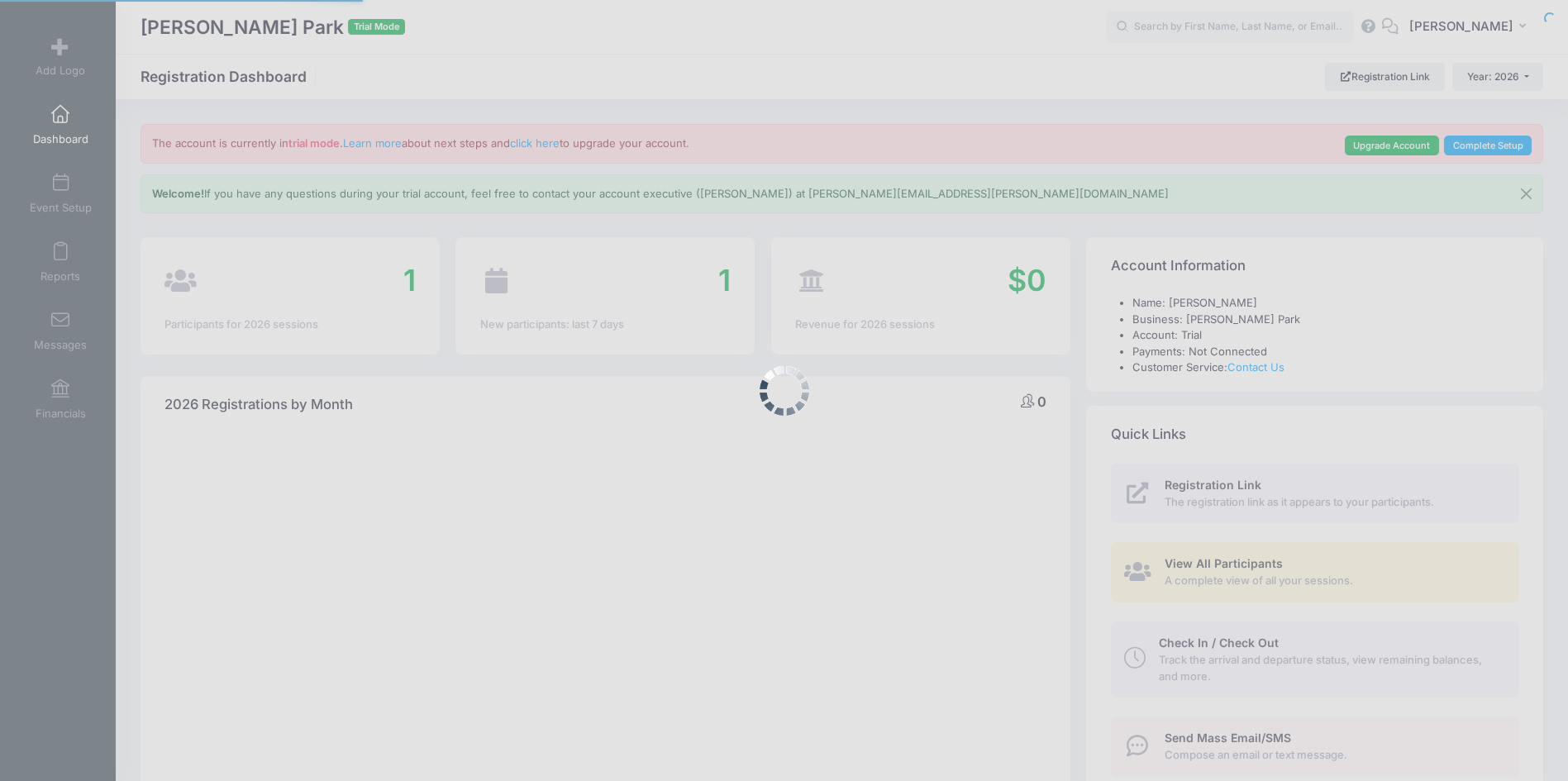
select select
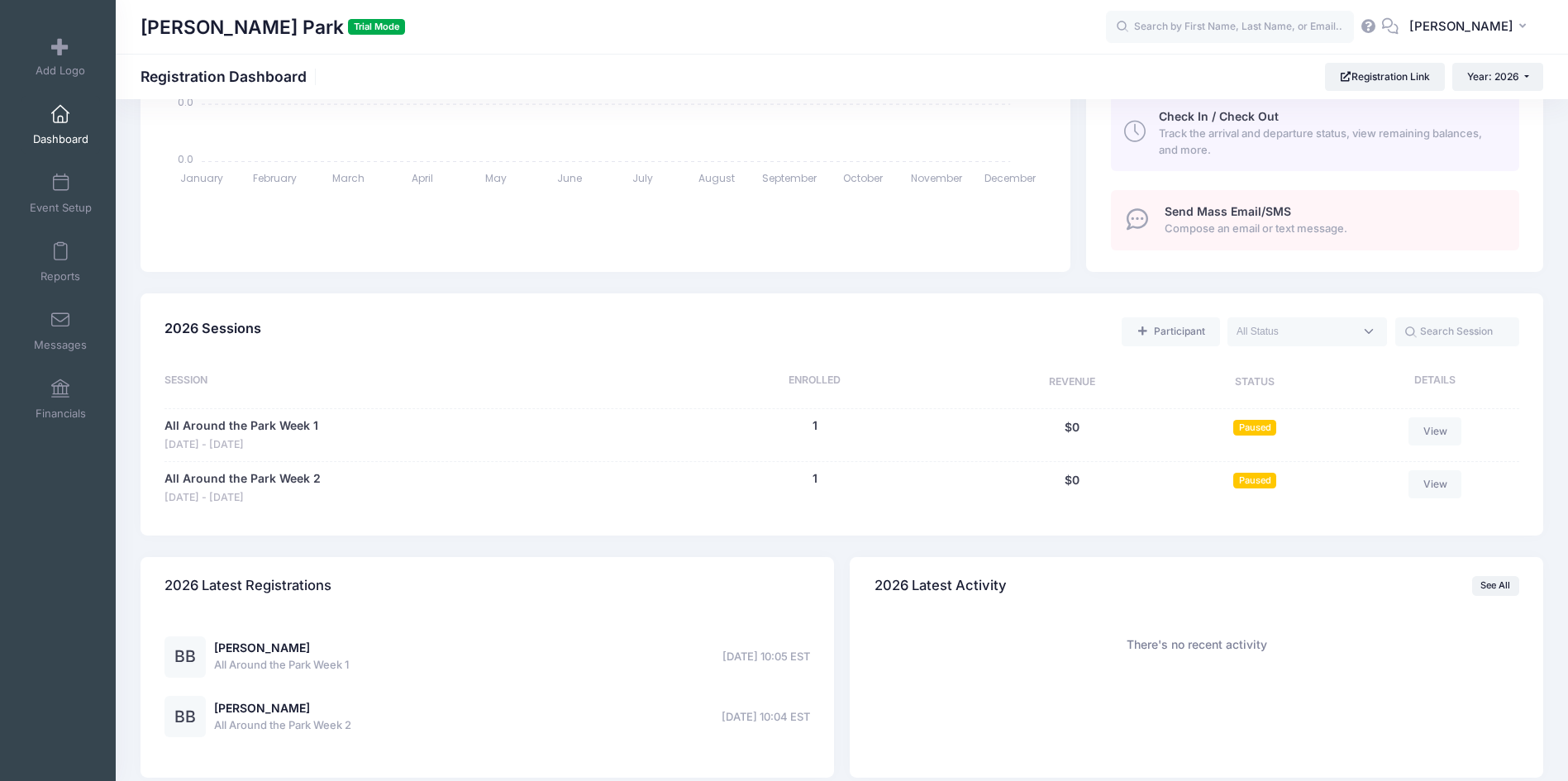
scroll to position [607, 0]
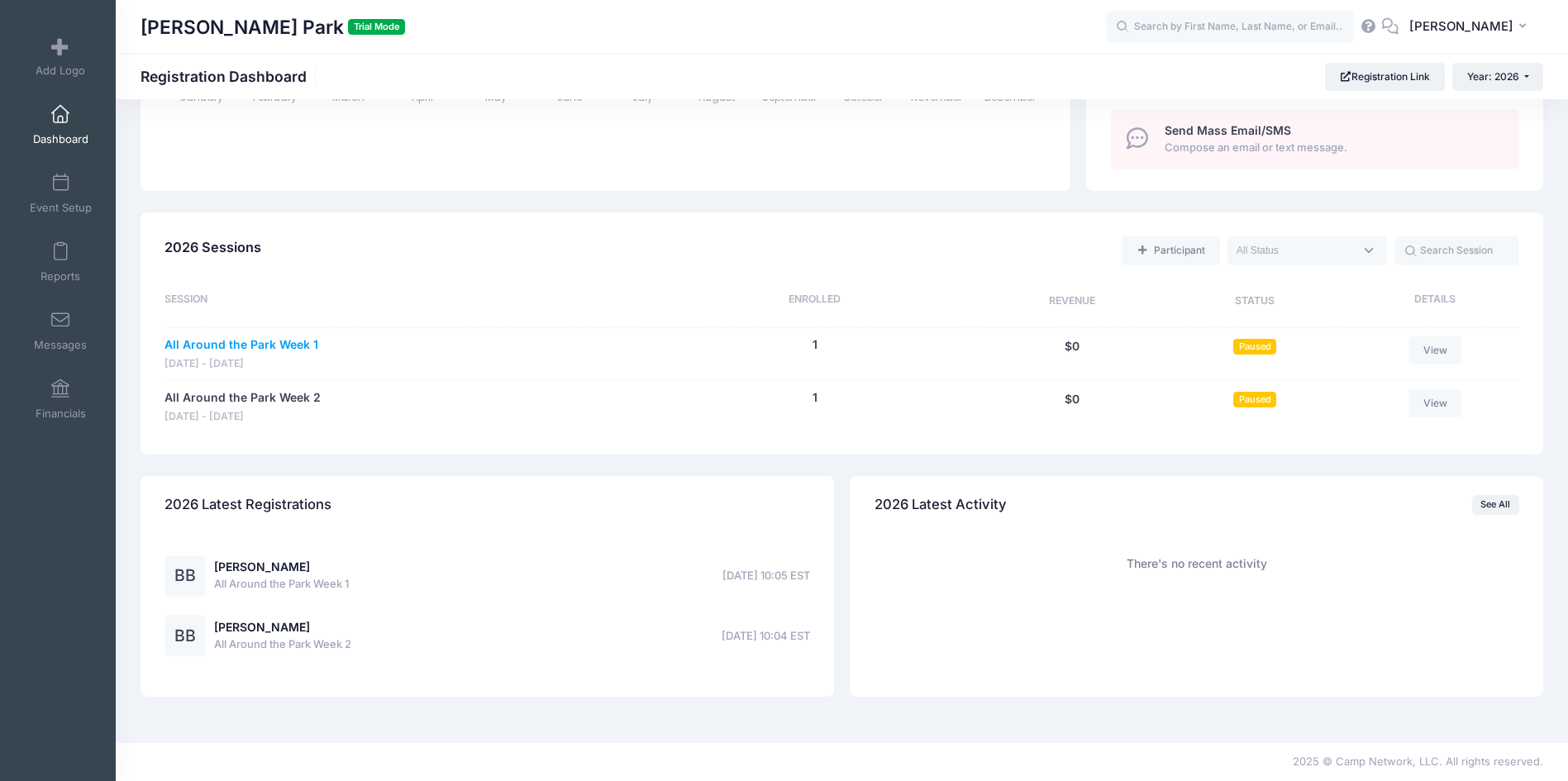
click at [273, 343] on link "All Around the Park Week 1" at bounding box center [241, 345] width 154 height 17
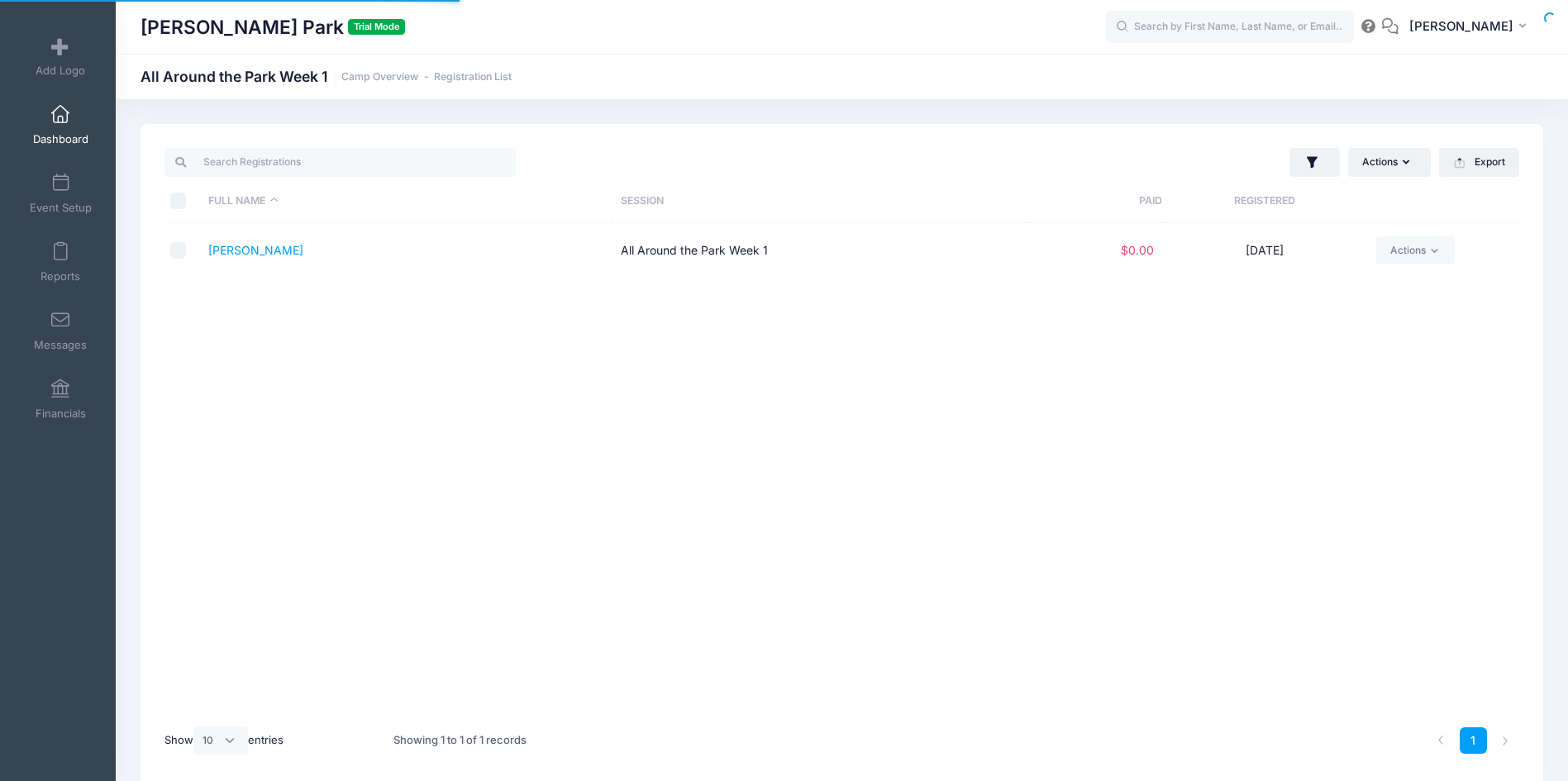
select select "10"
click at [1388, 256] on link "Actions" at bounding box center [1414, 250] width 78 height 29
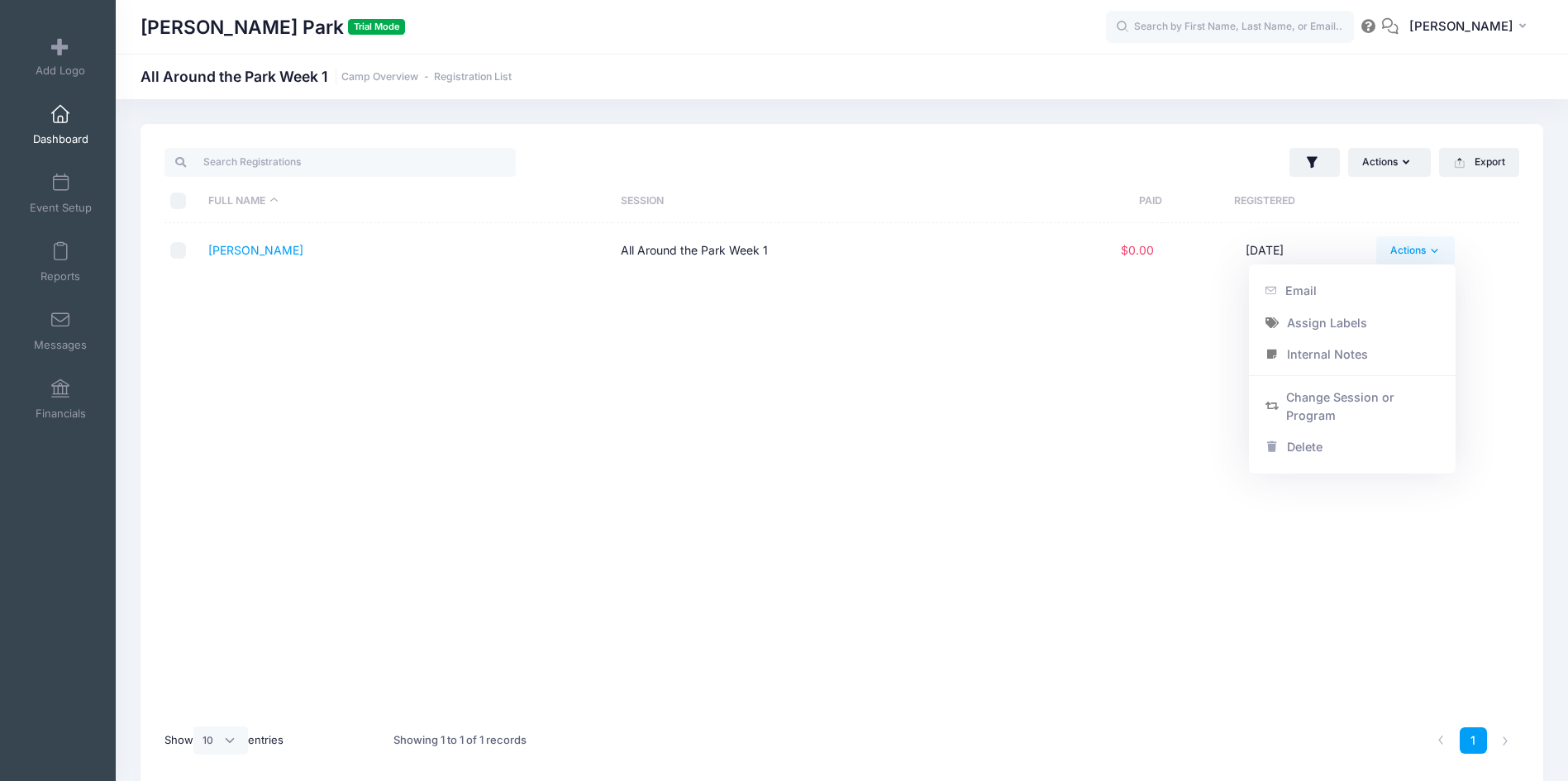
click at [740, 350] on div "Full Name Session Paid Registered Bosse, Brett All Around the Park Week 1 $0.00…" at bounding box center [841, 469] width 1355 height 492
click at [46, 196] on link "Event Setup" at bounding box center [60, 193] width 78 height 58
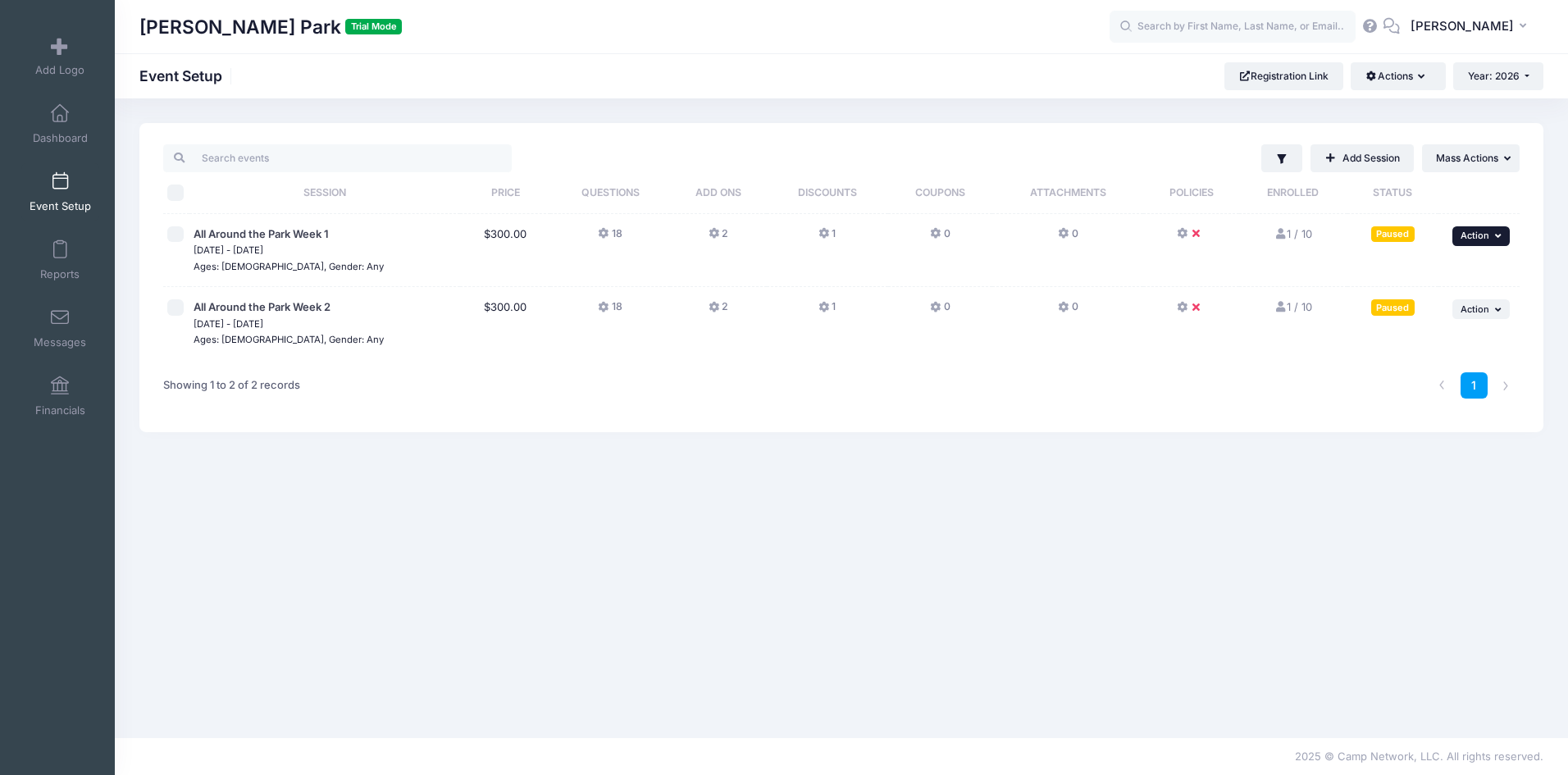
click at [1485, 236] on span "Action" at bounding box center [1474, 236] width 28 height 12
click at [1009, 393] on div "1" at bounding box center [1127, 385] width 800 height 52
click at [311, 229] on span "All Around the Park Week 1" at bounding box center [261, 234] width 135 height 13
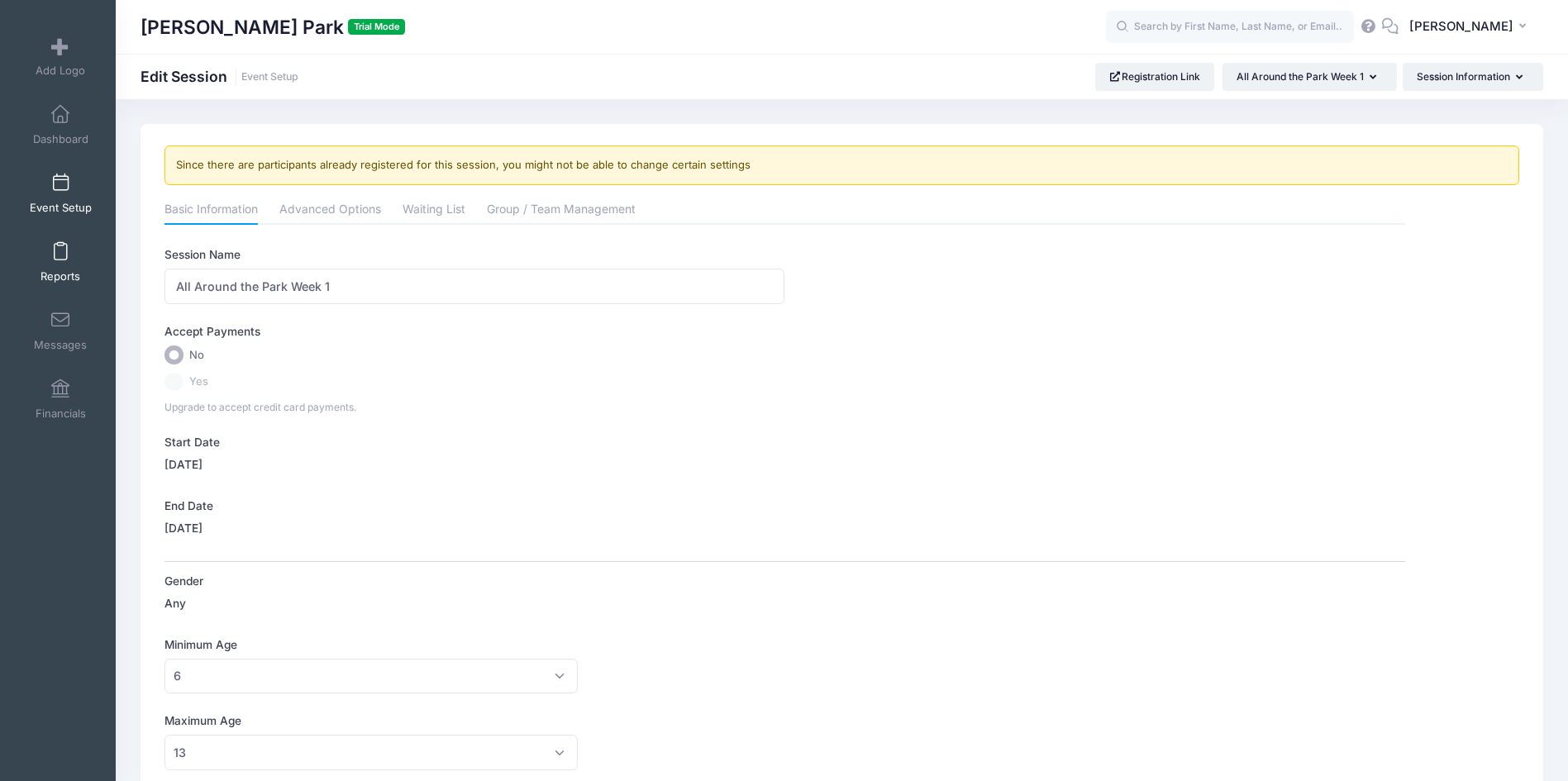
click at [49, 250] on link "Reports" at bounding box center [60, 261] width 78 height 58
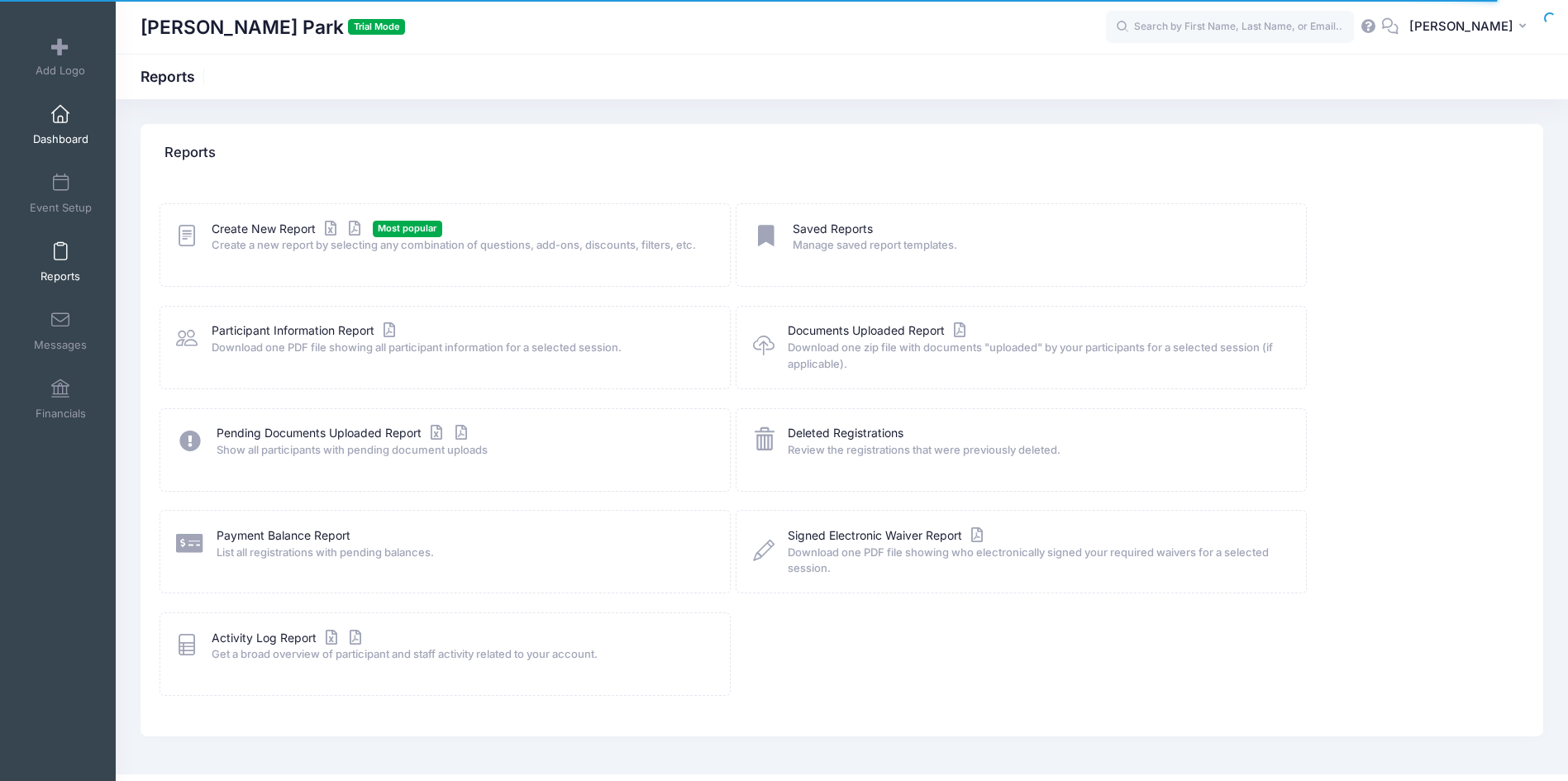
click at [50, 136] on span "Dashboard" at bounding box center [61, 139] width 55 height 14
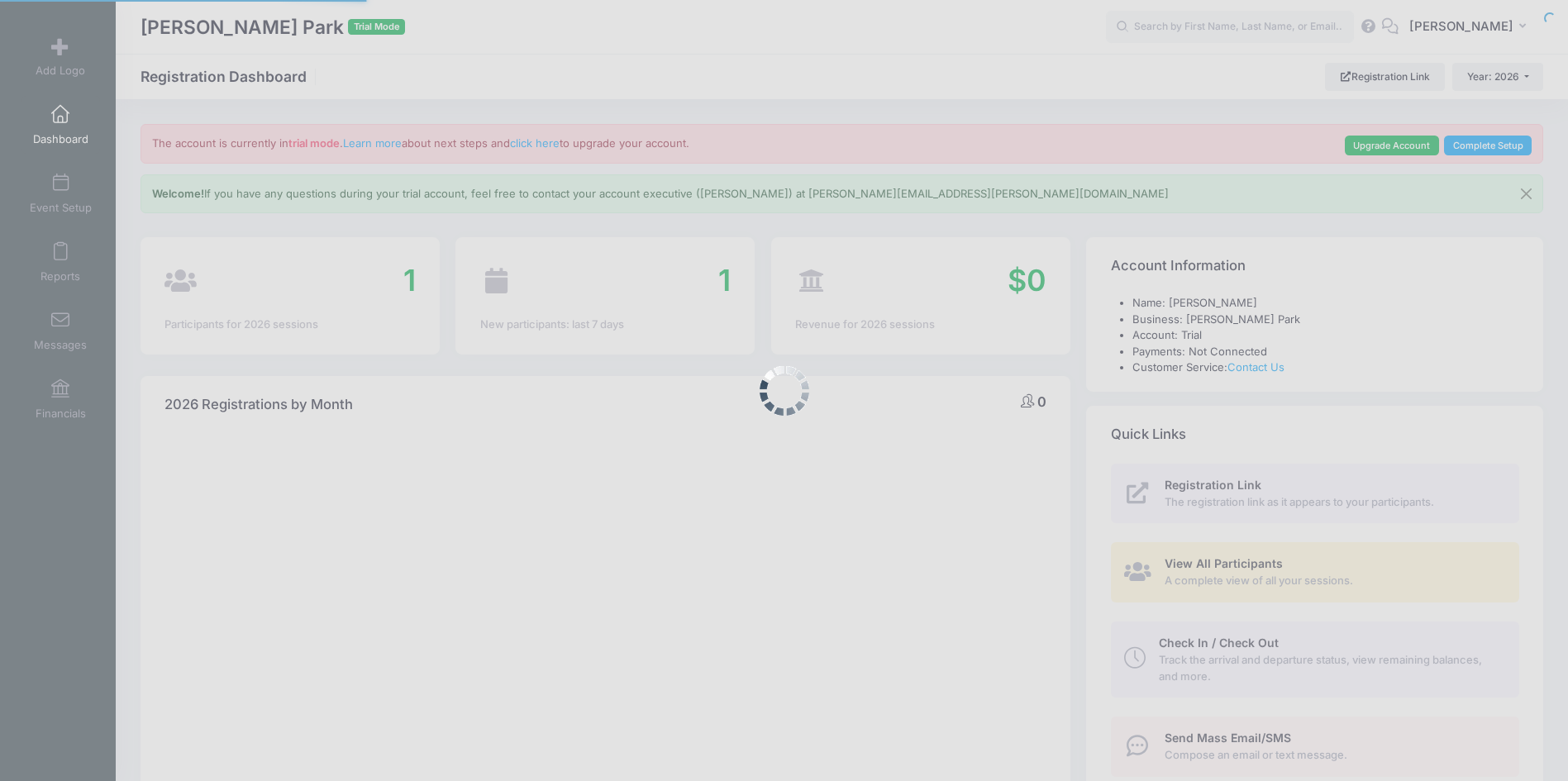
select select
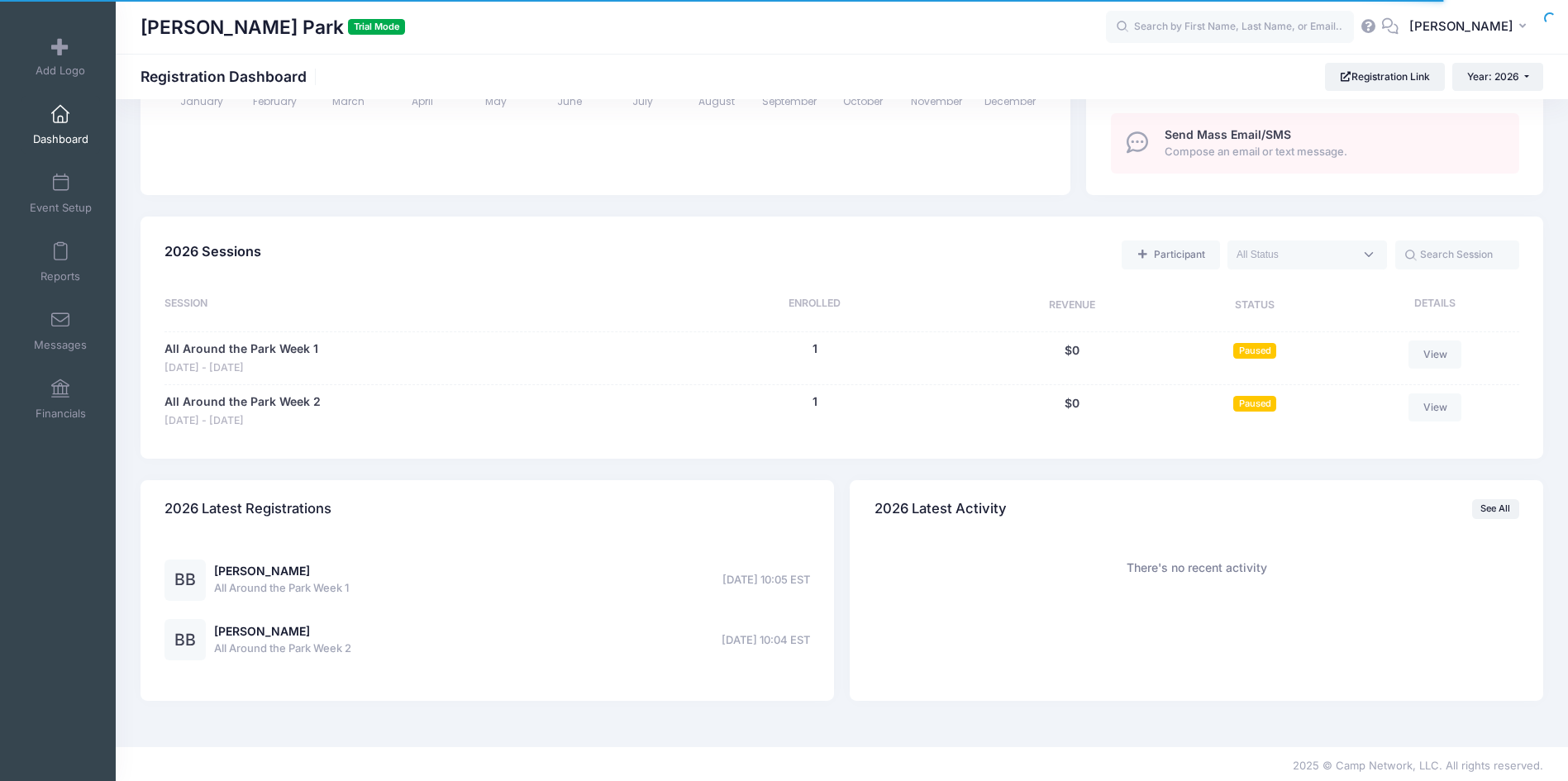
scroll to position [607, 0]
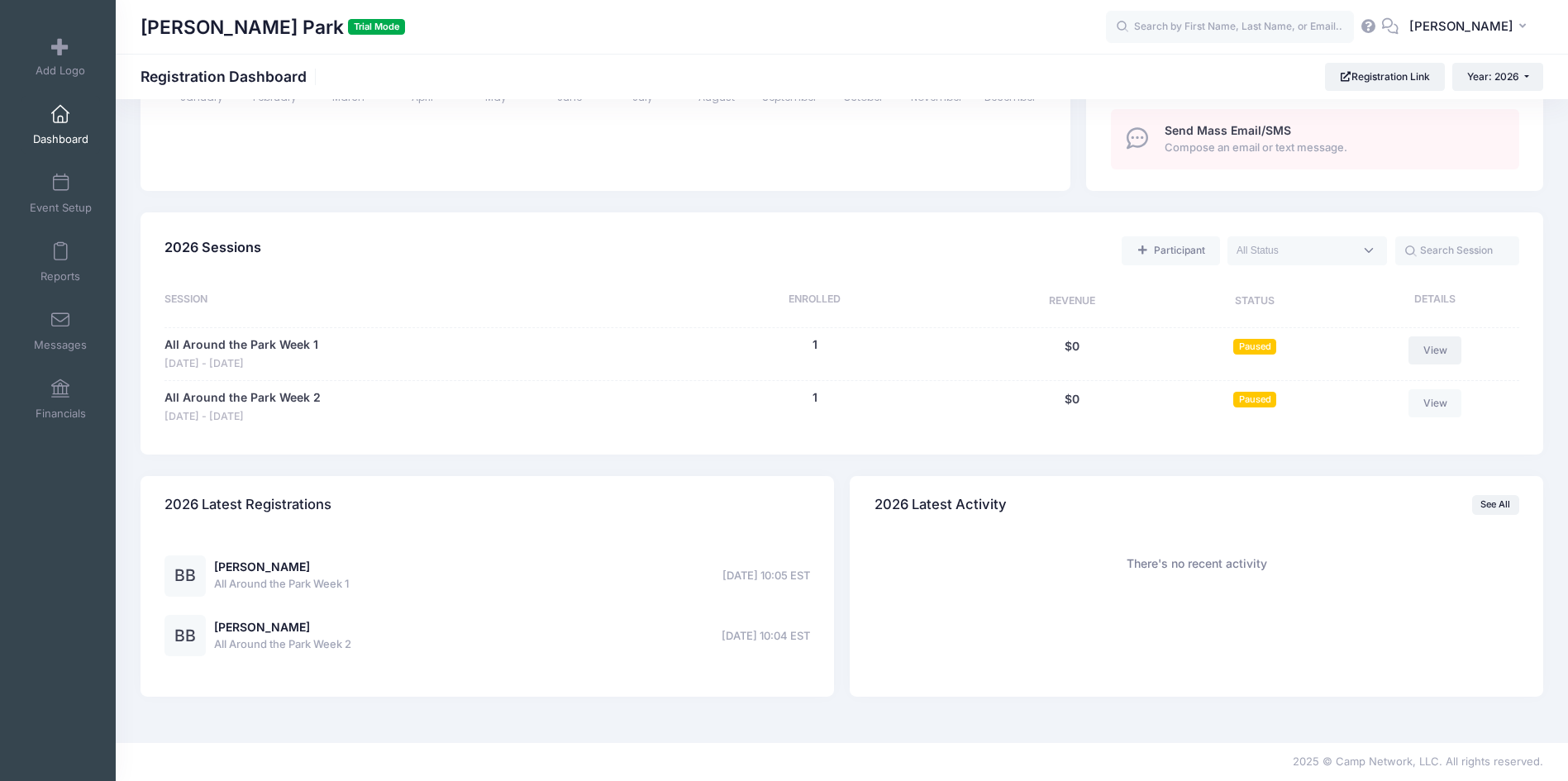
click at [1435, 348] on link "View" at bounding box center [1435, 350] width 53 height 29
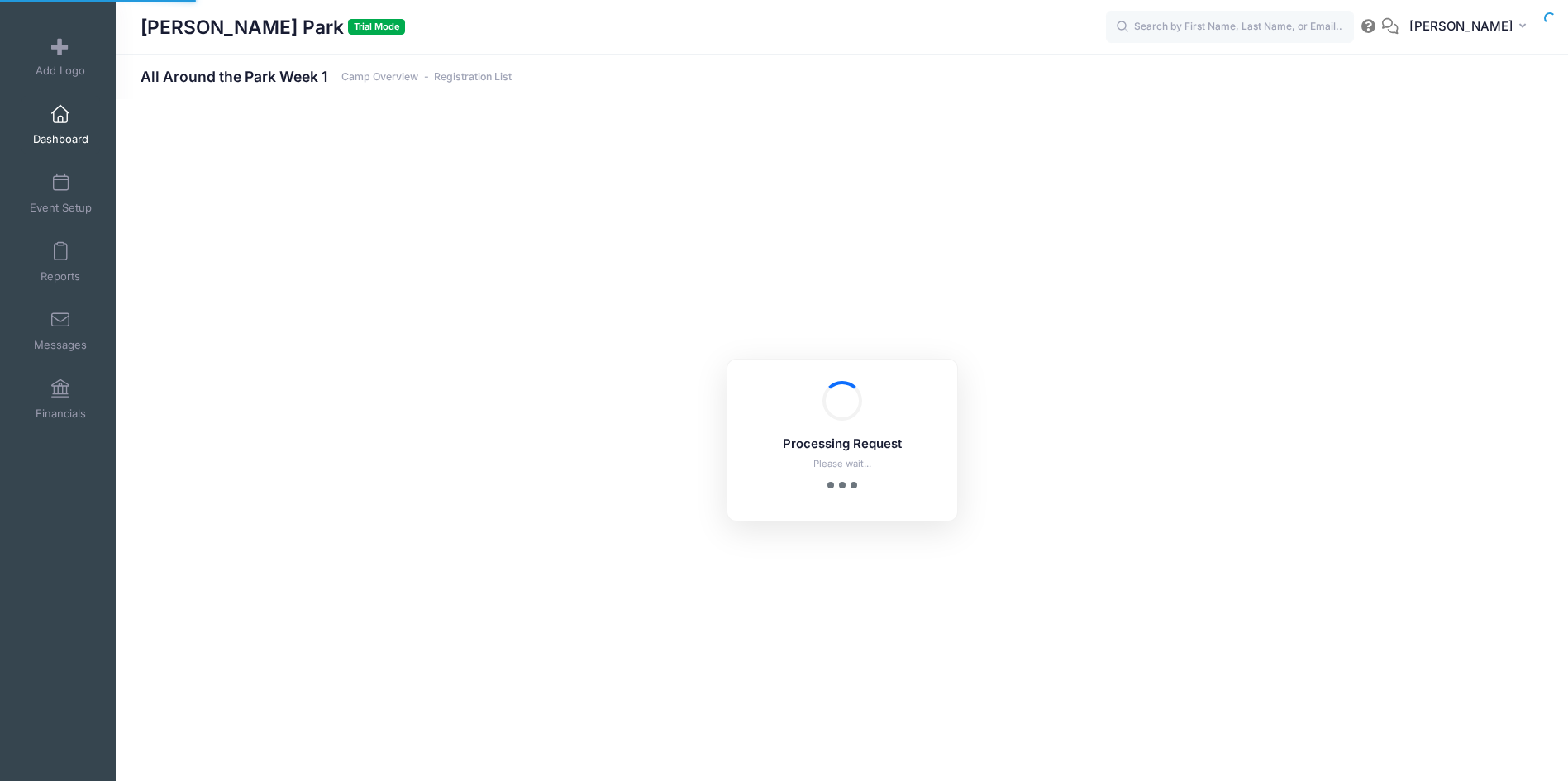
select select "10"
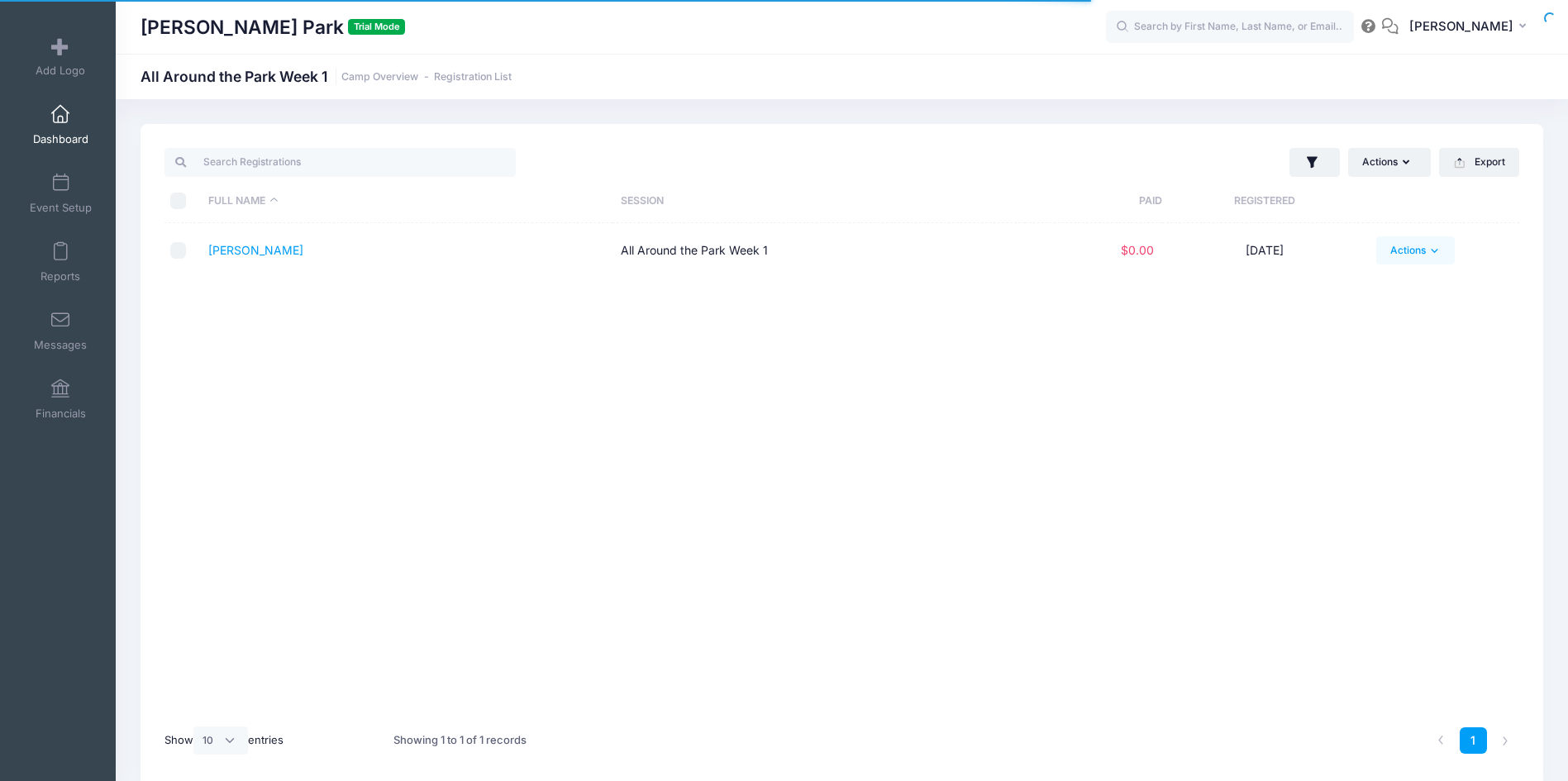
click at [1400, 251] on link "Actions" at bounding box center [1414, 250] width 78 height 29
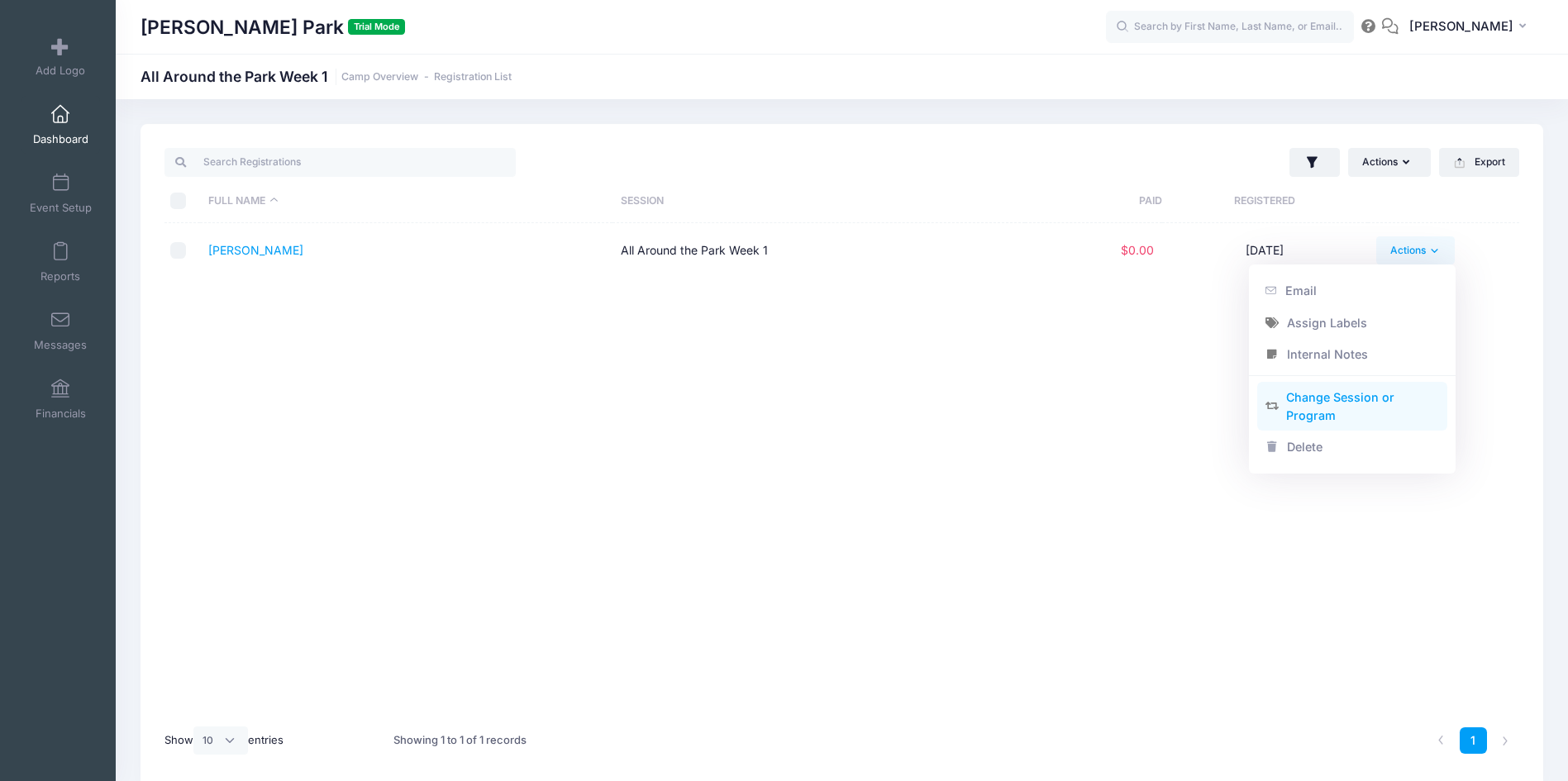
click at [1380, 400] on link "Change Session or Program" at bounding box center [1353, 407] width 191 height 50
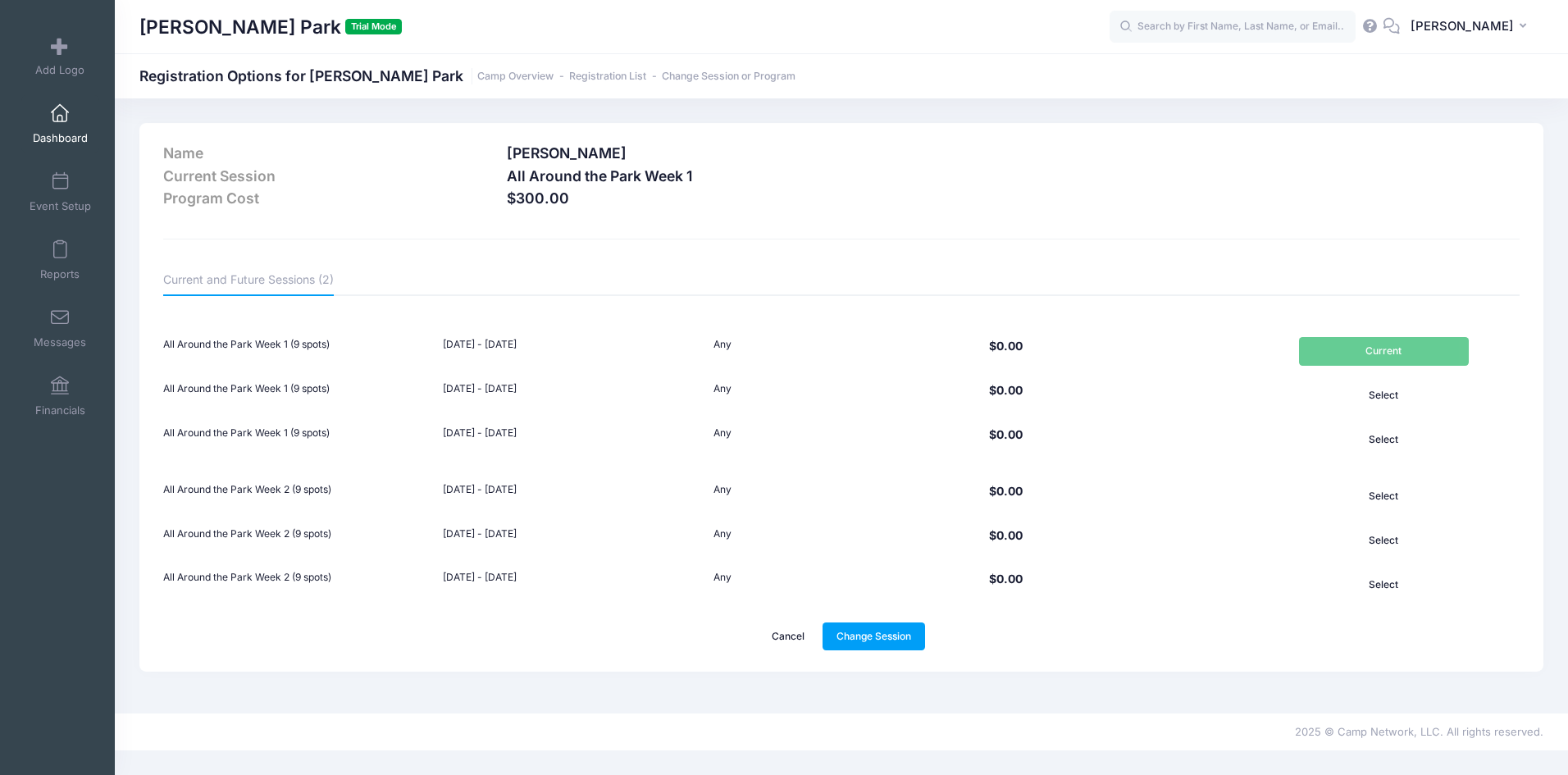
click at [770, 640] on link "Cancel" at bounding box center [788, 636] width 61 height 28
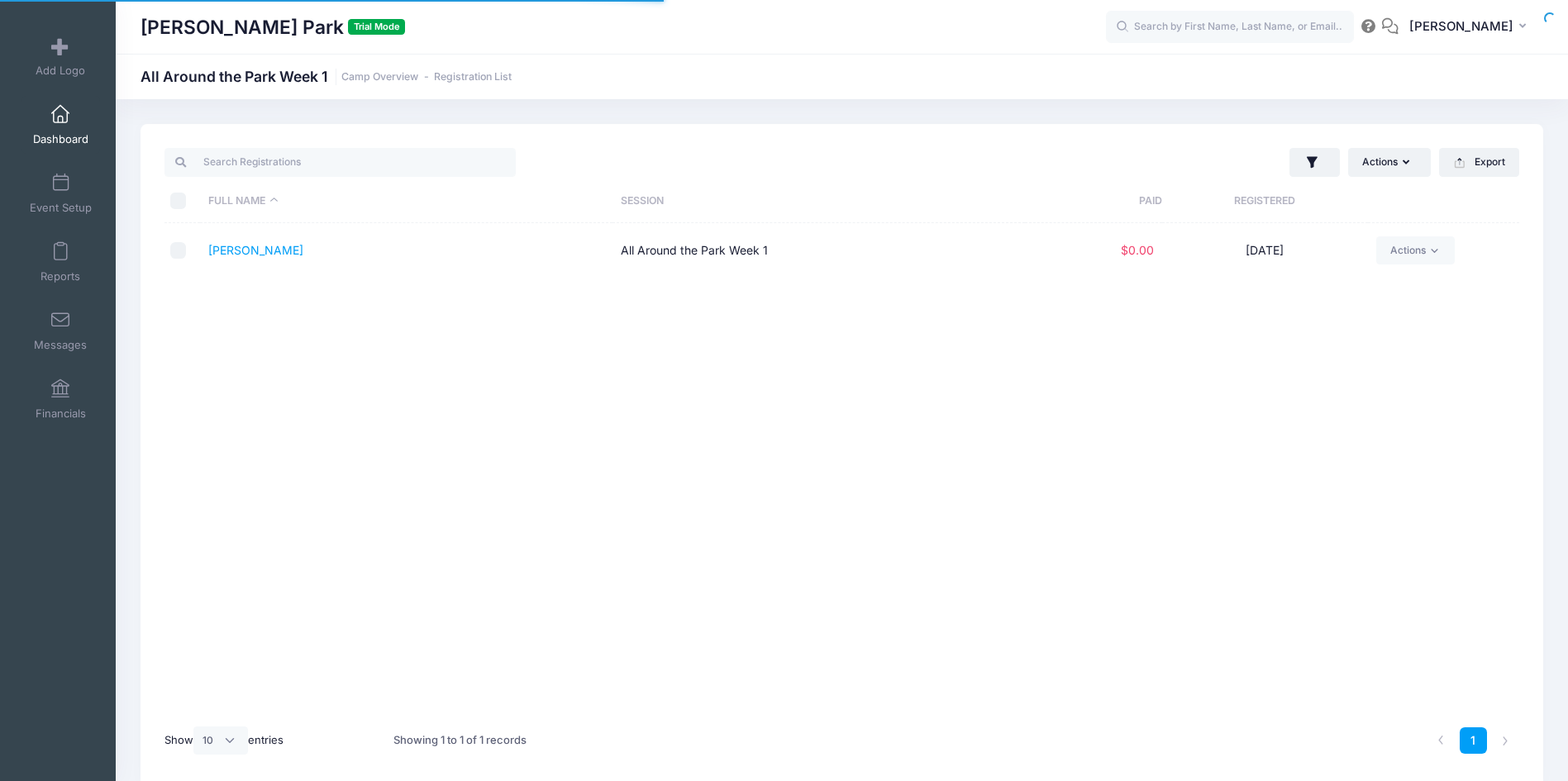
select select "10"
click at [51, 124] on link "Dashboard" at bounding box center [60, 124] width 78 height 58
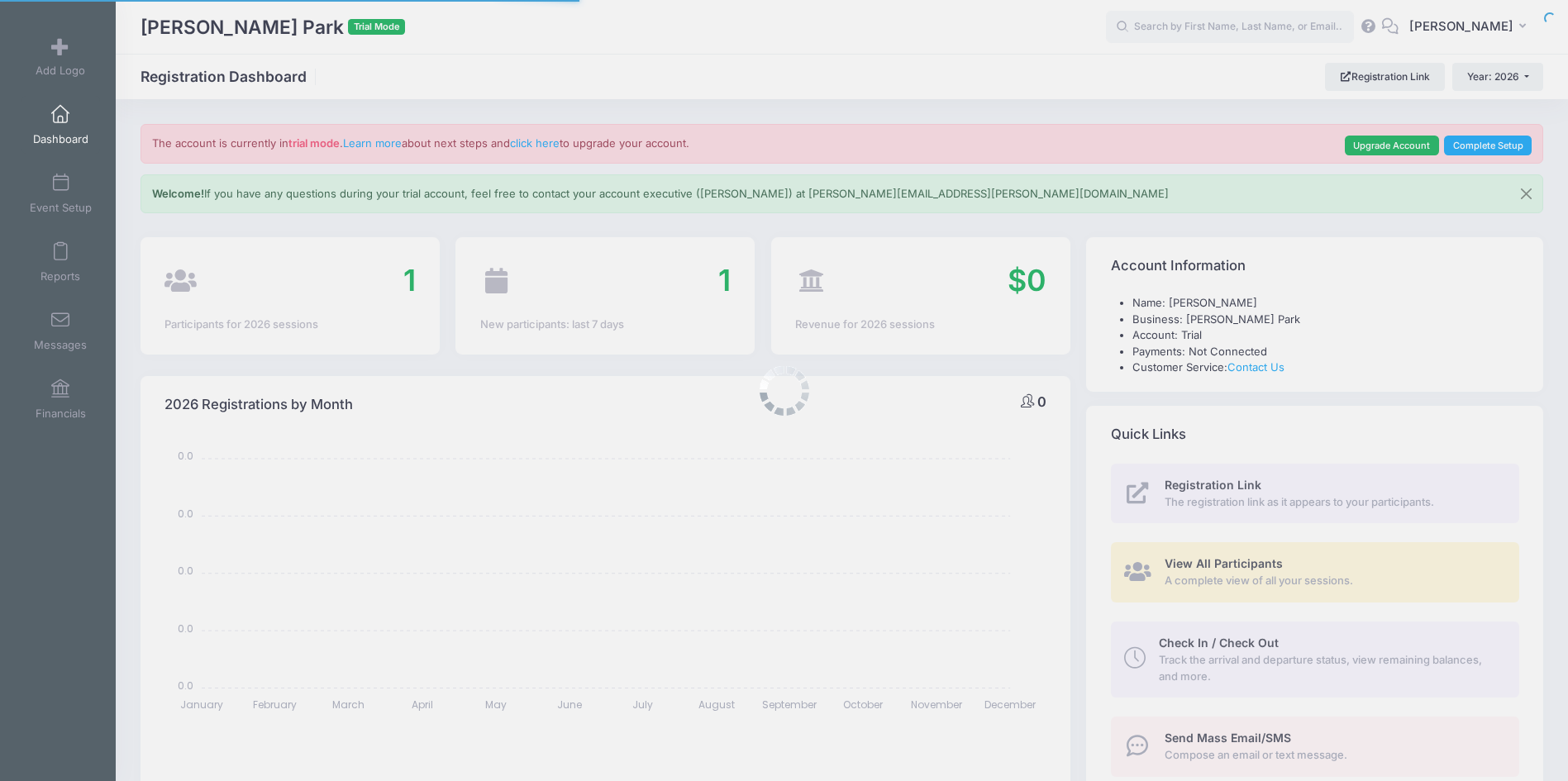
select select
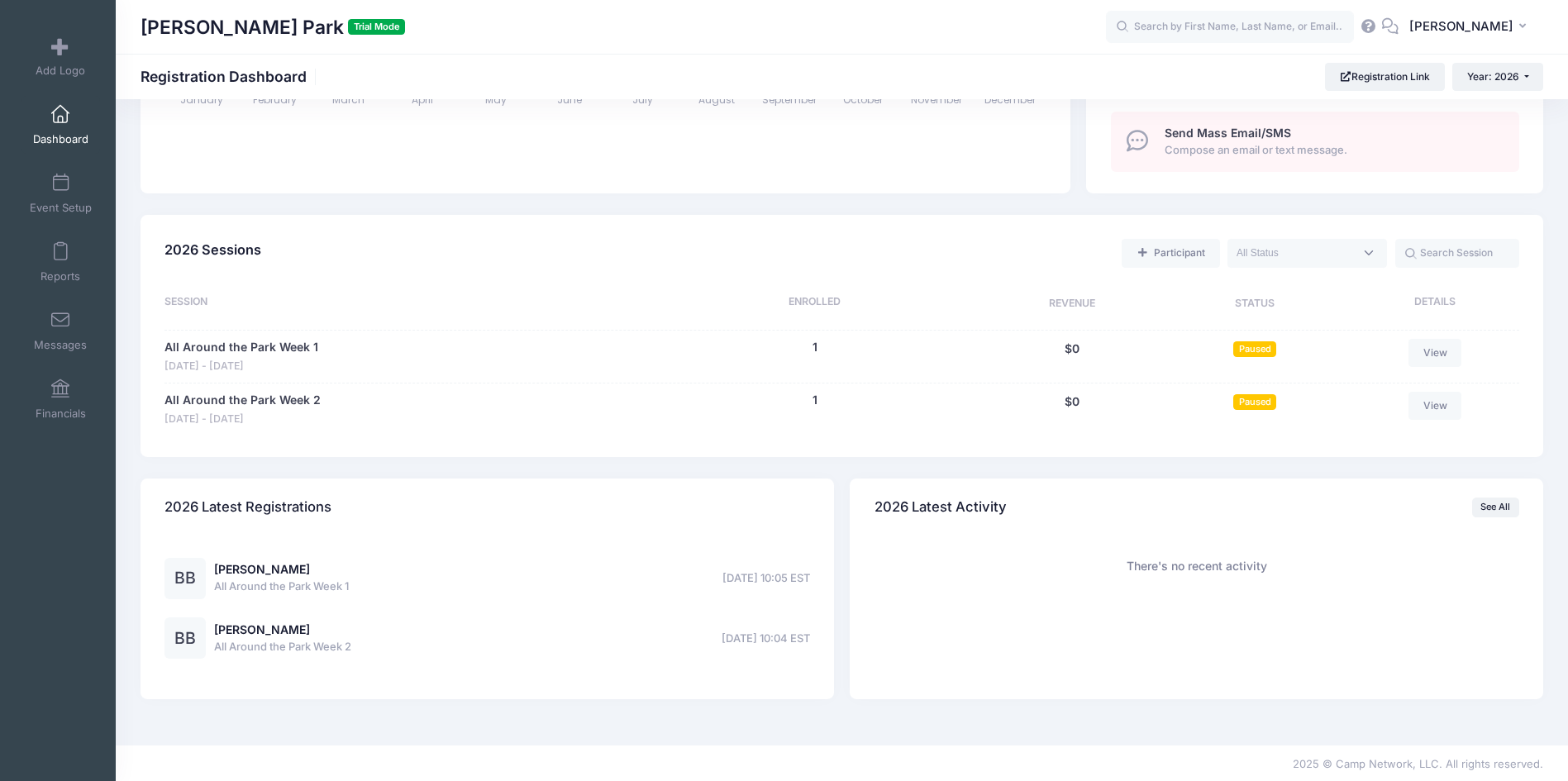
scroll to position [607, 0]
click at [249, 343] on link "All Around the Park Week 1" at bounding box center [241, 345] width 154 height 17
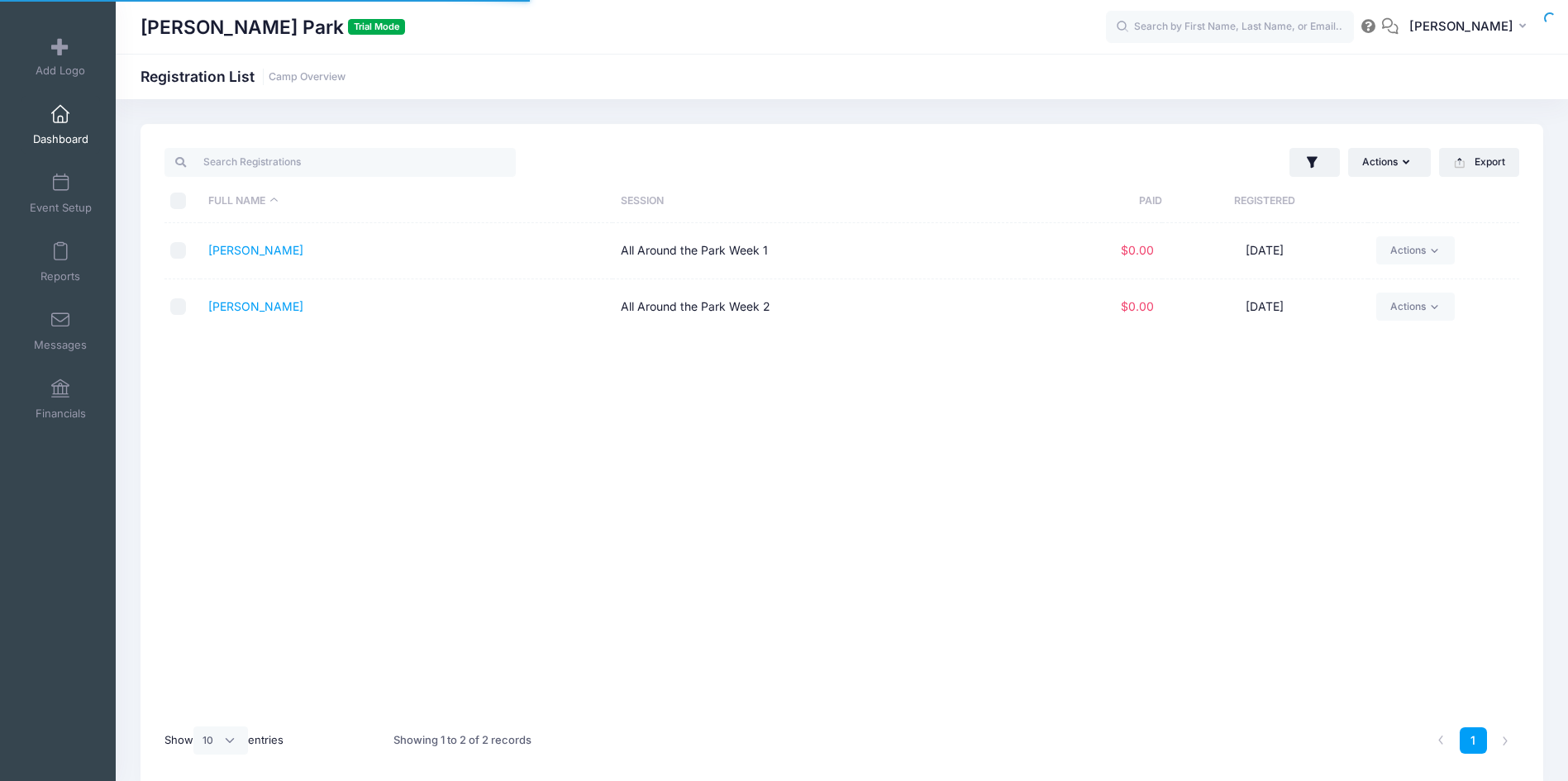
select select "10"
click at [243, 308] on link "[PERSON_NAME]" at bounding box center [255, 305] width 95 height 14
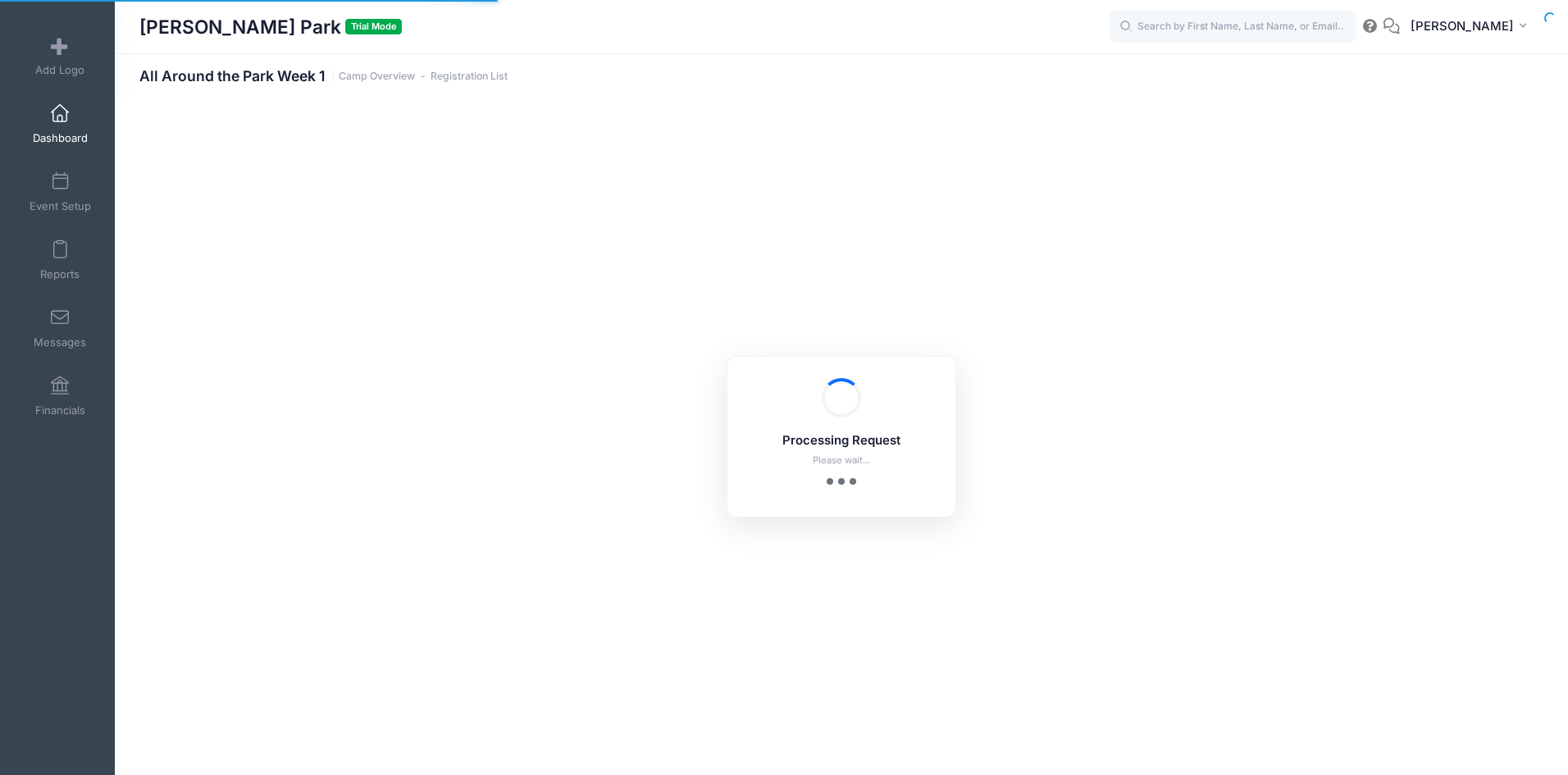
select select "10"
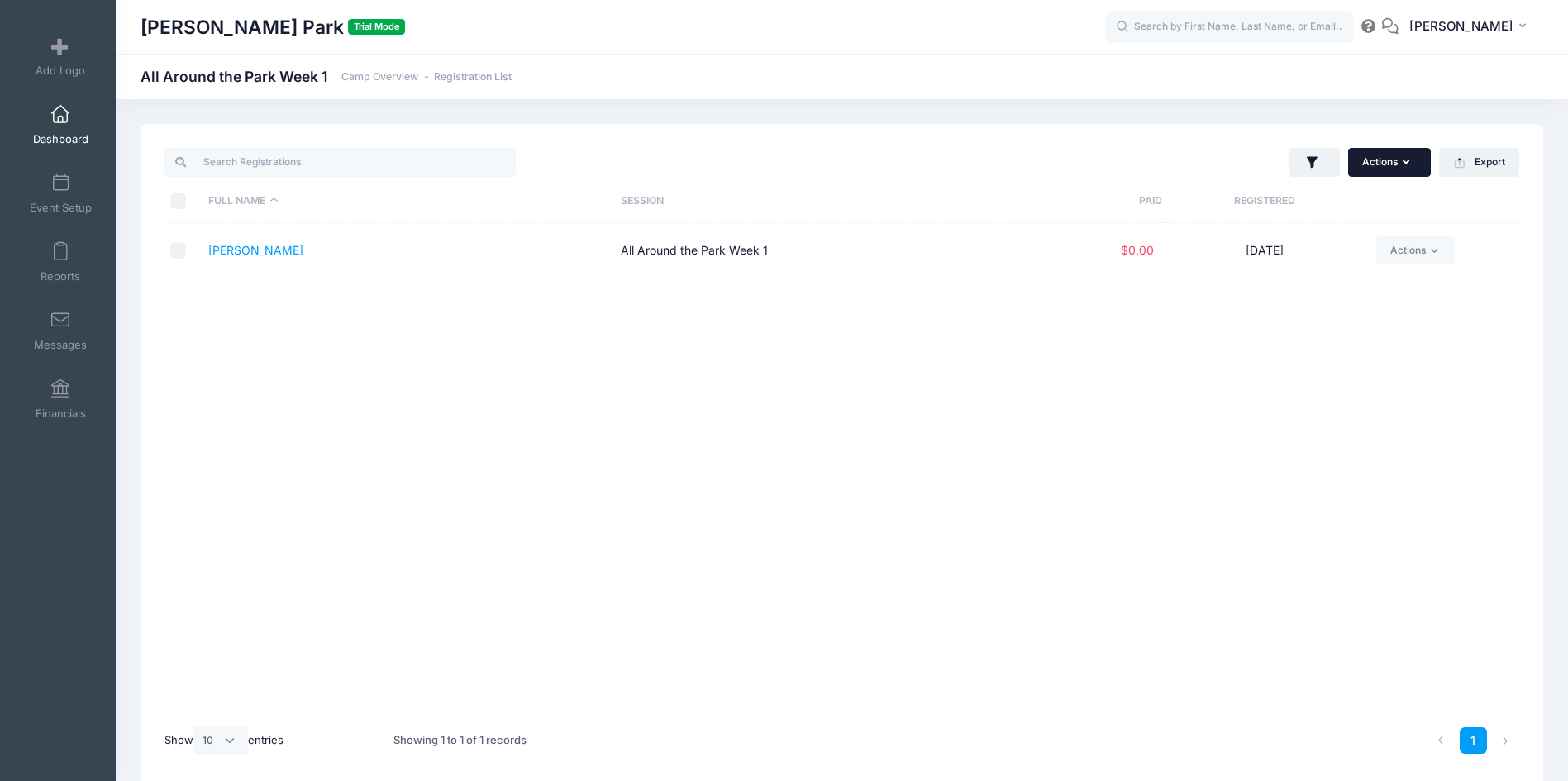
click at [1397, 166] on button "Actions" at bounding box center [1390, 162] width 83 height 29
click at [1346, 214] on link "Assign Labels" at bounding box center [1307, 202] width 230 height 31
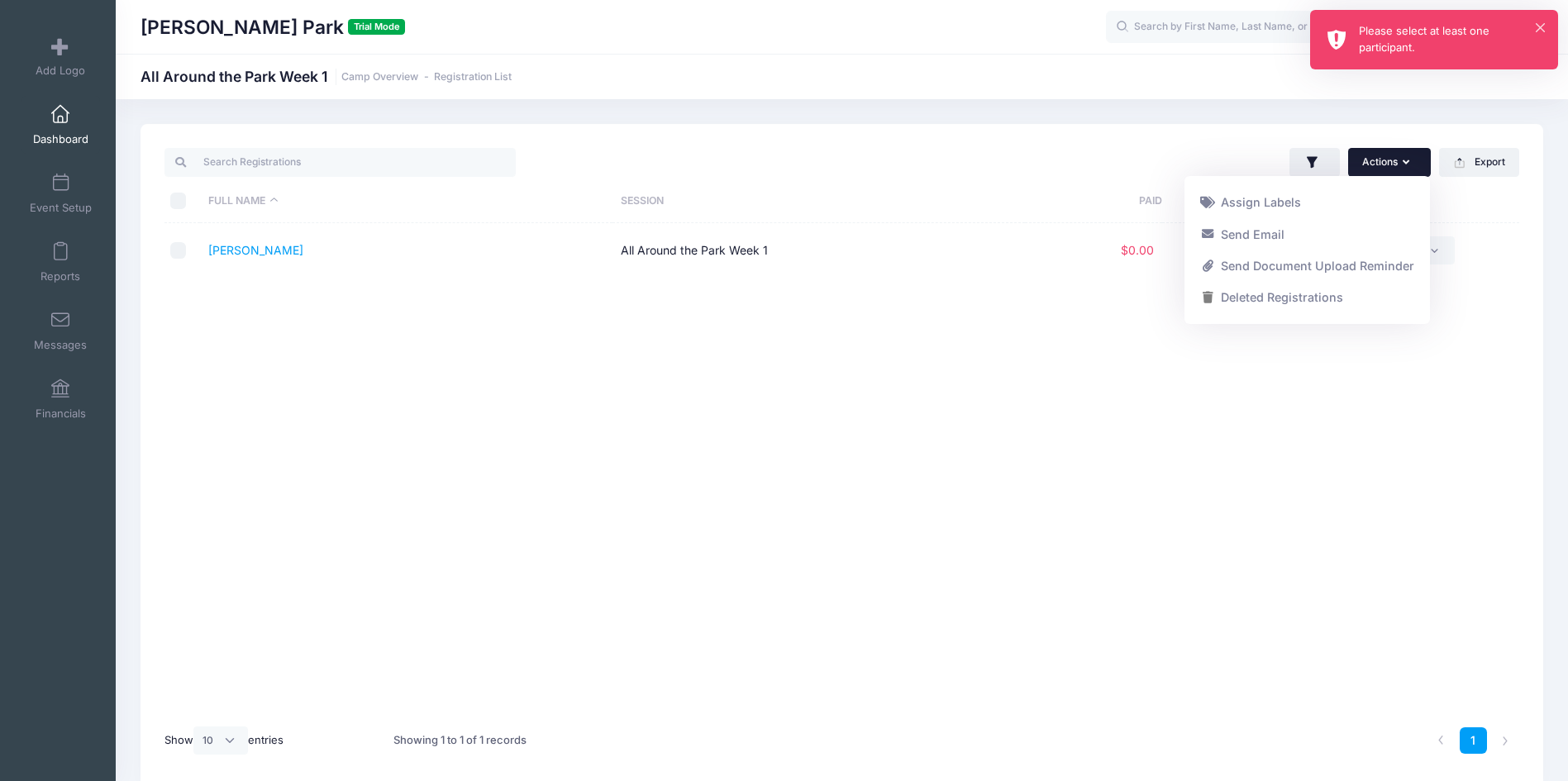
click at [1549, 22] on div "× Please select at least one participant." at bounding box center [1434, 40] width 248 height 60
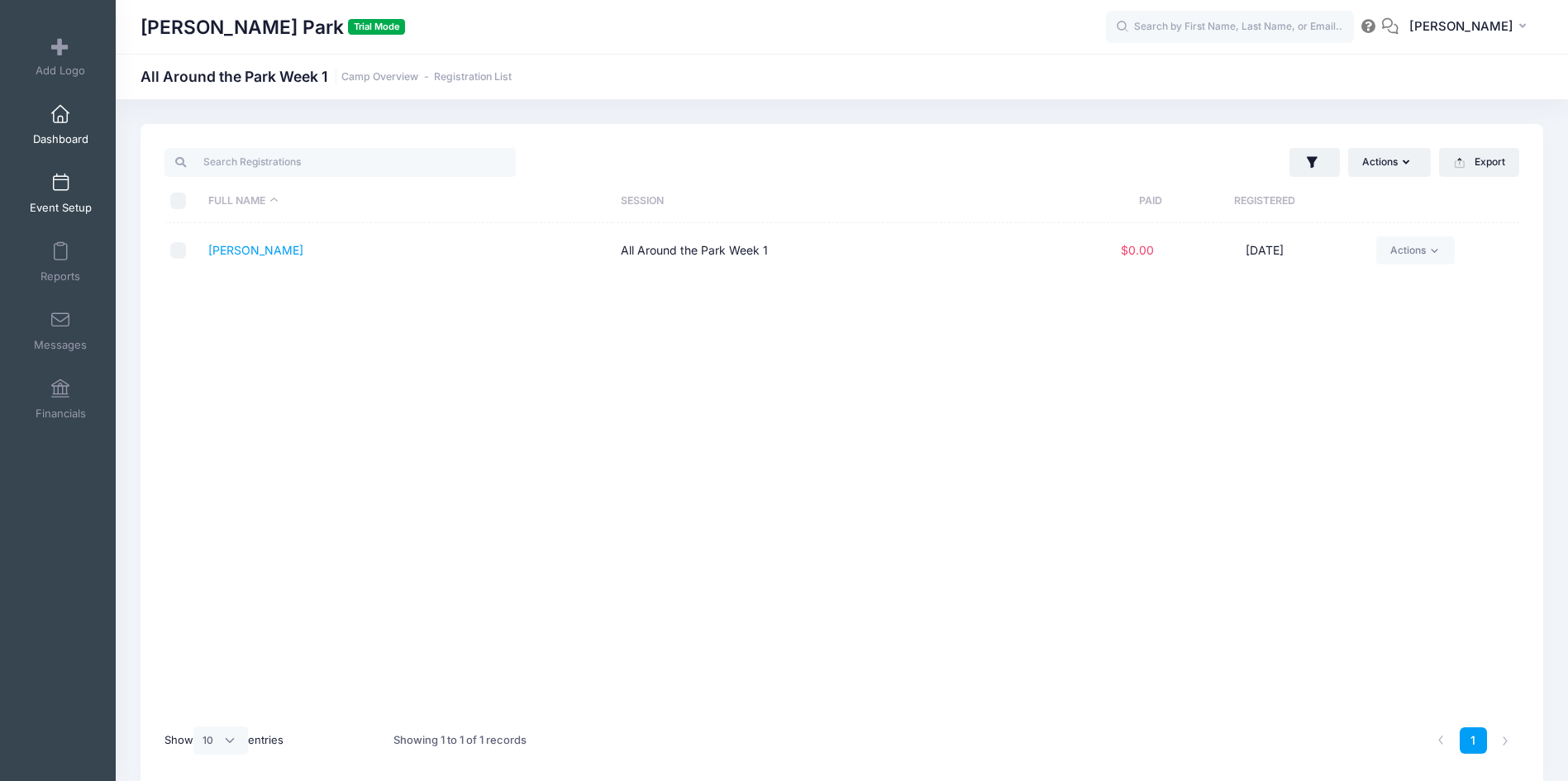
click at [78, 193] on link "Event Setup" at bounding box center [60, 193] width 78 height 58
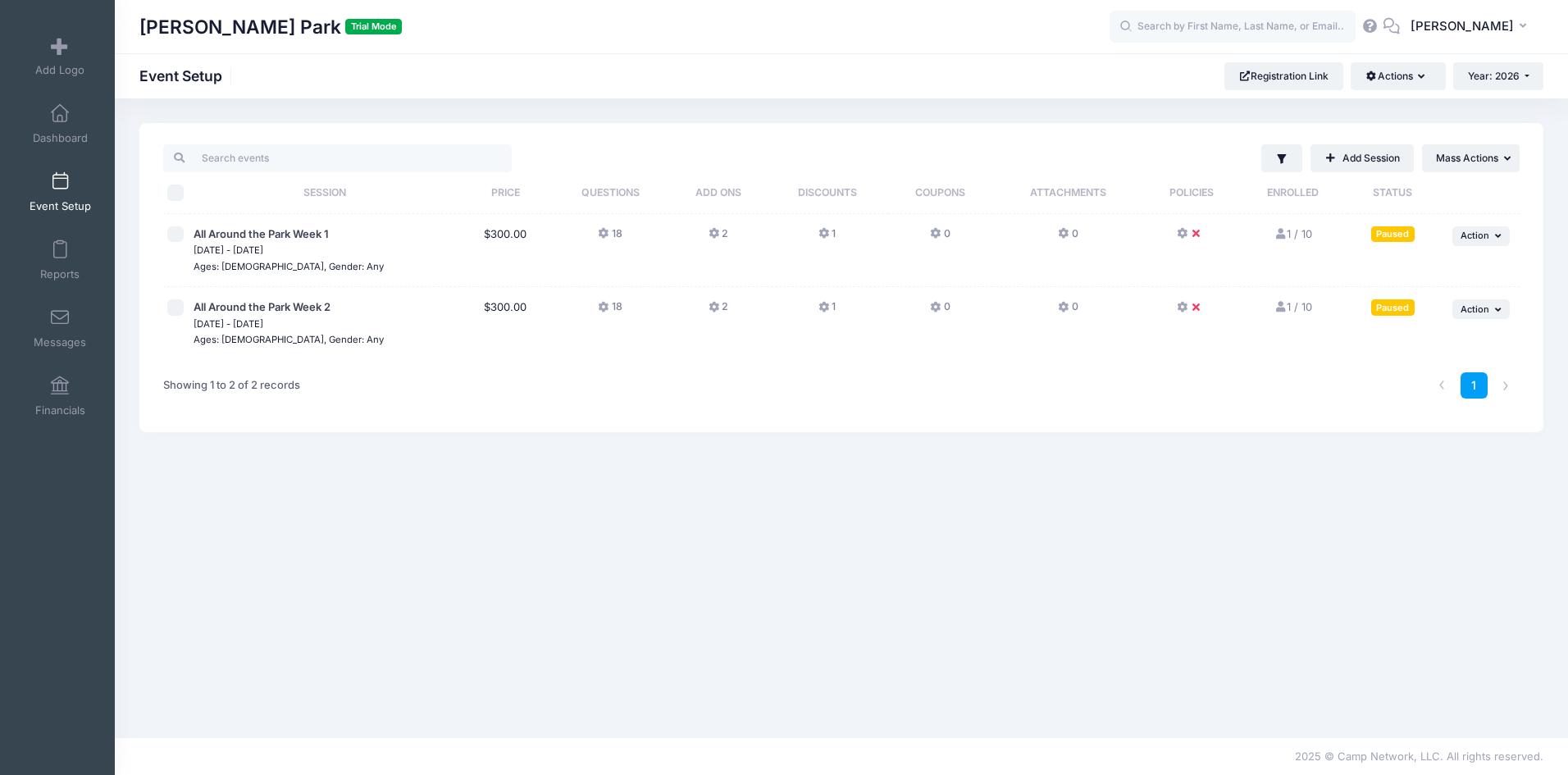
click at [178, 231] on input "checkbox" at bounding box center [175, 235] width 16 height 16
checkbox input "true"
click at [178, 303] on input "checkbox" at bounding box center [175, 308] width 16 height 16
checkbox input "true"
click at [1465, 160] on span "Mass Actions" at bounding box center [1467, 157] width 62 height 12
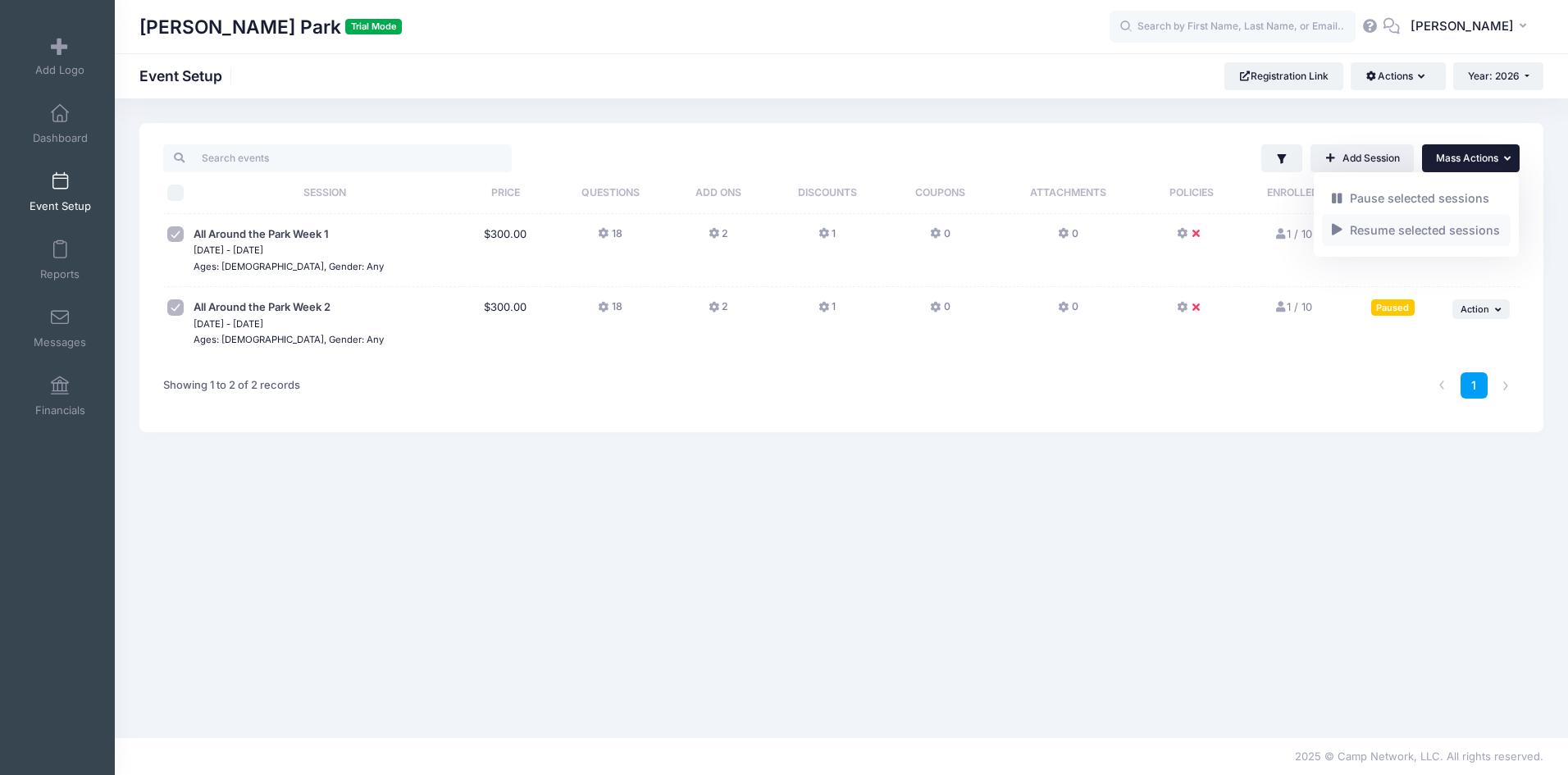
click at [1469, 227] on link "Resume selected sessions" at bounding box center [1417, 230] width 190 height 31
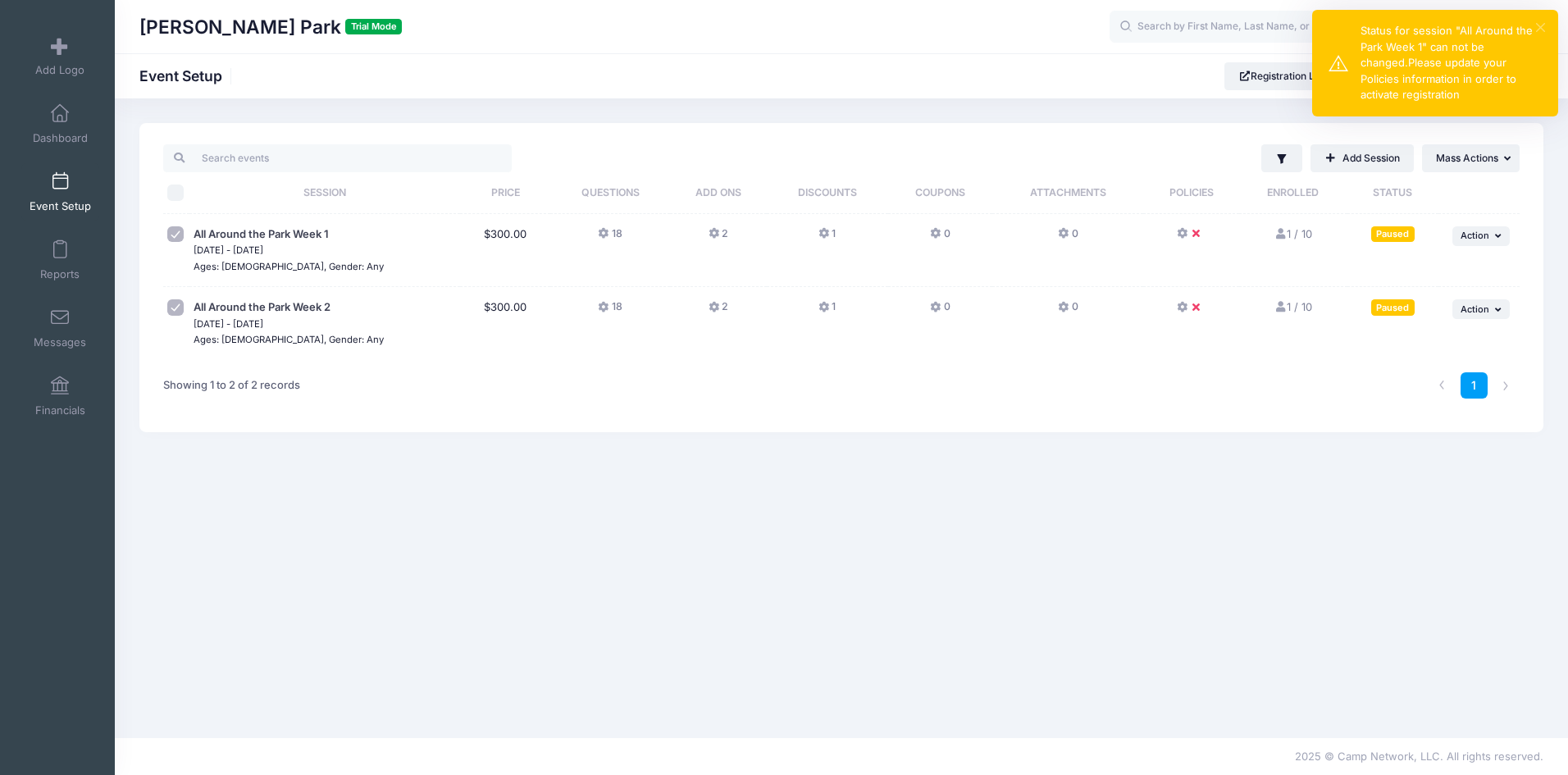
click at [1540, 28] on button "×" at bounding box center [1541, 27] width 9 height 9
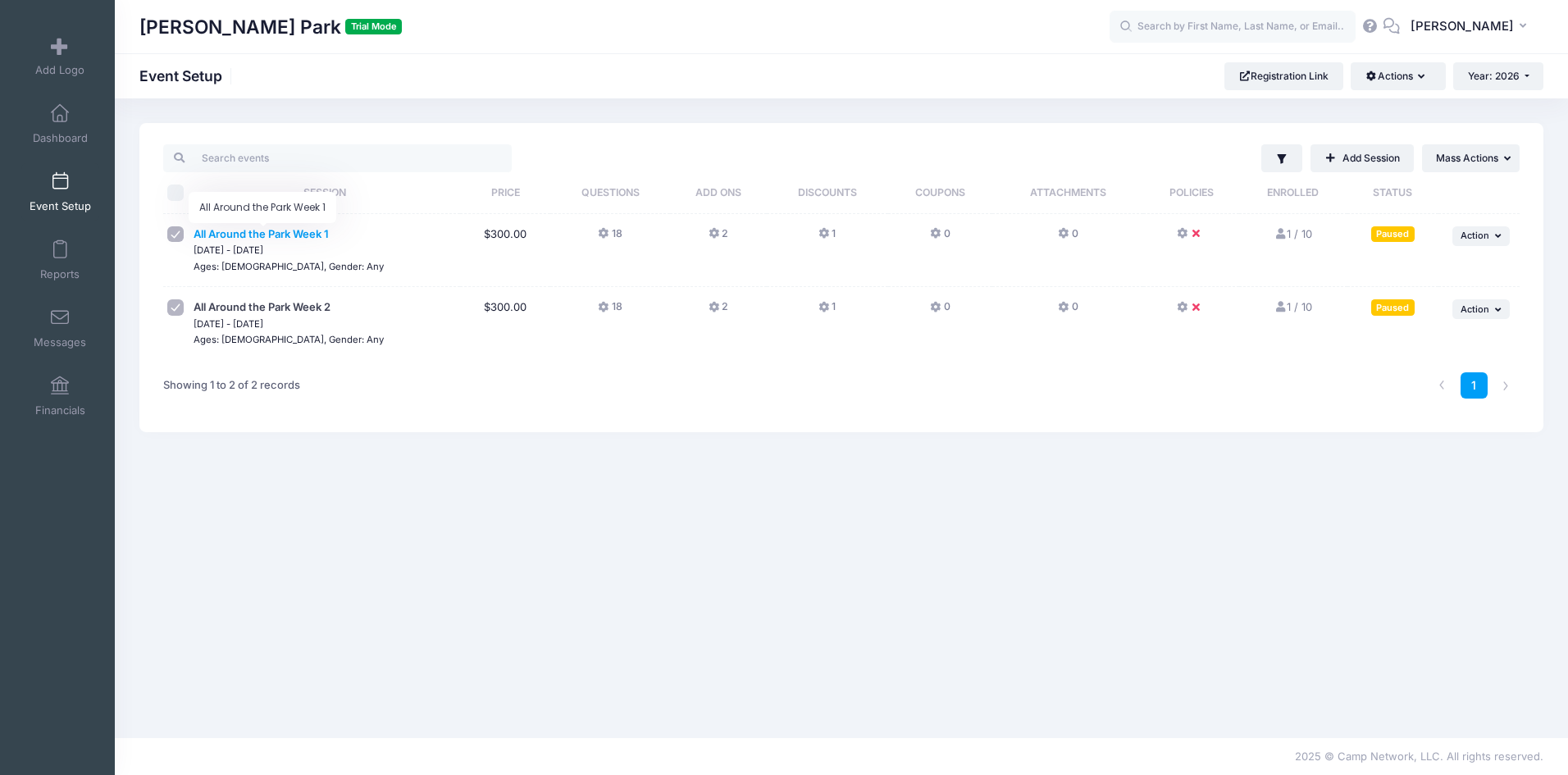
click at [319, 236] on span "All Around the Park Week 1" at bounding box center [261, 234] width 135 height 13
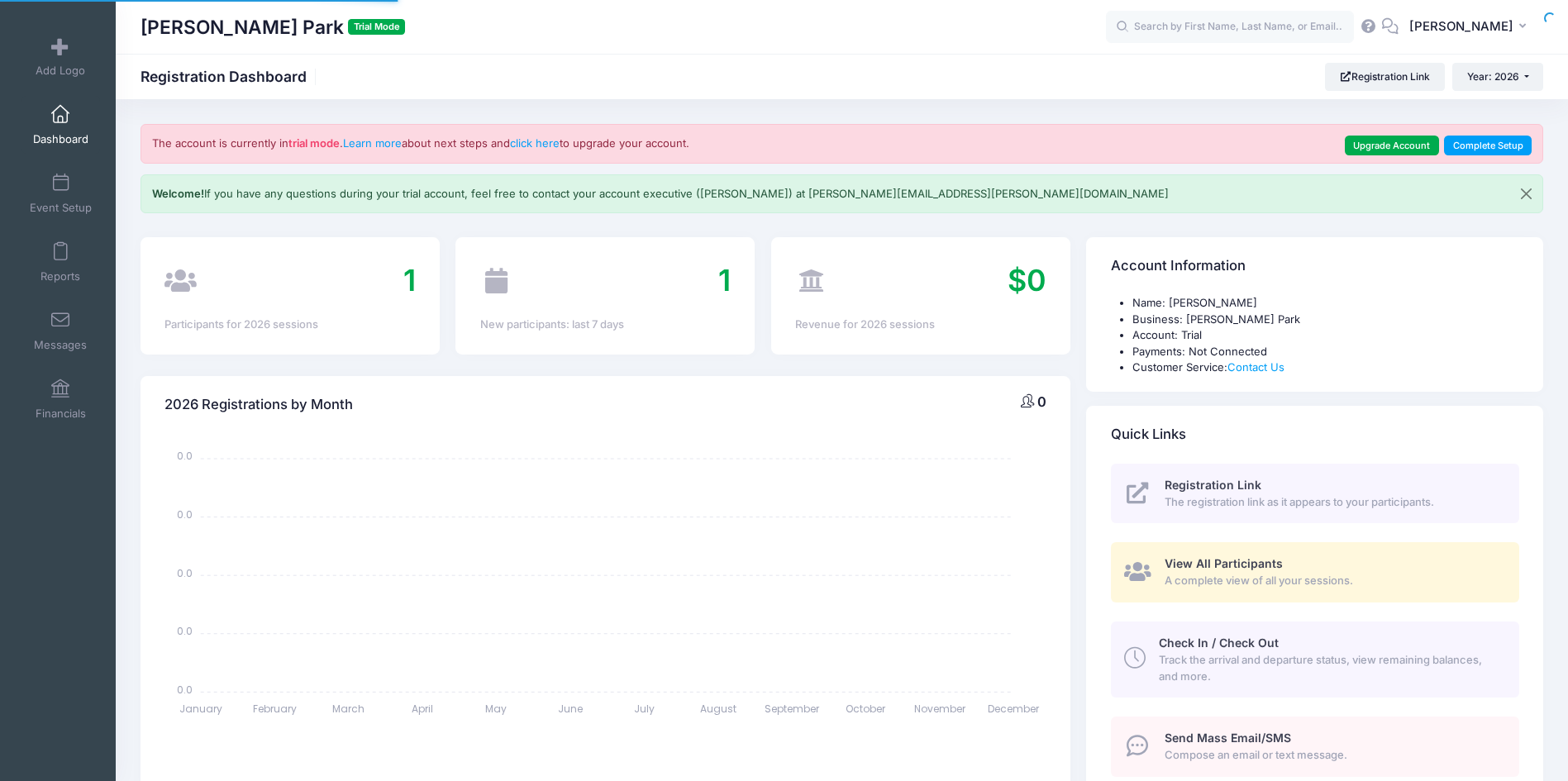
select select
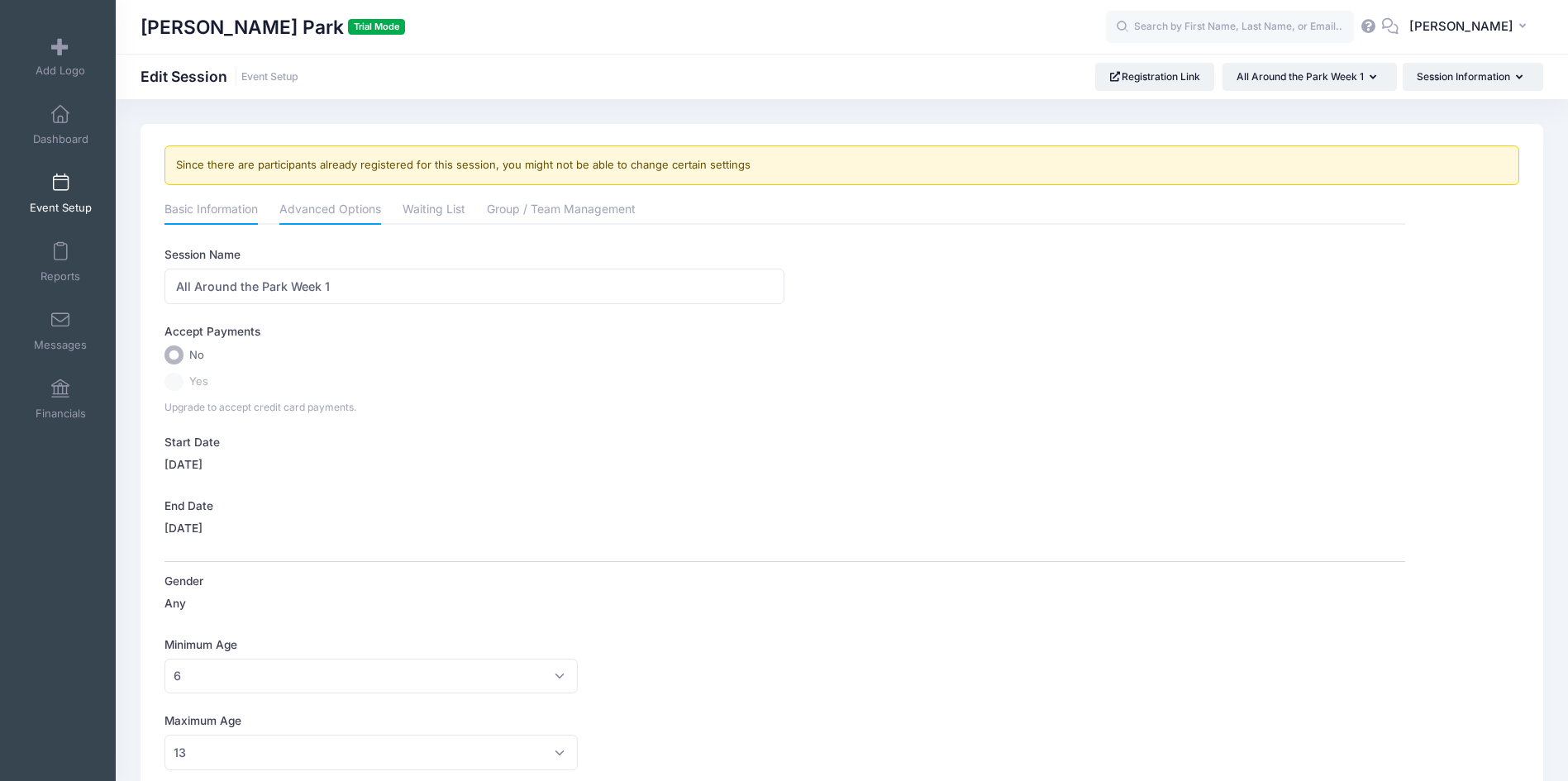
click at [333, 211] on link "Advanced Options" at bounding box center [330, 211] width 102 height 29
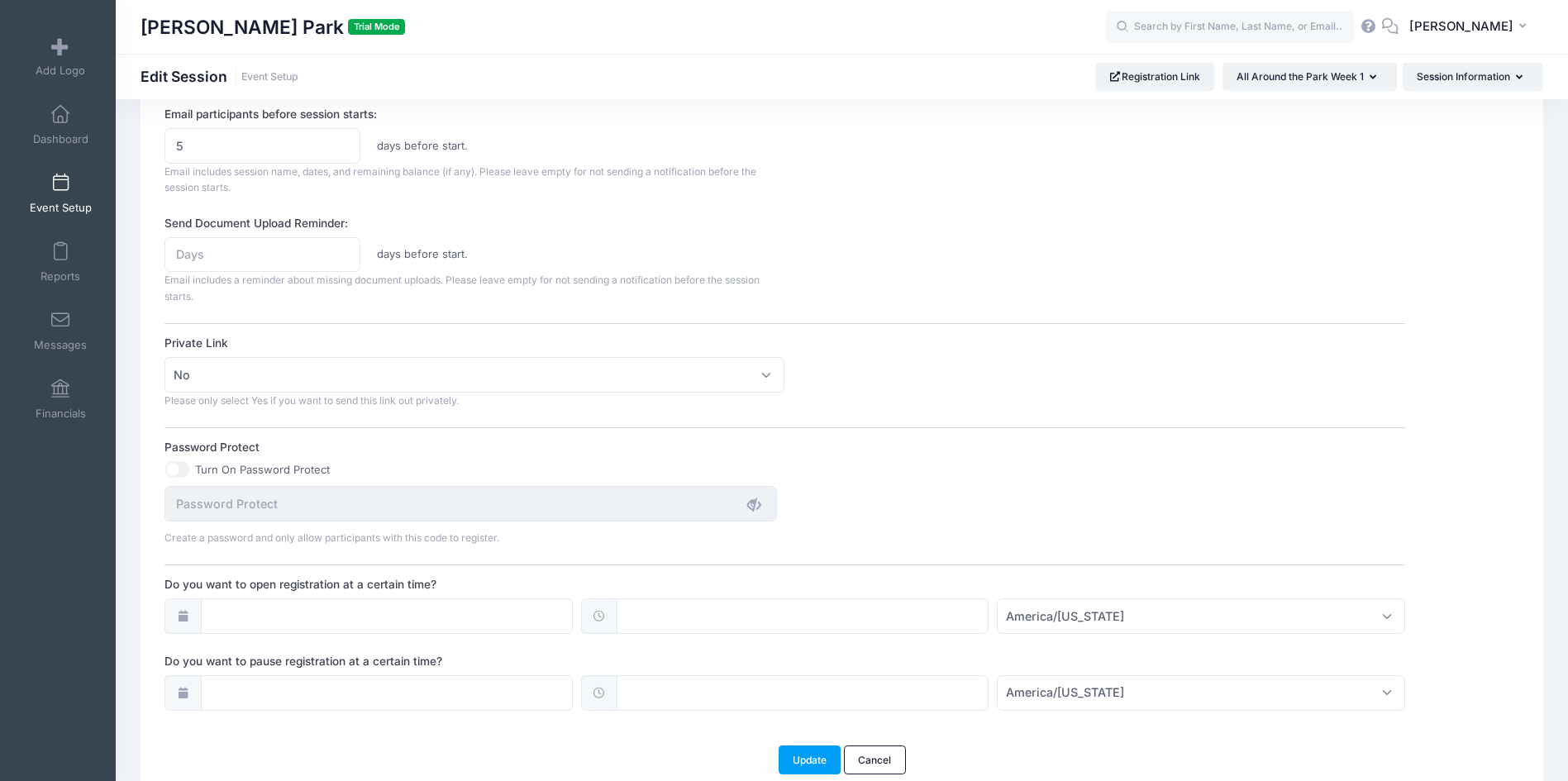
scroll to position [903, 0]
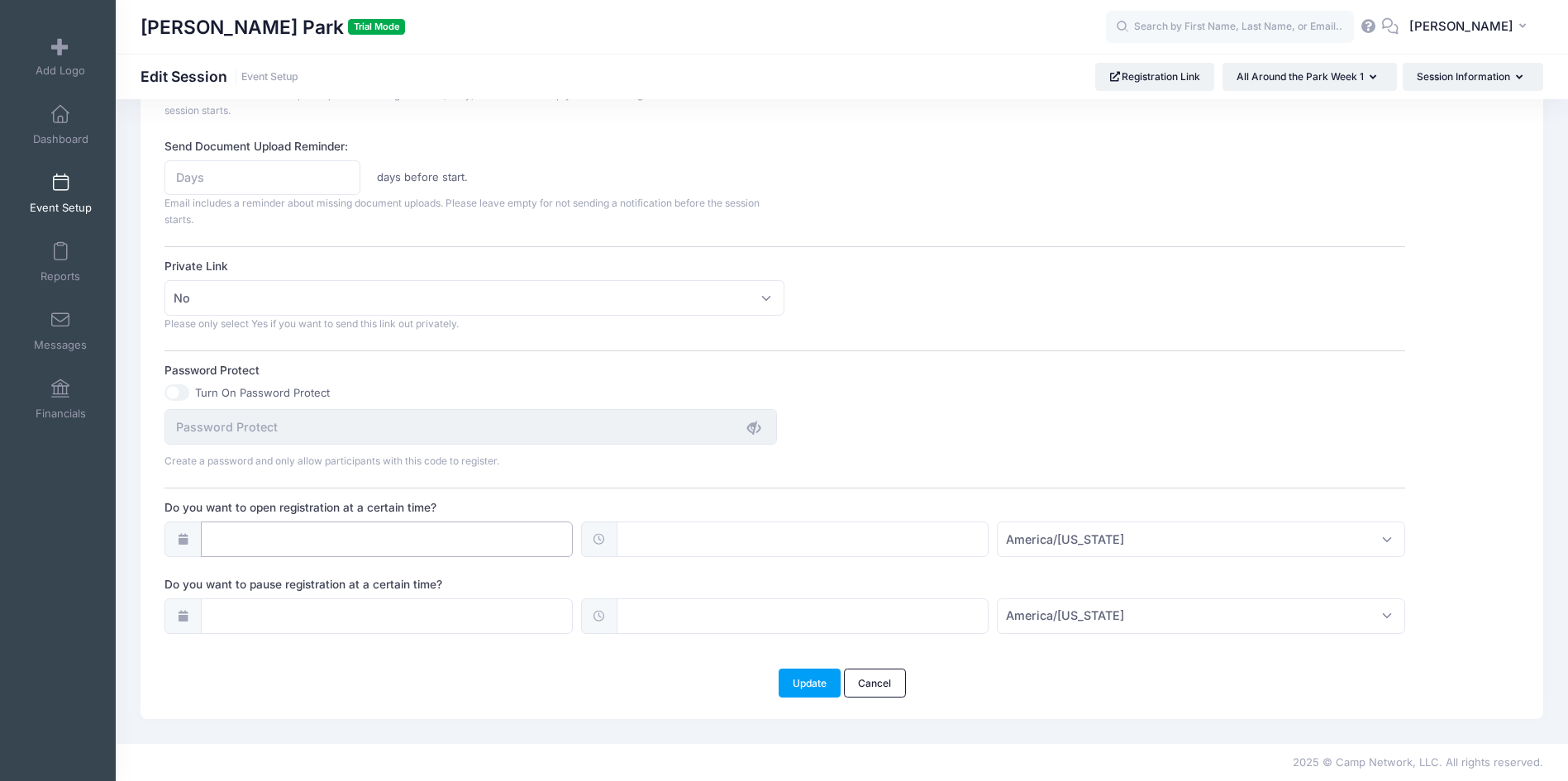
click at [375, 538] on input "Do you want to open registration at a certain time?" at bounding box center [386, 539] width 372 height 36
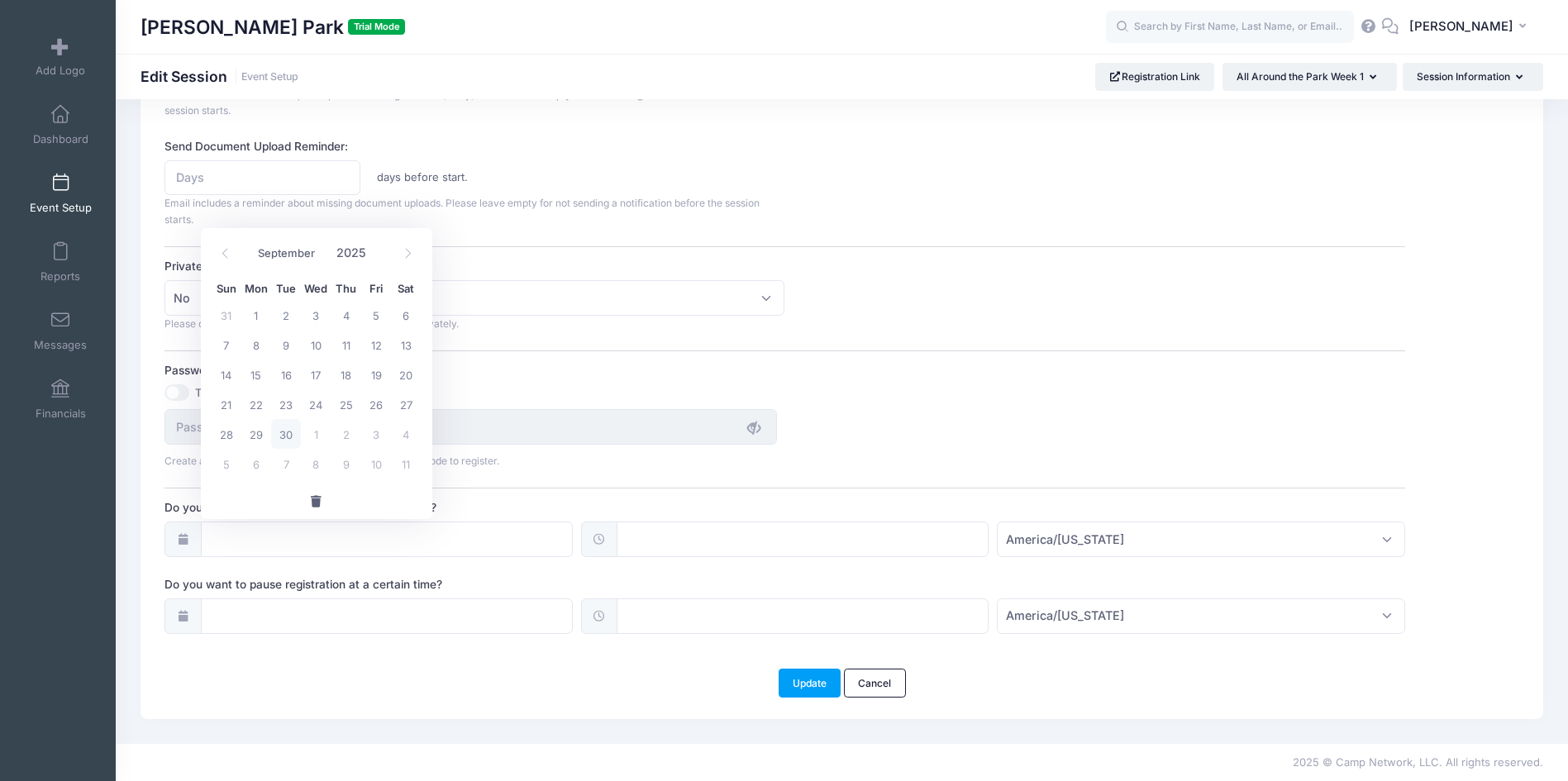
click at [281, 435] on span "30" at bounding box center [286, 434] width 29 height 29
type input "09/30/2025"
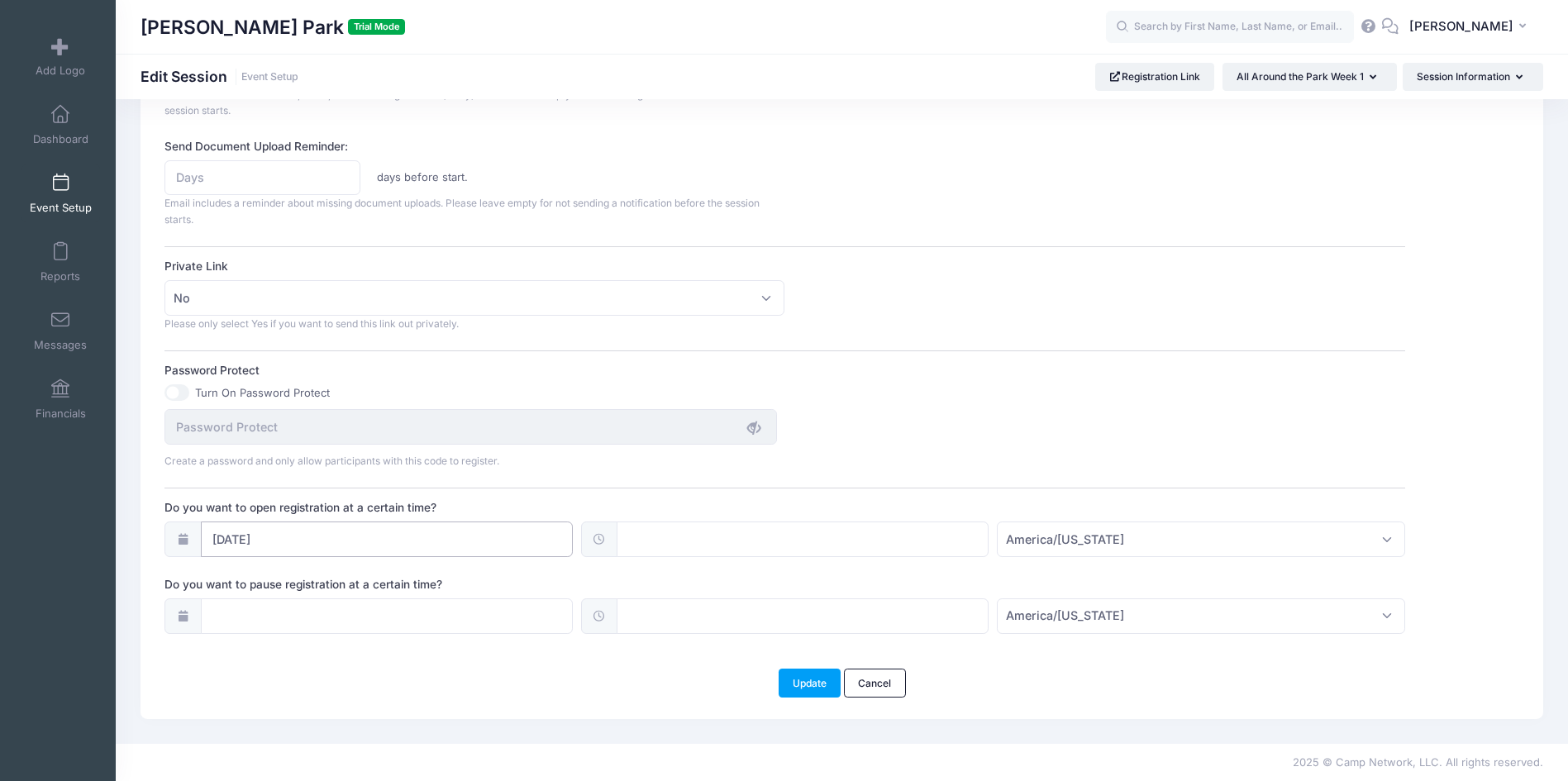
click at [368, 536] on input "09/30/2025" at bounding box center [386, 539] width 372 height 36
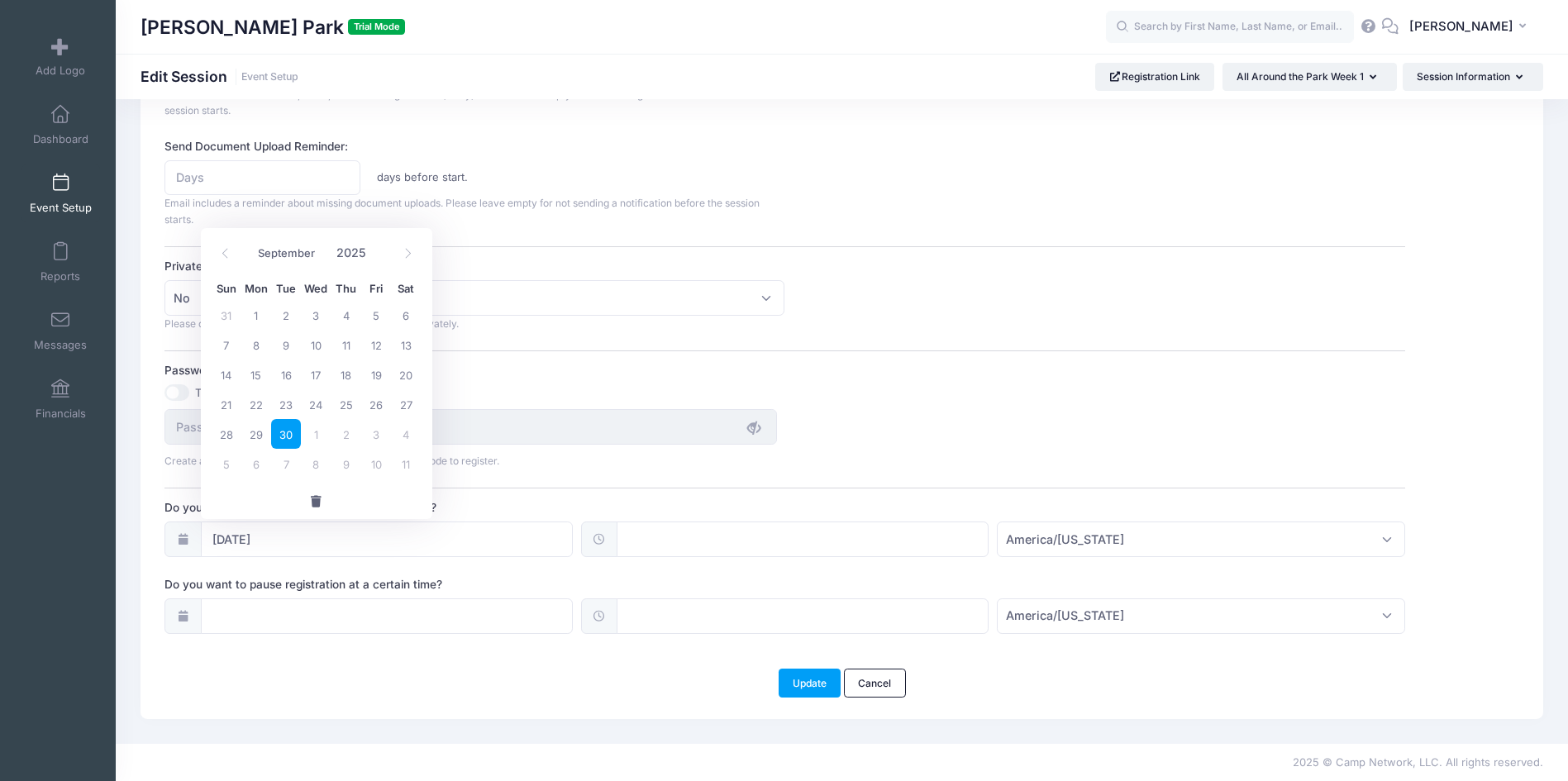
click at [310, 493] on button "button" at bounding box center [316, 502] width 232 height 36
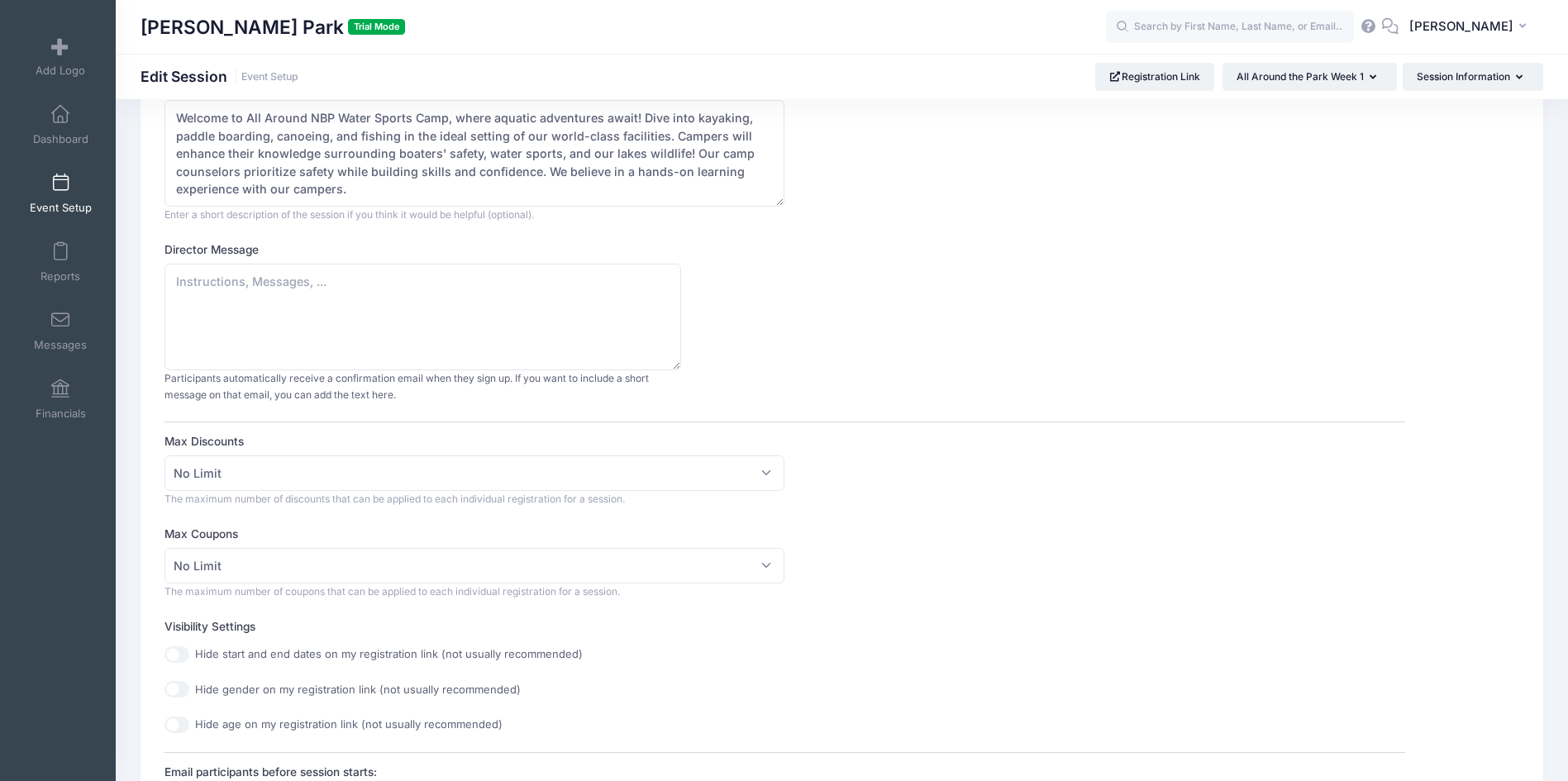
scroll to position [0, 0]
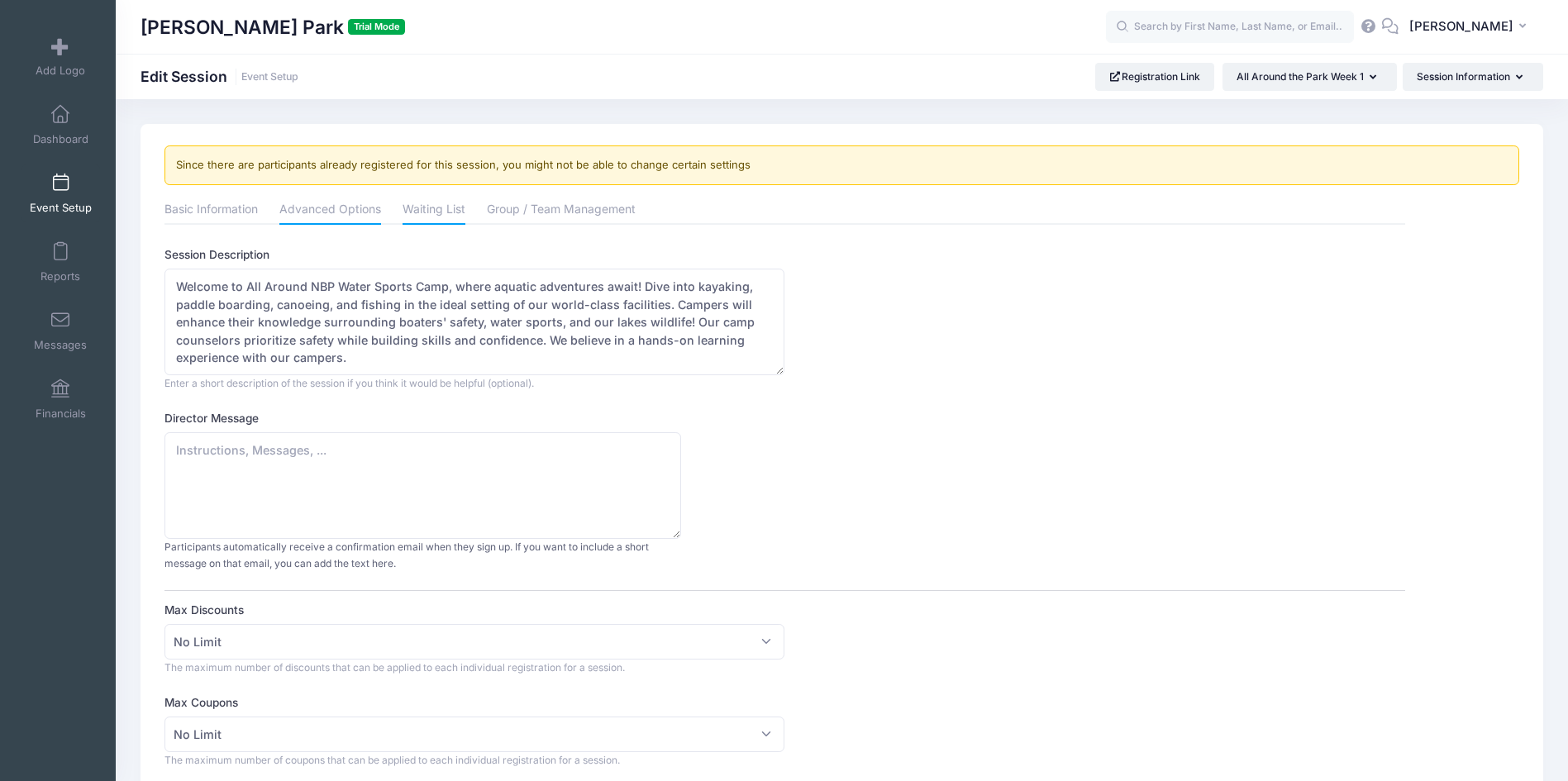
click at [455, 212] on link "Waiting List" at bounding box center [434, 211] width 63 height 29
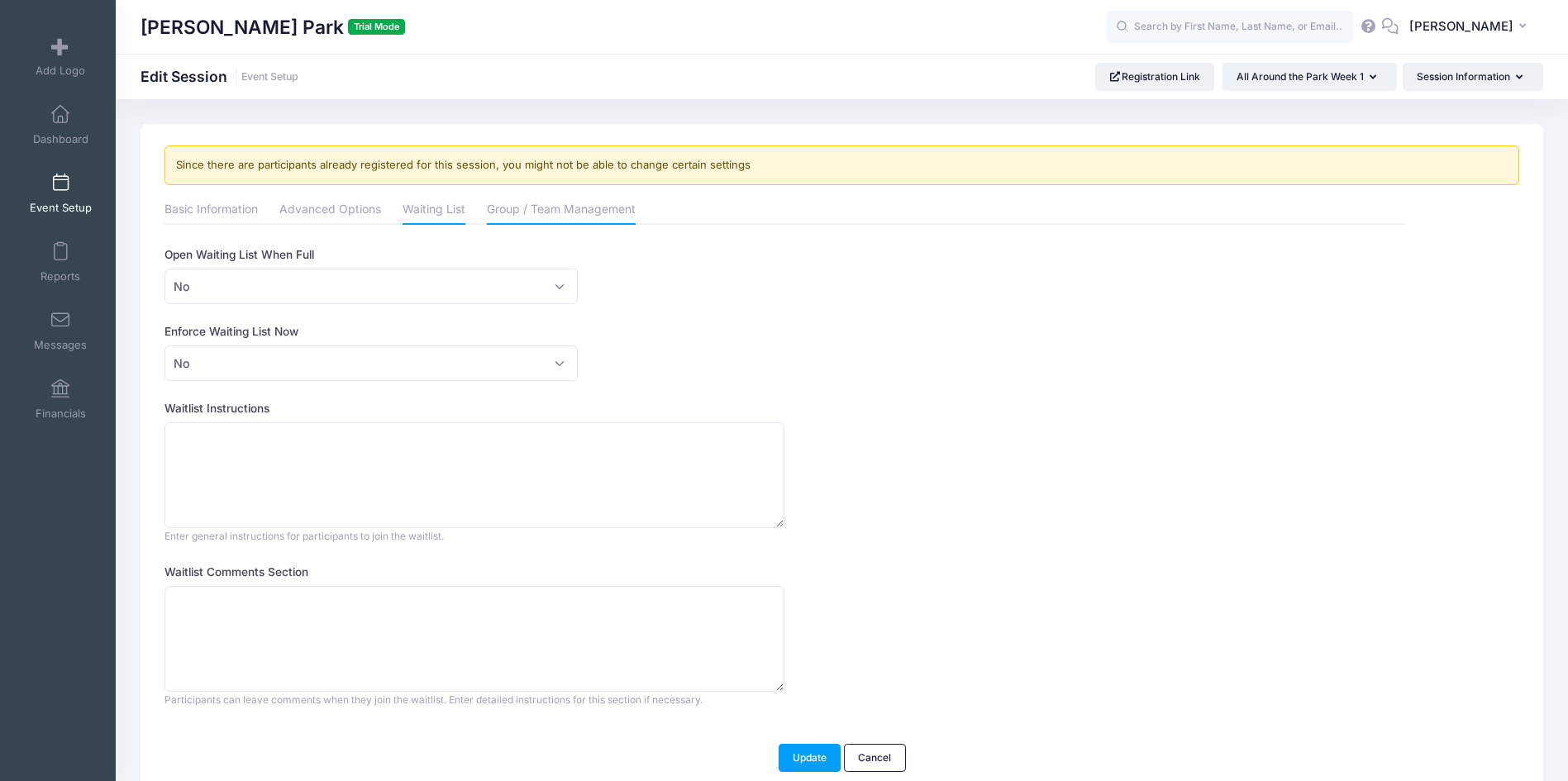
click at [552, 212] on link "Group / Team Management" at bounding box center [561, 211] width 149 height 29
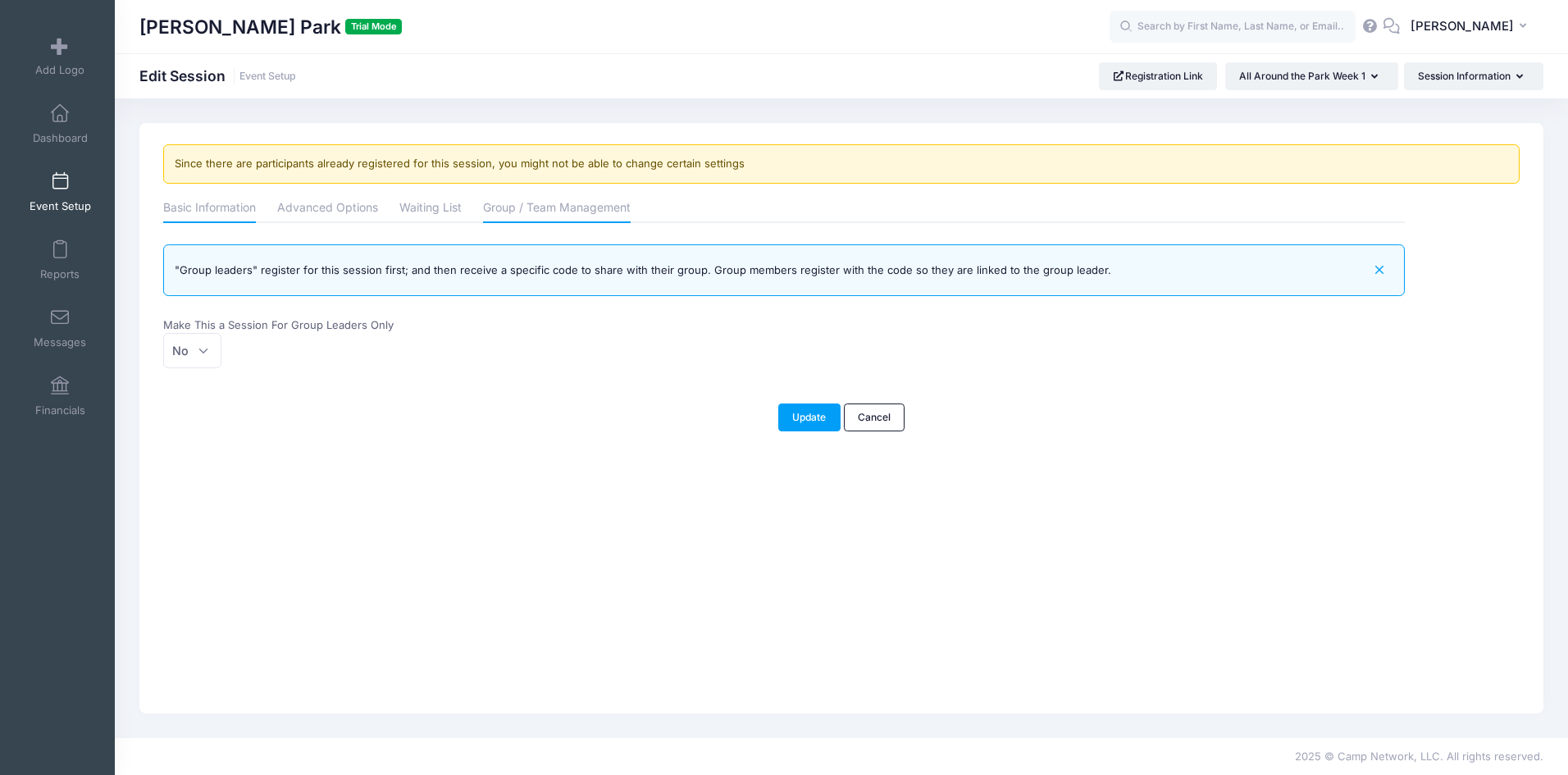
click at [238, 215] on link "Basic Information" at bounding box center [210, 209] width 93 height 29
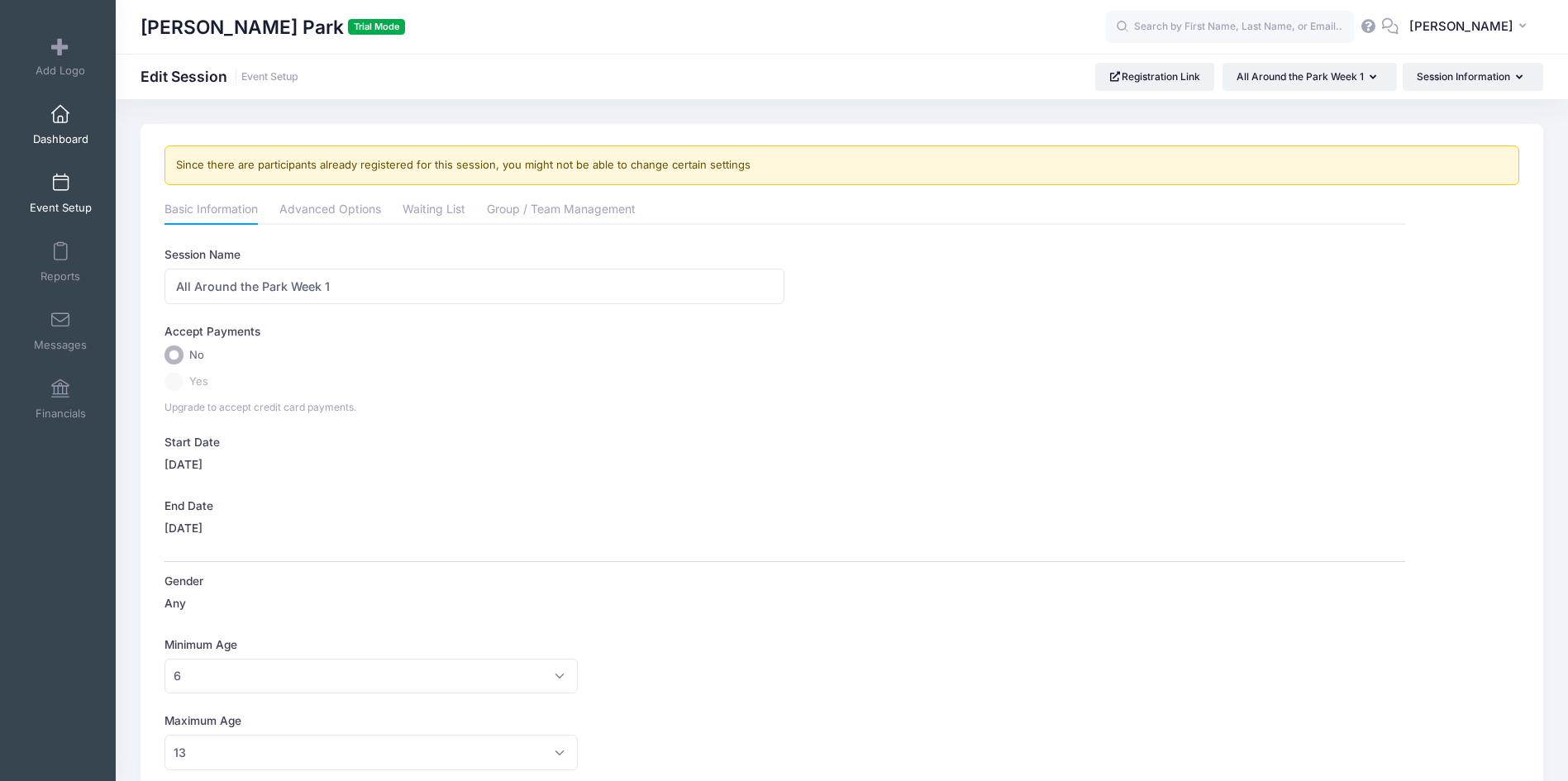
click at [69, 121] on link "Dashboard" at bounding box center [60, 124] width 78 height 58
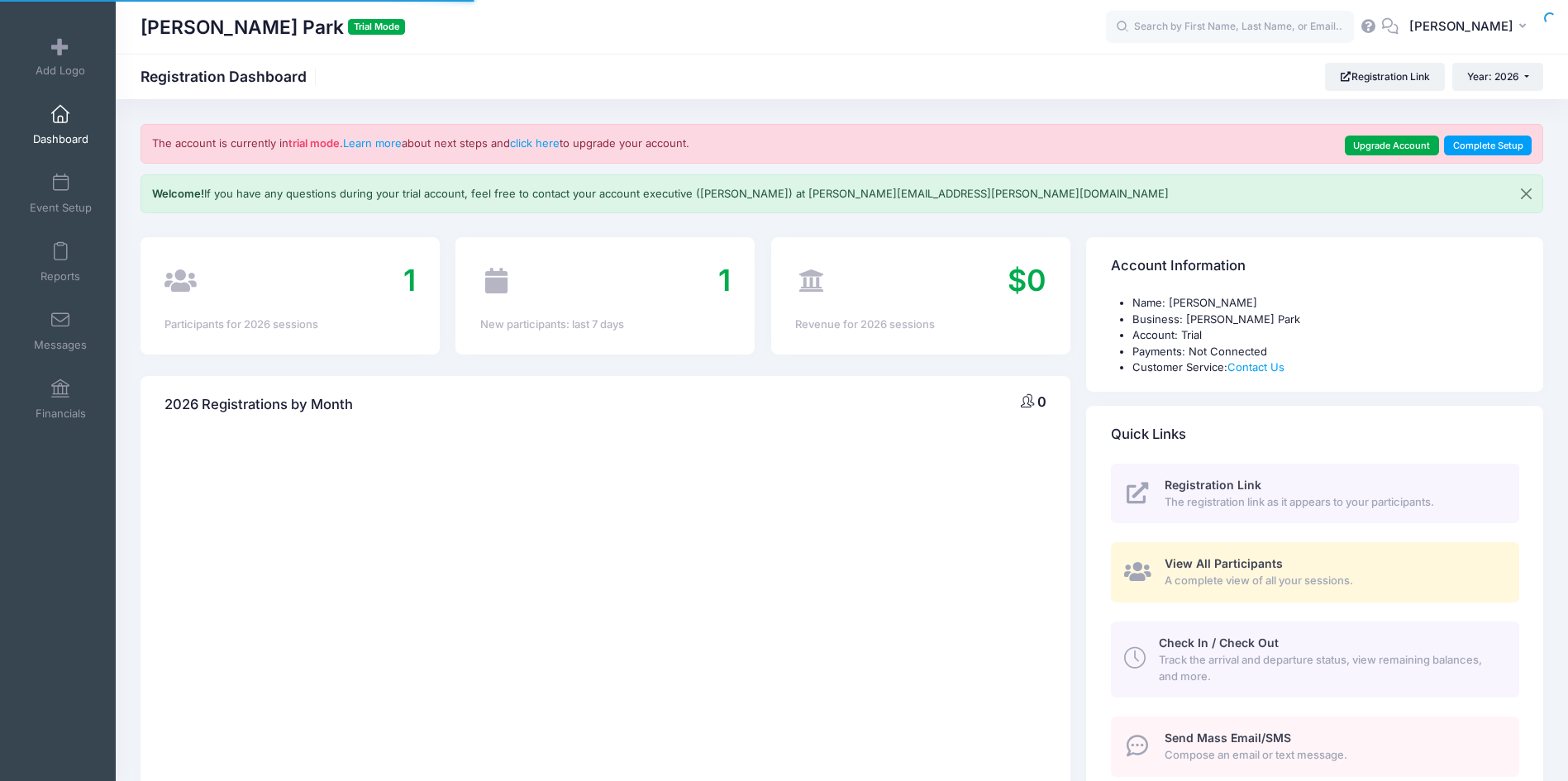
select select
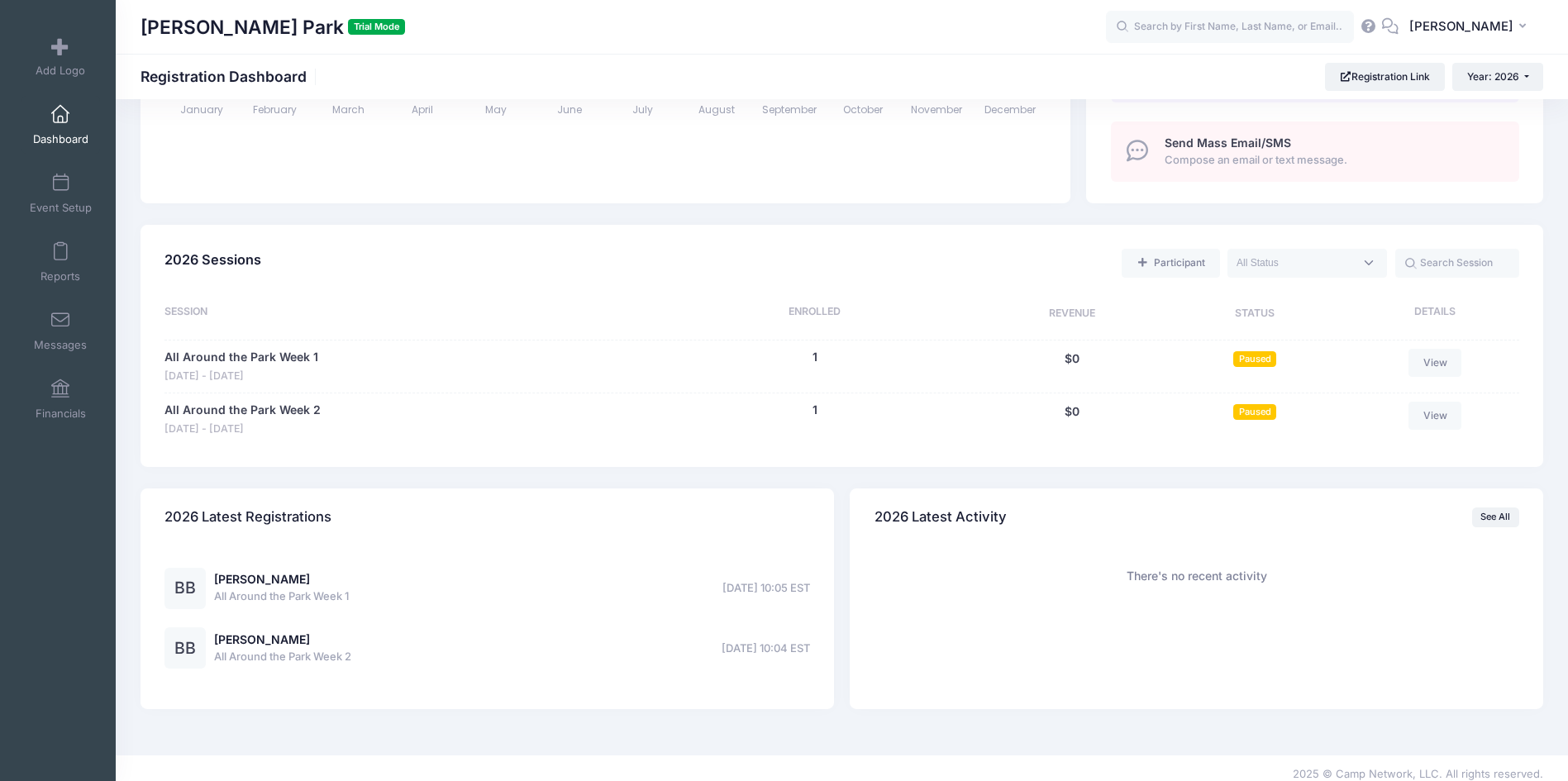
scroll to position [607, 0]
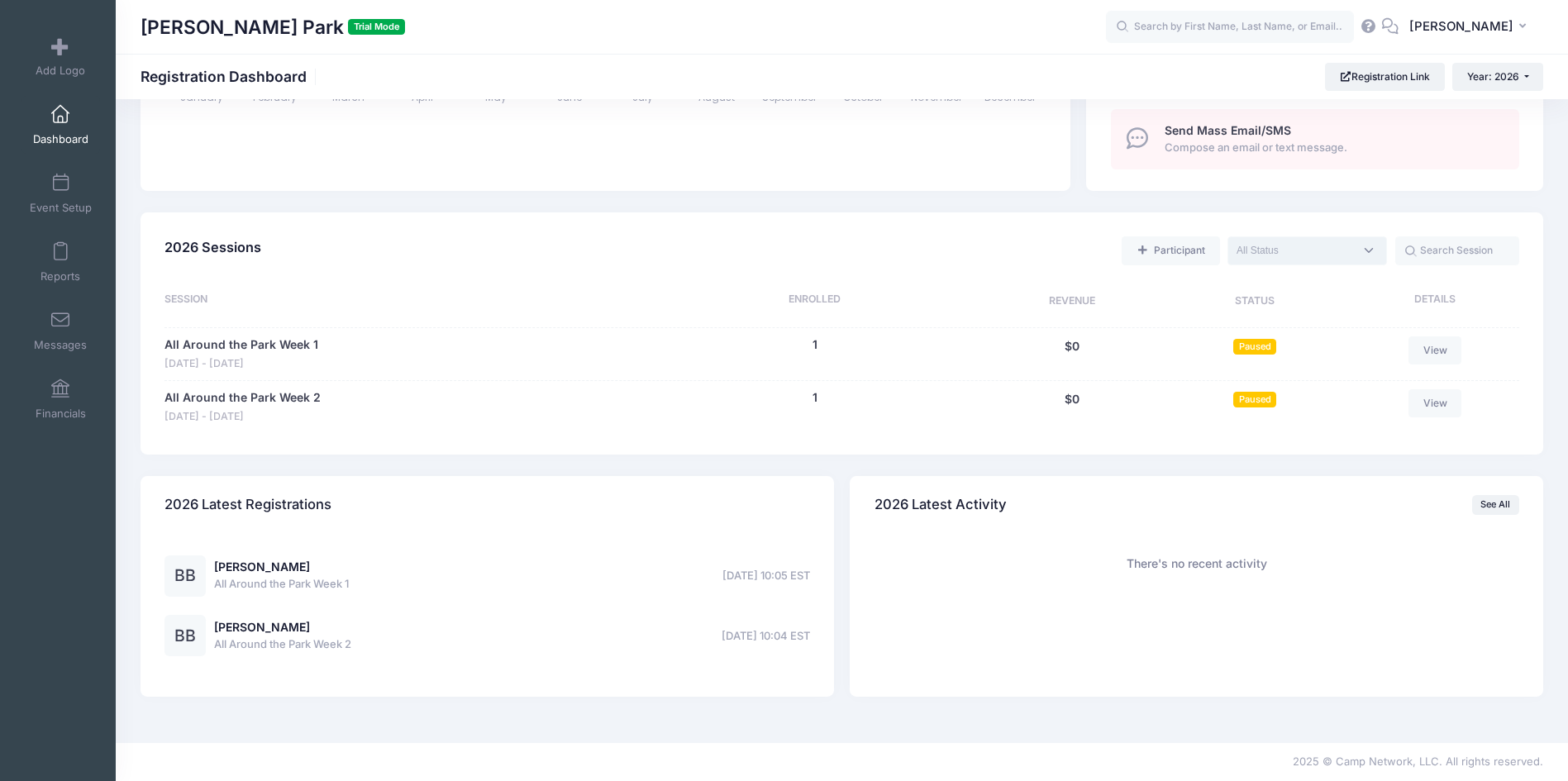
click at [1357, 254] on span at bounding box center [1306, 250] width 159 height 29
click at [1345, 247] on textarea "Search" at bounding box center [1295, 250] width 118 height 15
click at [1120, 240] on div "Participant Upcoming Live Completed" at bounding box center [892, 250] width 1252 height 34
click at [295, 351] on link "All Around the Park Week 1" at bounding box center [241, 345] width 154 height 17
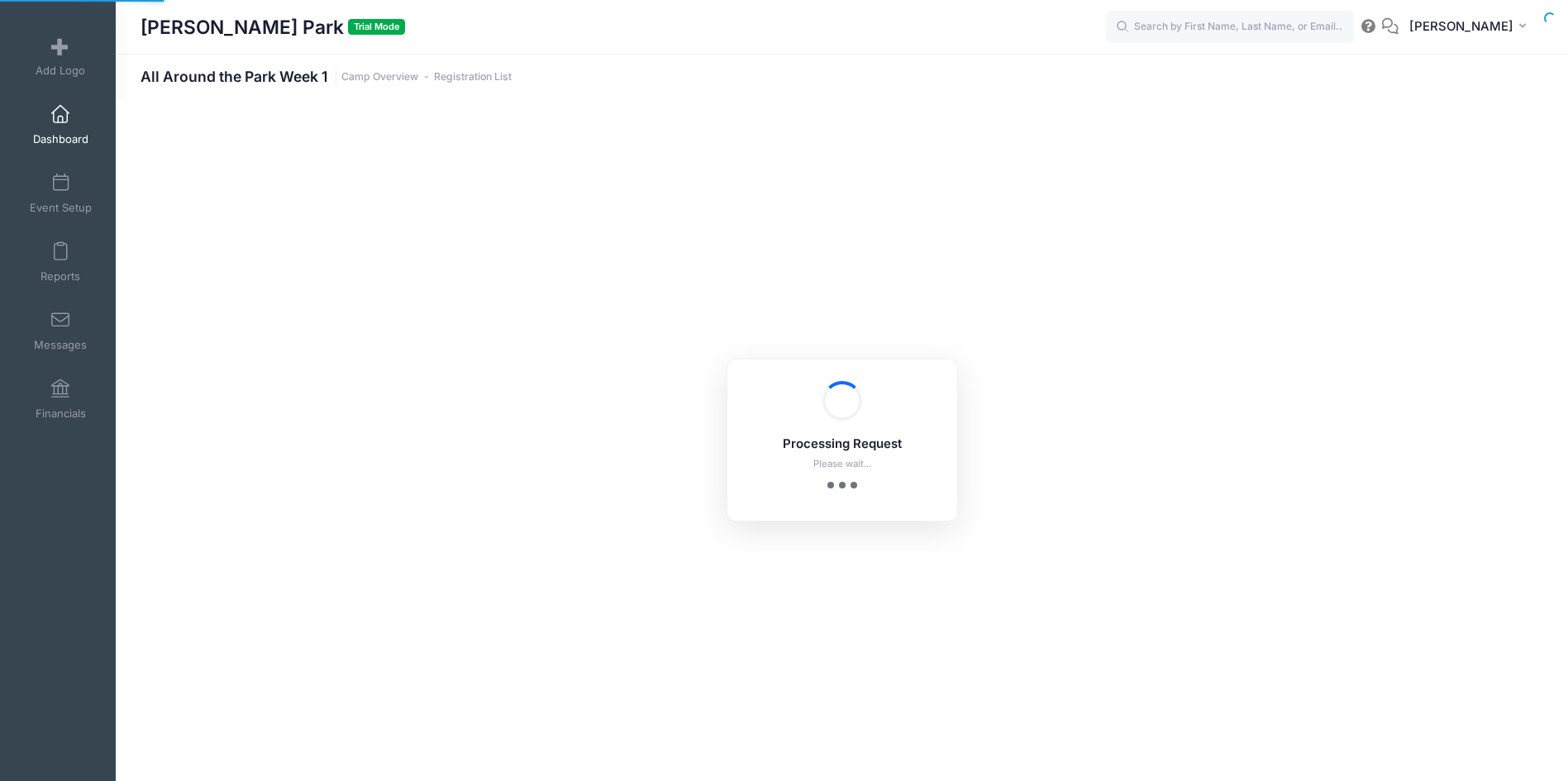
select select "10"
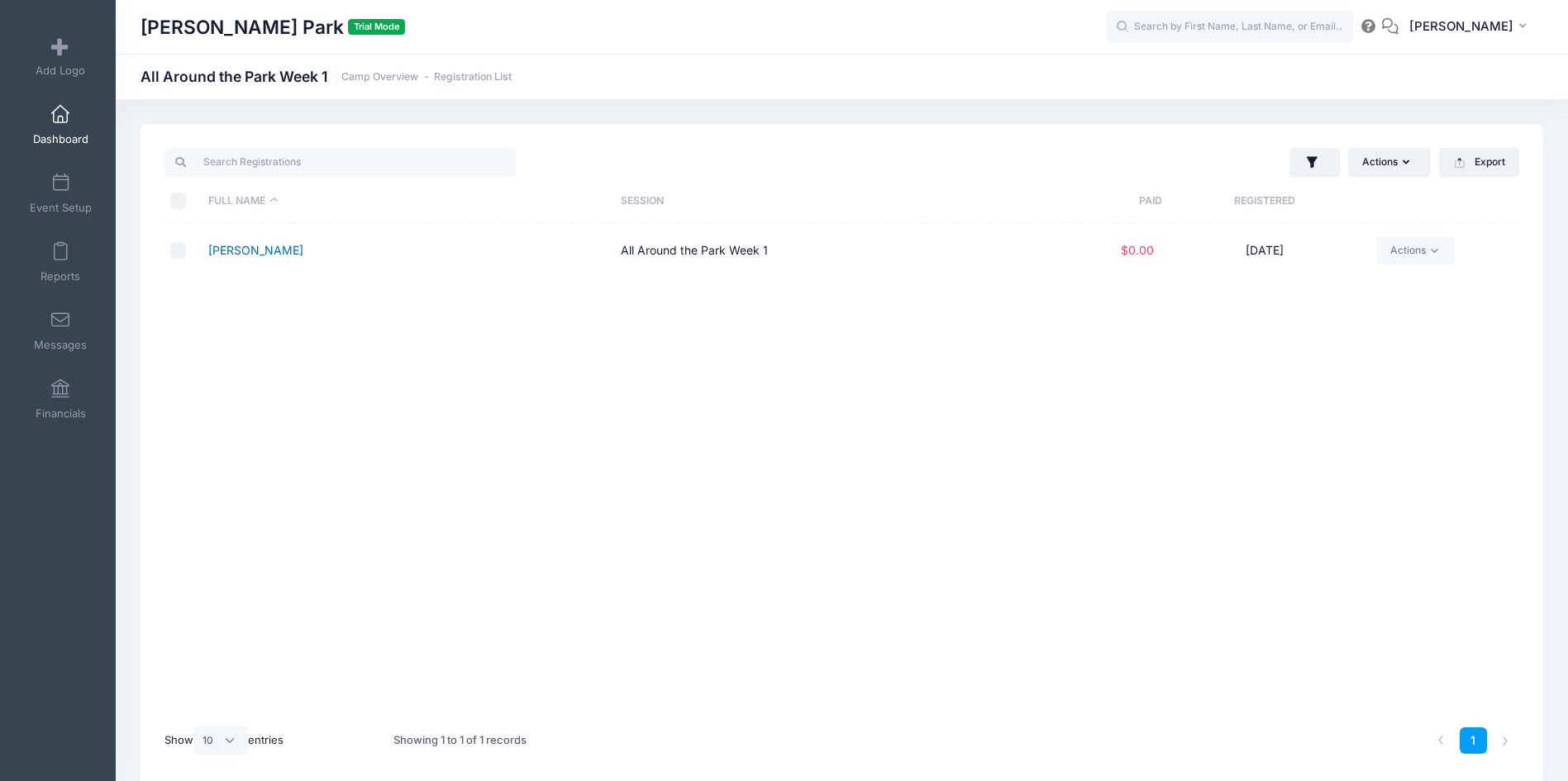
click at [269, 252] on link "[PERSON_NAME]" at bounding box center [255, 249] width 95 height 14
click at [45, 111] on link "Dashboard" at bounding box center [60, 124] width 78 height 58
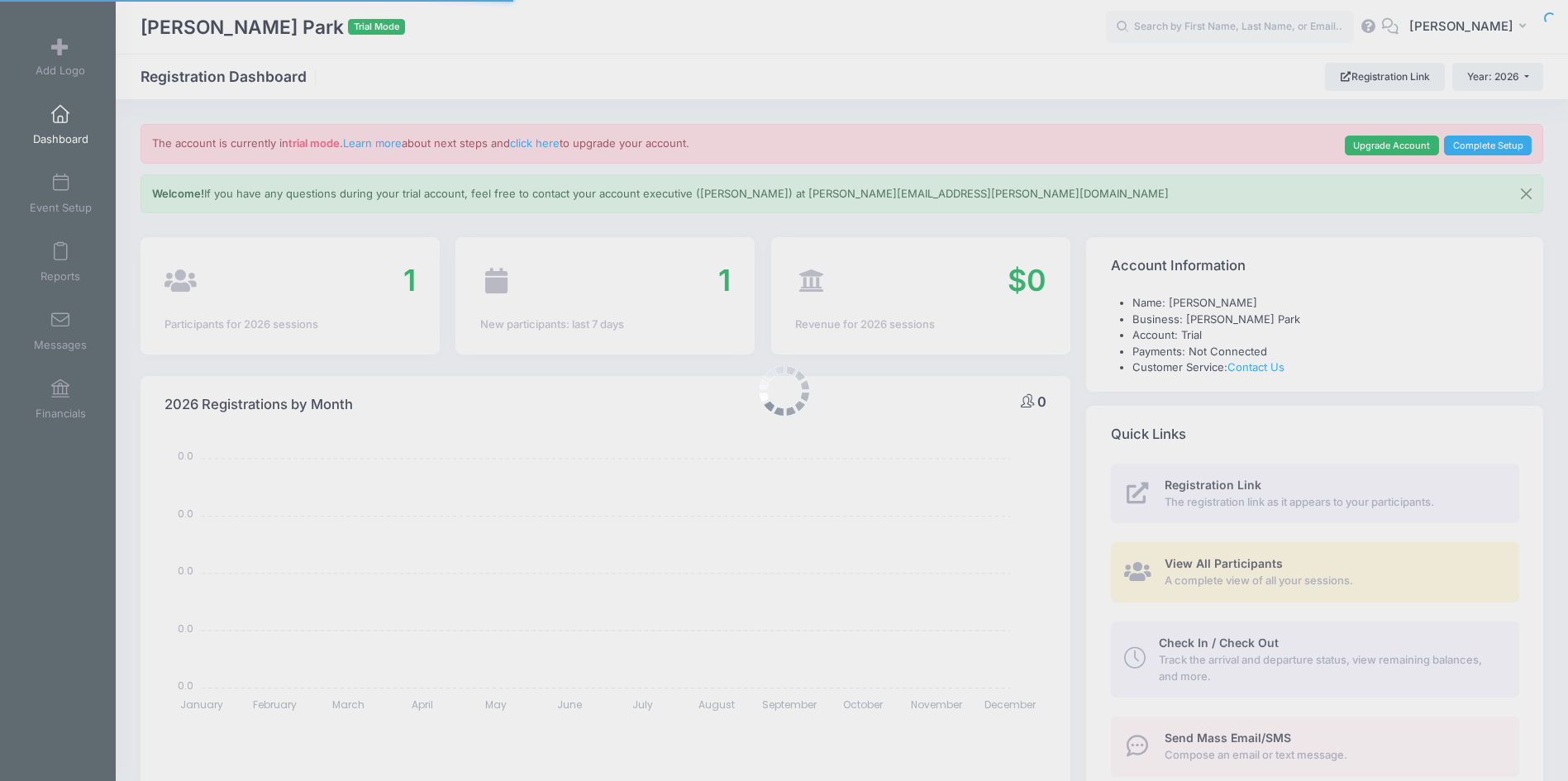
select select
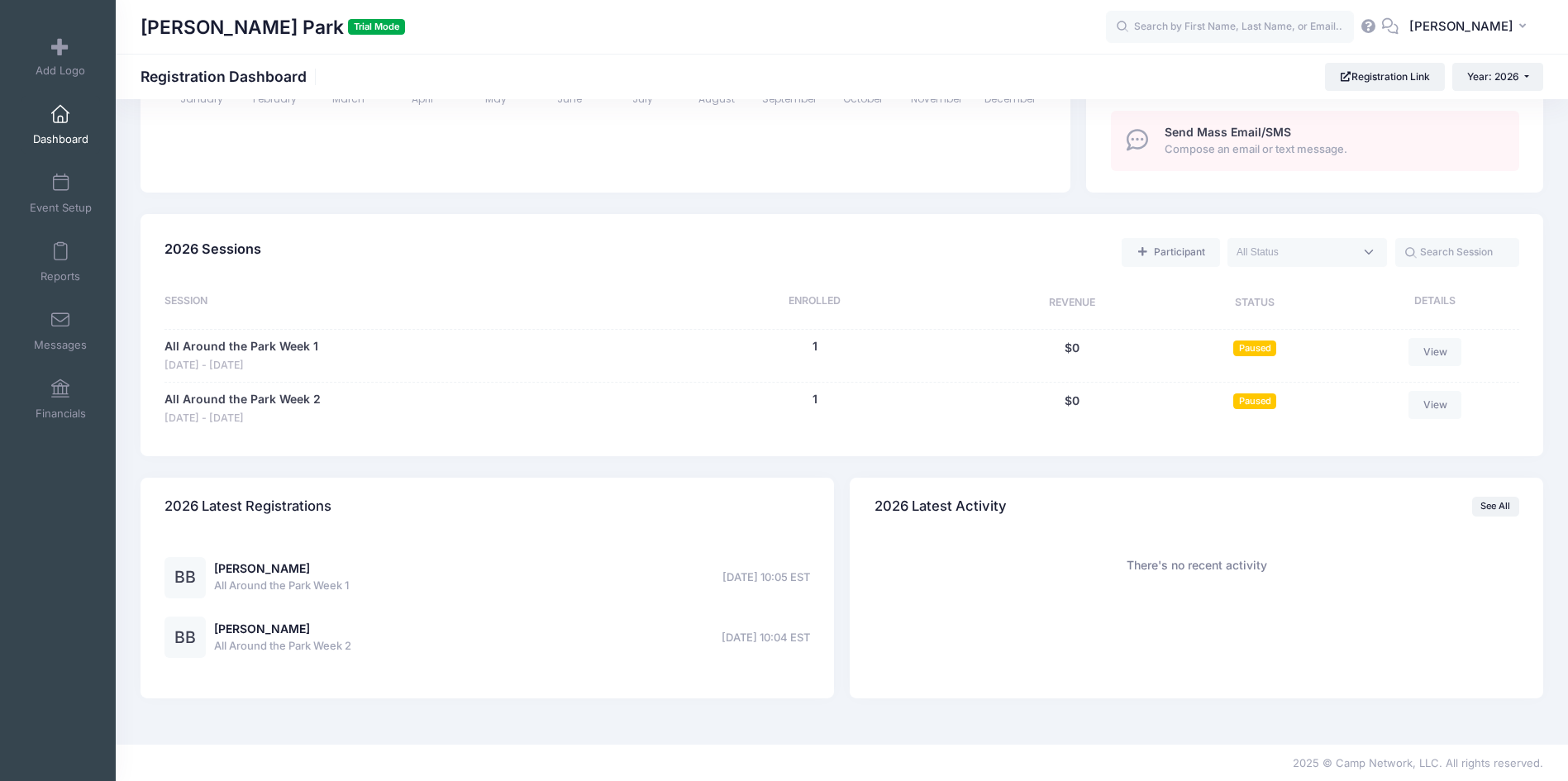
scroll to position [607, 0]
